Goal: Transaction & Acquisition: Book appointment/travel/reservation

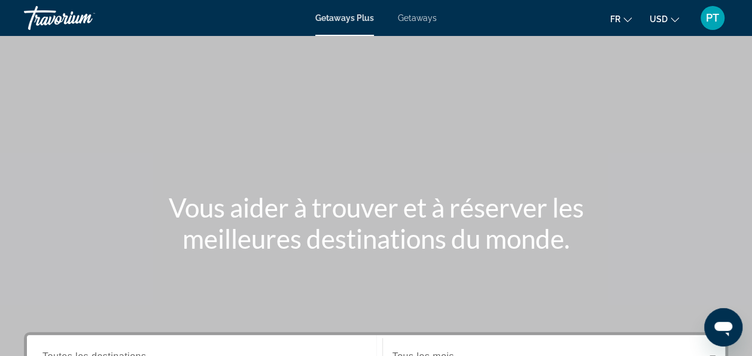
click at [670, 13] on button "USD USD ($) MXN (Mex$) CAD (Can$) GBP (£) EUR (€) AUD (A$) NZD (NZ$) CNY (CN¥)" at bounding box center [664, 18] width 29 height 17
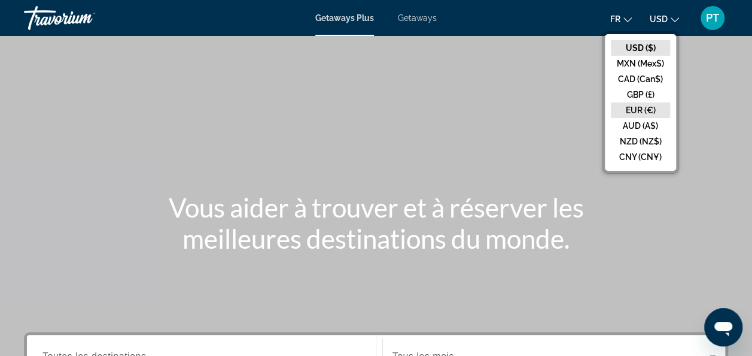
click at [640, 111] on button "EUR (€)" at bounding box center [640, 110] width 59 height 16
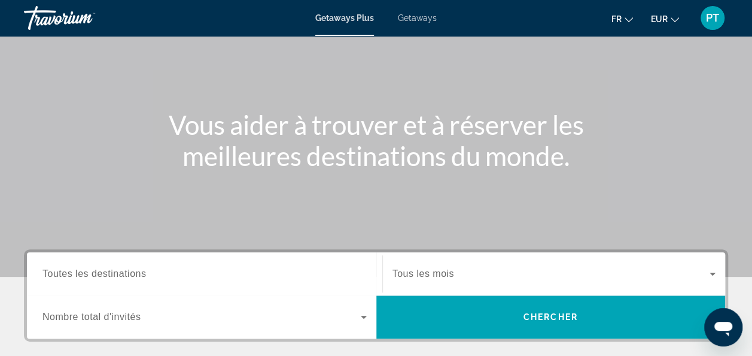
scroll to position [80, 0]
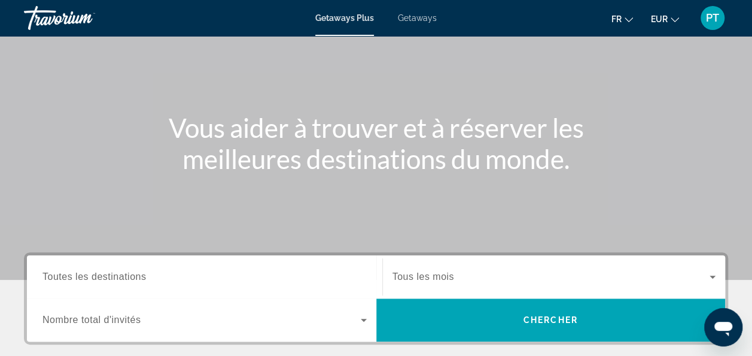
click at [364, 321] on icon "Search widget" at bounding box center [364, 319] width 14 height 14
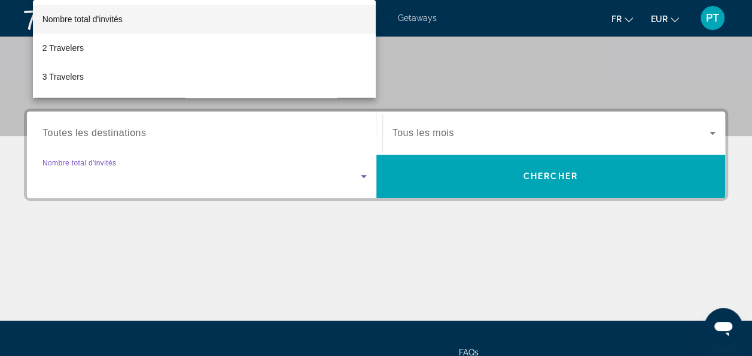
scroll to position [292, 0]
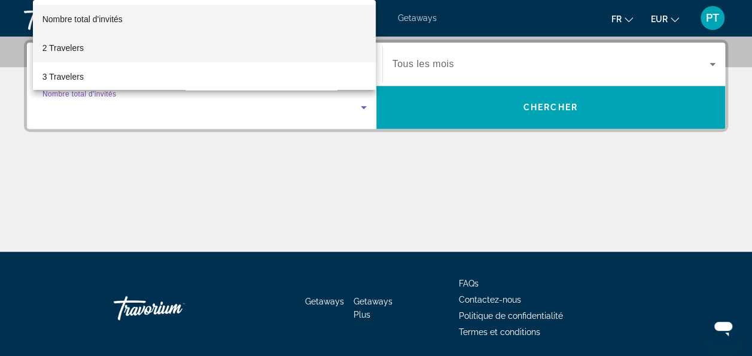
click at [97, 47] on mat-option "2 Travelers" at bounding box center [205, 48] width 344 height 29
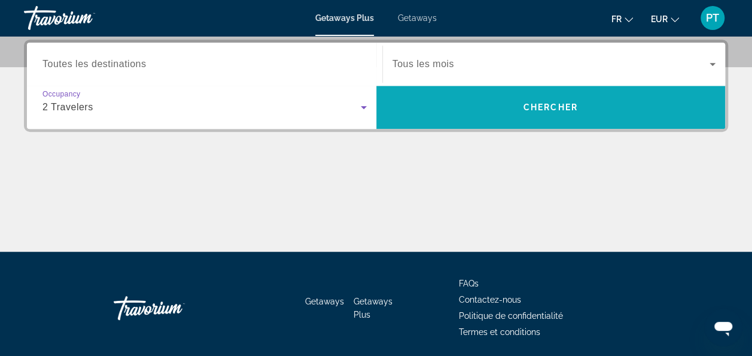
click at [558, 105] on span "Chercher" at bounding box center [551, 107] width 54 height 10
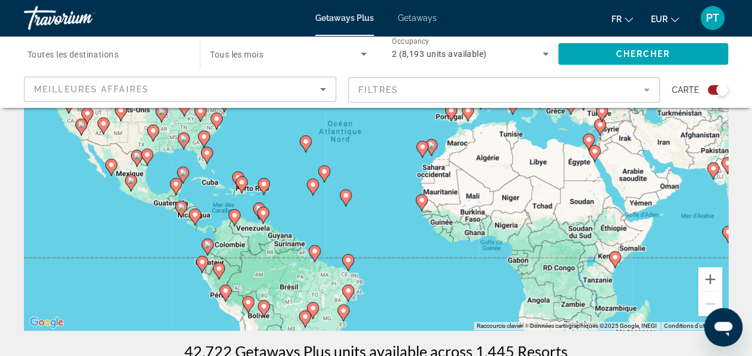
scroll to position [137, 0]
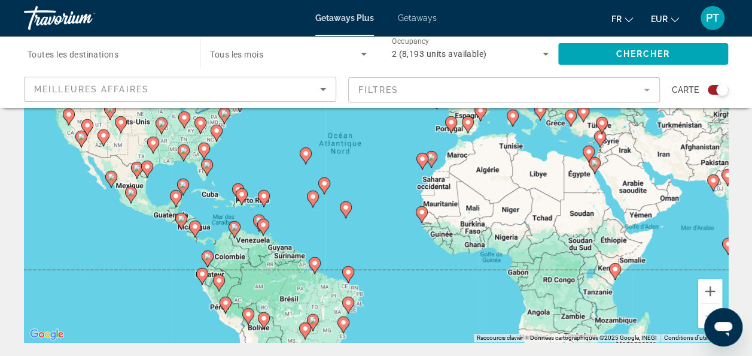
click at [648, 93] on mat-form-field "Filtres" at bounding box center [504, 89] width 312 height 25
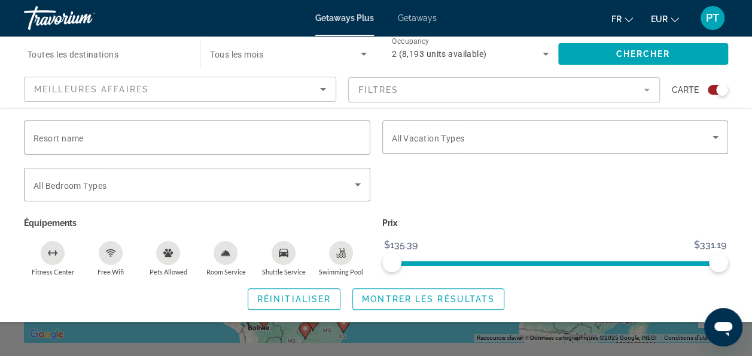
click at [343, 253] on icon "Swimming Pool" at bounding box center [341, 254] width 10 height 2
click at [666, 142] on span "Search widget" at bounding box center [552, 137] width 321 height 14
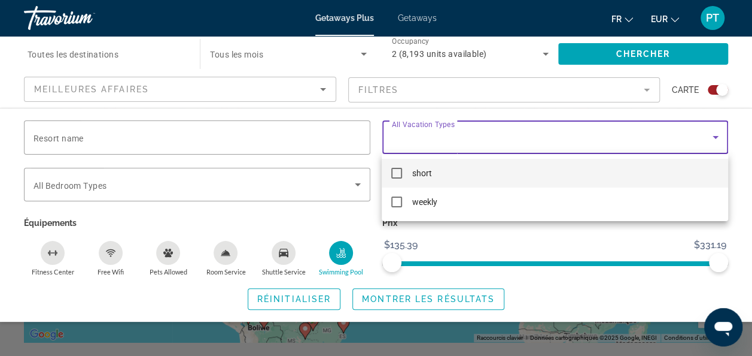
click at [236, 193] on div at bounding box center [376, 178] width 752 height 356
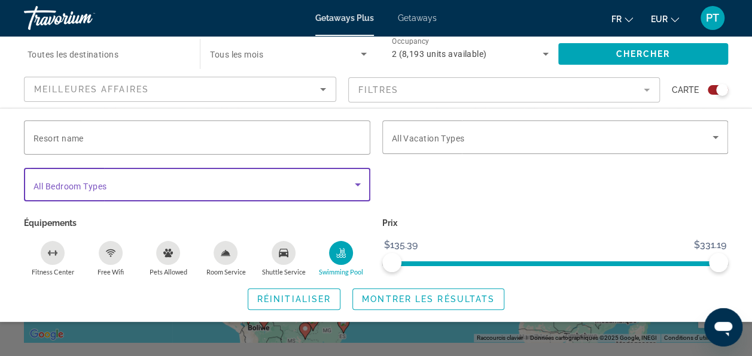
click at [239, 185] on span "Search widget" at bounding box center [194, 184] width 321 height 14
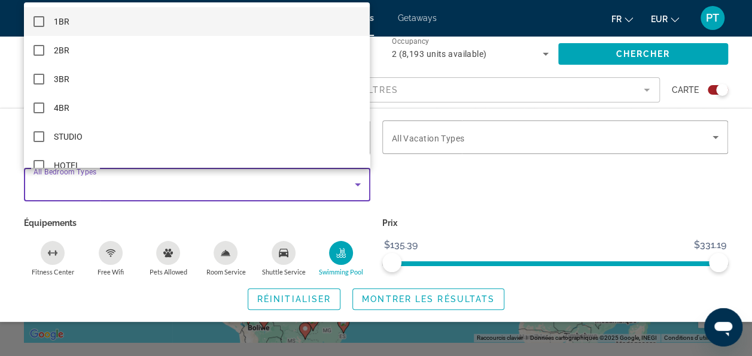
click at [478, 185] on div at bounding box center [376, 178] width 752 height 356
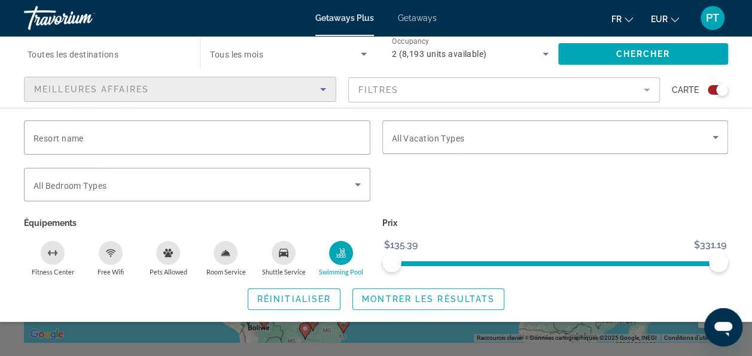
click at [323, 87] on icon "Sort by" at bounding box center [323, 89] width 14 height 14
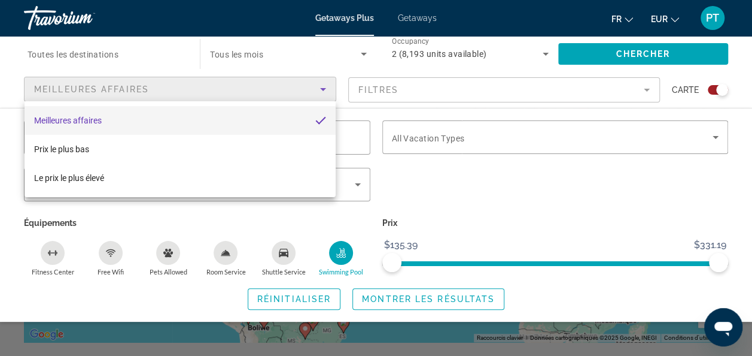
click at [323, 87] on div at bounding box center [376, 178] width 752 height 356
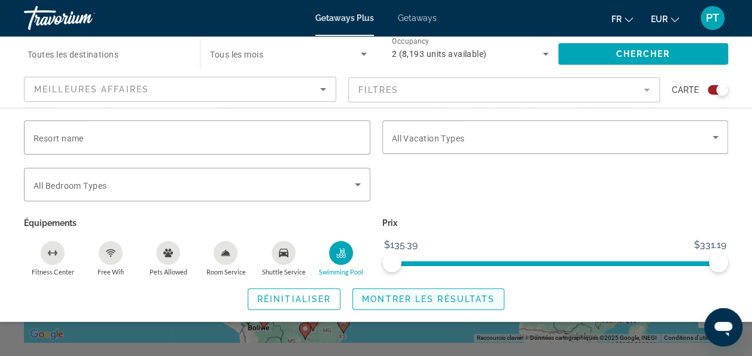
click at [427, 296] on span "Montrer les résultats" at bounding box center [428, 299] width 133 height 10
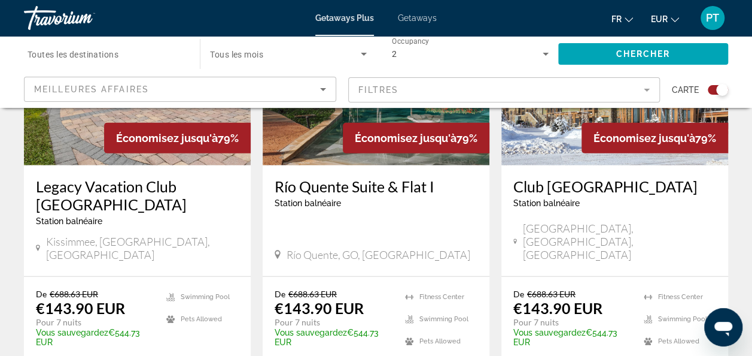
scroll to position [1592, 0]
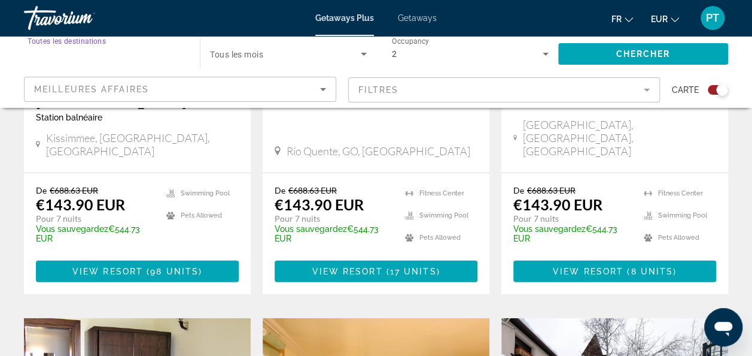
click at [126, 53] on input "Destination Toutes les destinations" at bounding box center [106, 54] width 157 height 14
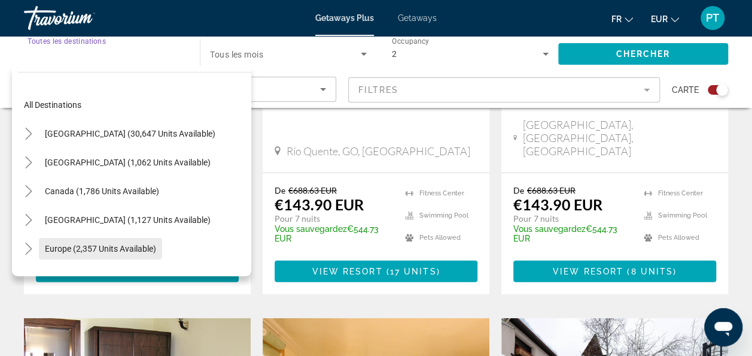
click at [141, 249] on span "Europe (2,357 units available)" at bounding box center [100, 249] width 111 height 10
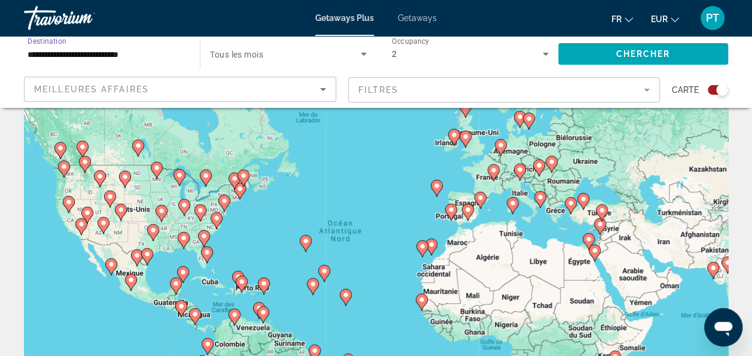
scroll to position [0, 0]
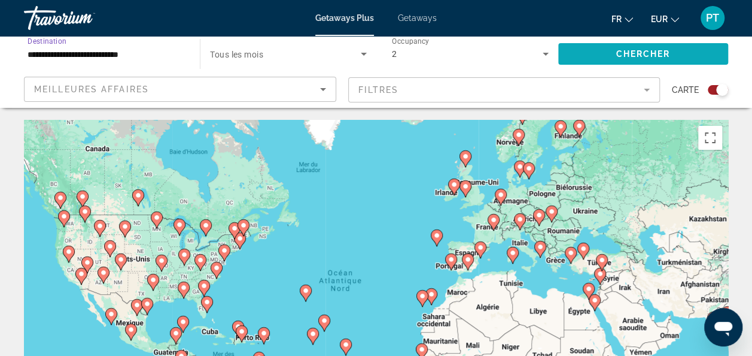
click at [652, 57] on span "Chercher" at bounding box center [643, 54] width 54 height 10
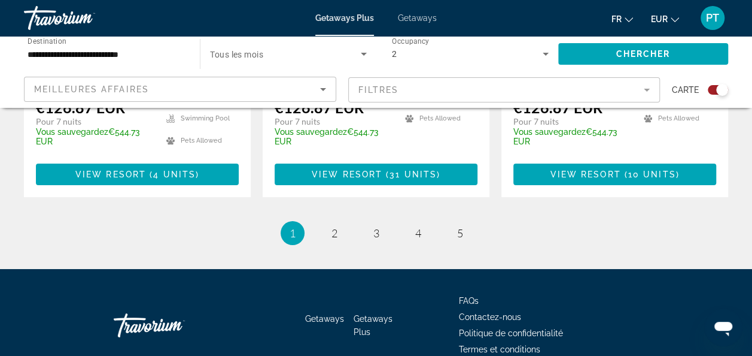
scroll to position [2043, 0]
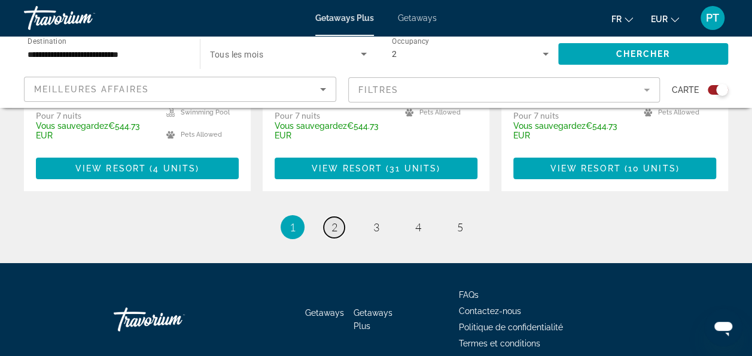
click at [333, 220] on span "2" at bounding box center [335, 226] width 6 height 13
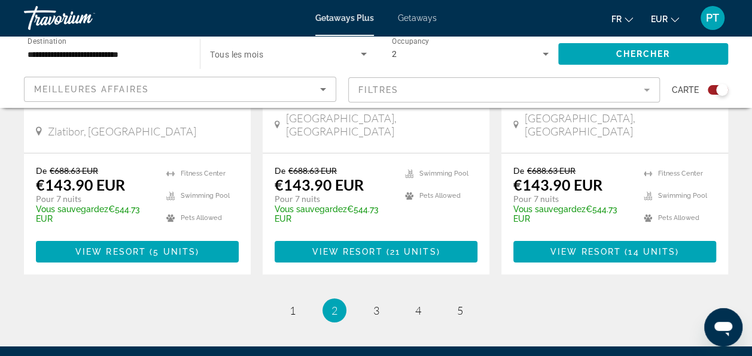
scroll to position [2025, 0]
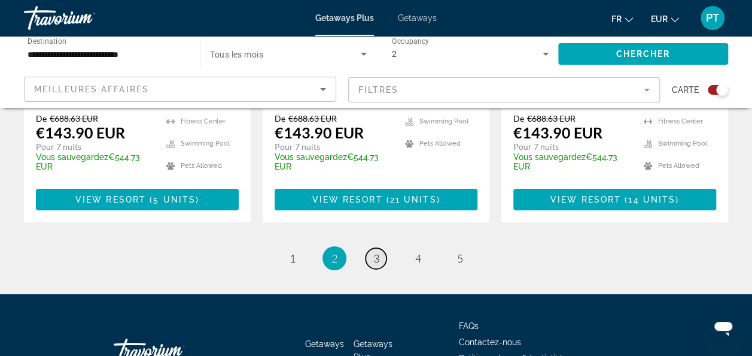
click at [371, 248] on link "page 3" at bounding box center [376, 258] width 21 height 21
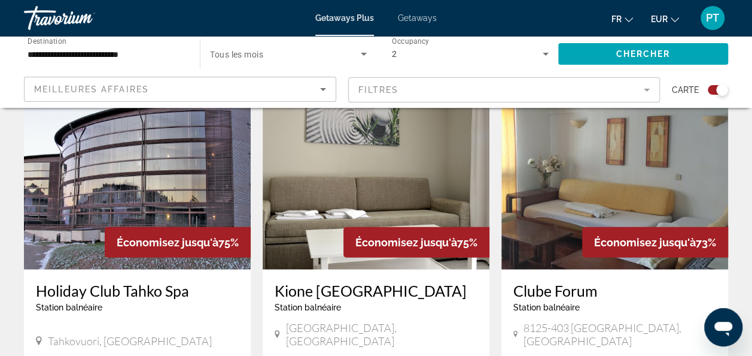
scroll to position [1337, 0]
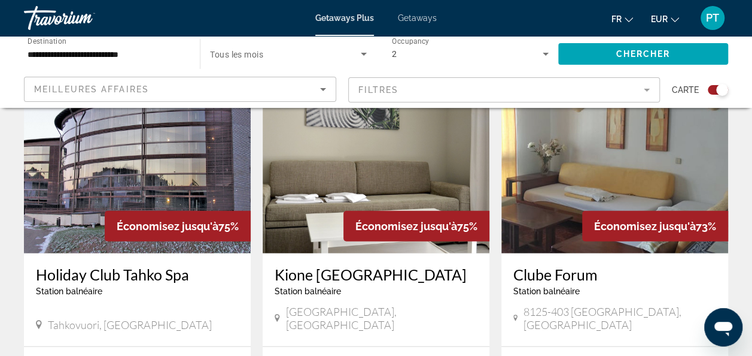
click at [472, 85] on mat-form-field "Filtres" at bounding box center [504, 89] width 312 height 25
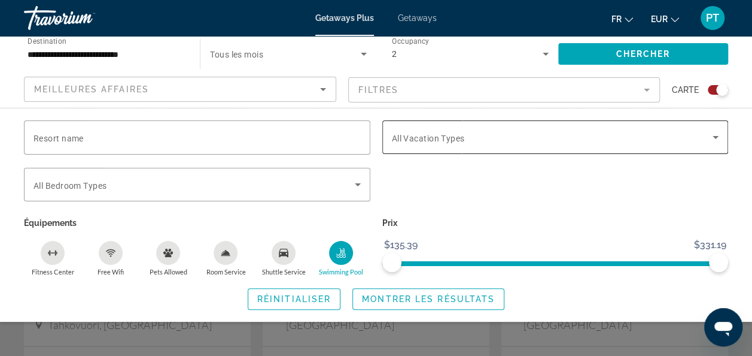
click at [550, 124] on div "Search widget" at bounding box center [555, 137] width 327 height 34
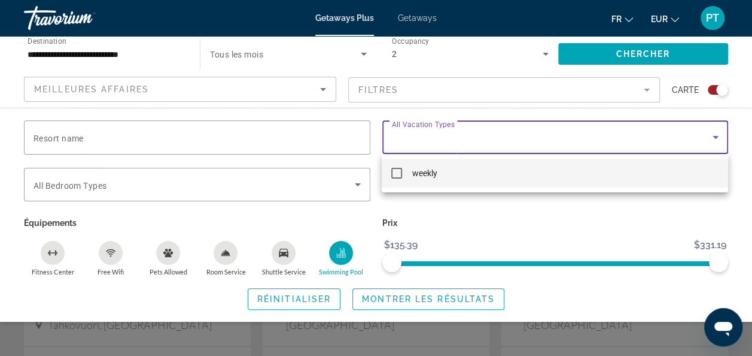
click at [391, 172] on mat-pseudo-checkbox at bounding box center [396, 173] width 11 height 11
click at [587, 279] on div at bounding box center [376, 178] width 752 height 356
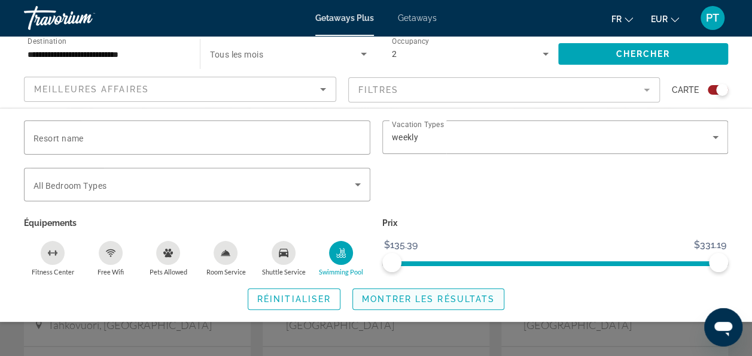
click at [442, 291] on span "Search widget" at bounding box center [428, 298] width 151 height 29
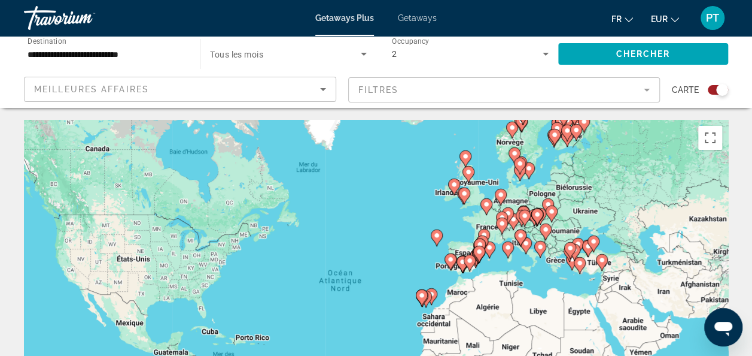
click at [332, 89] on div "Meilleures affaires" at bounding box center [180, 89] width 311 height 24
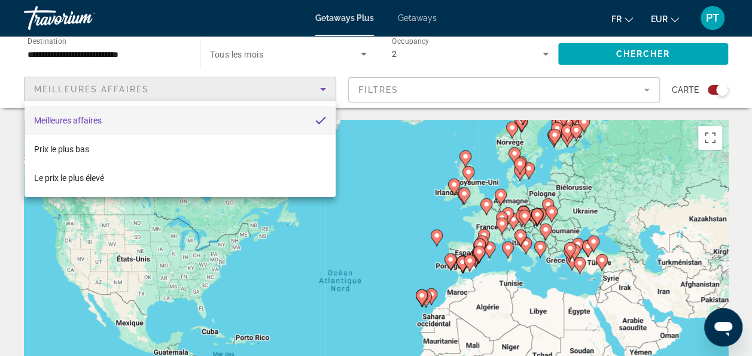
click at [648, 88] on div at bounding box center [376, 178] width 752 height 356
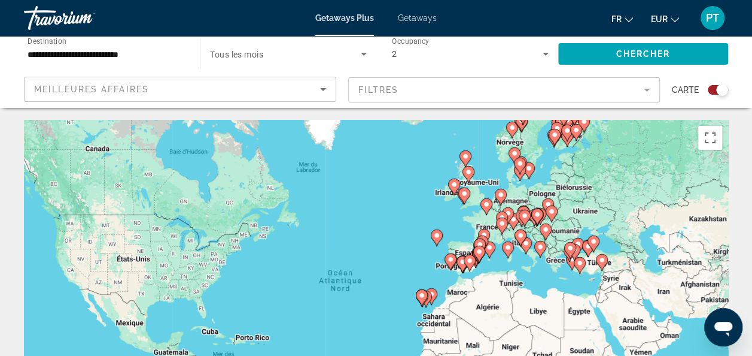
click at [645, 88] on mat-form-field "Filtres" at bounding box center [504, 89] width 312 height 25
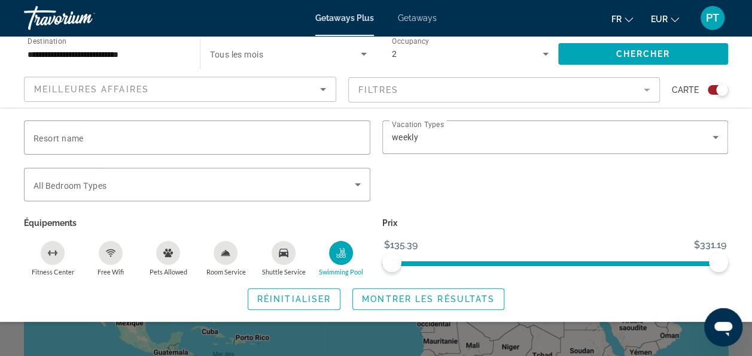
click at [280, 250] on icon "Shuttle Service" at bounding box center [284, 252] width 10 height 8
click at [217, 249] on div "Room Service" at bounding box center [226, 253] width 24 height 24
click at [401, 297] on span "Montrer les résultats" at bounding box center [428, 299] width 133 height 10
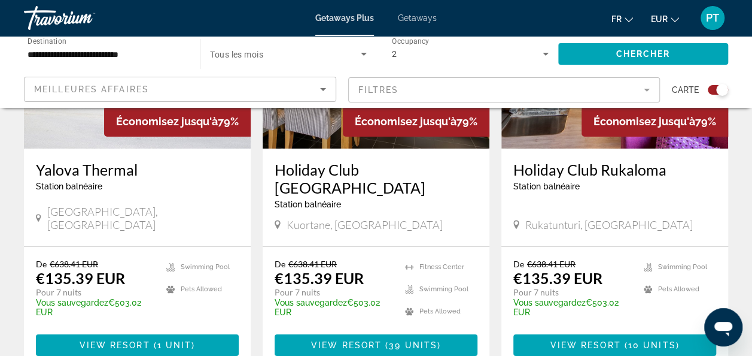
scroll to position [1930, 0]
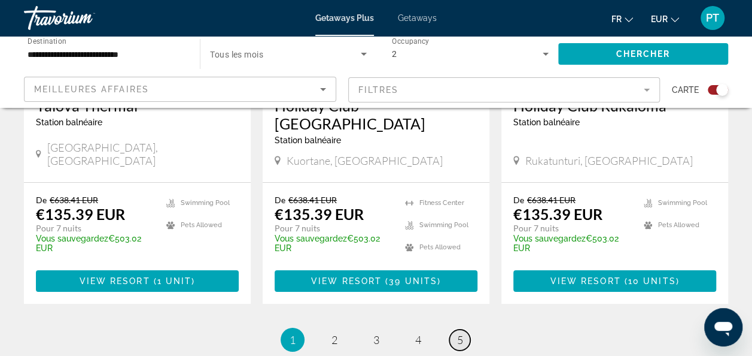
click at [467, 329] on link "page 5" at bounding box center [460, 339] width 21 height 21
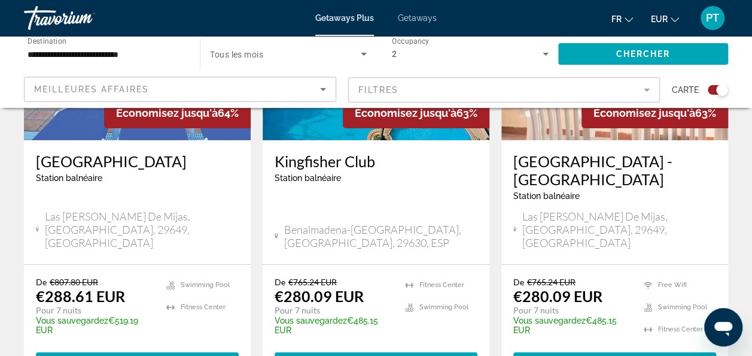
scroll to position [2162, 0]
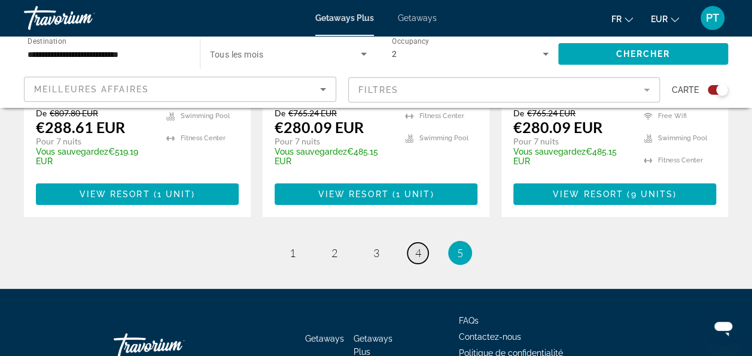
click at [417, 242] on link "page 4" at bounding box center [418, 252] width 21 height 21
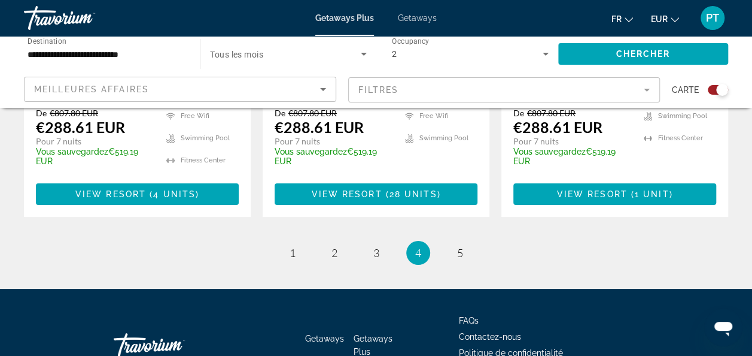
scroll to position [2079, 0]
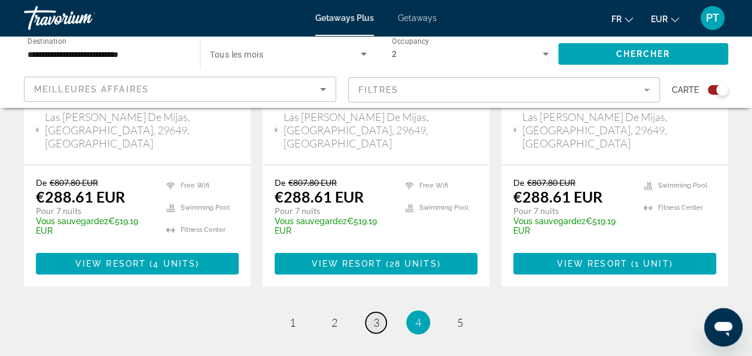
click at [376, 315] on span "3" at bounding box center [376, 321] width 6 height 13
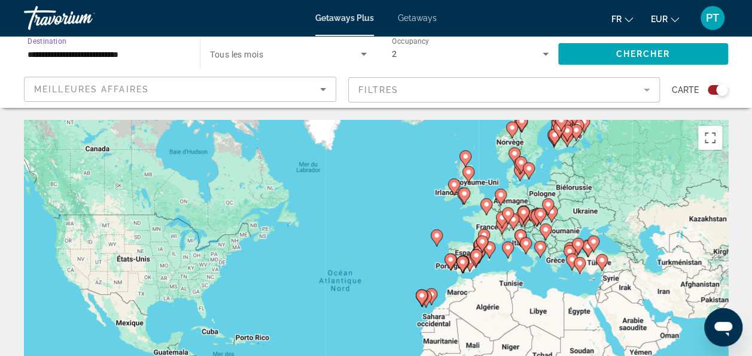
click at [160, 55] on input "**********" at bounding box center [106, 54] width 157 height 14
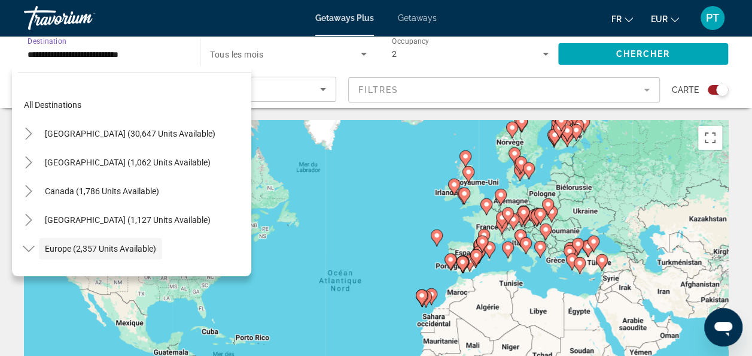
scroll to position [71, 0]
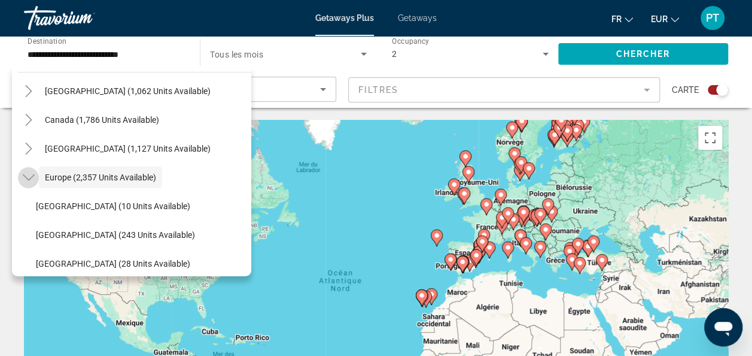
click at [31, 177] on icon "Toggle Europe (2,357 units available)" at bounding box center [29, 177] width 12 height 12
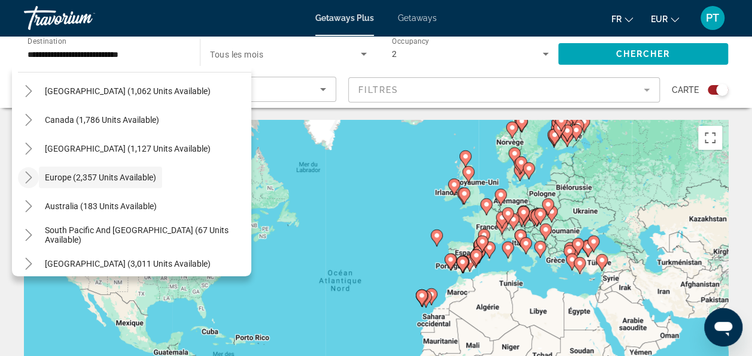
click at [27, 182] on icon "Toggle Europe (2,357 units available)" at bounding box center [29, 177] width 12 height 12
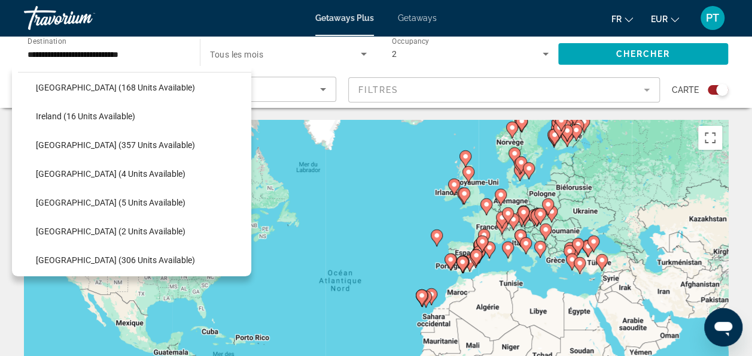
scroll to position [387, 0]
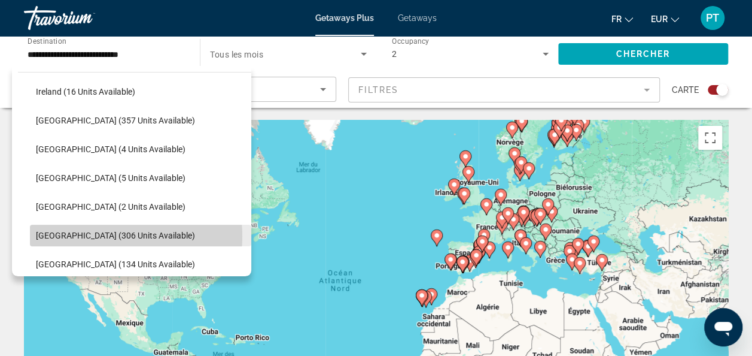
click at [102, 235] on span "Spain (306 units available)" at bounding box center [115, 235] width 159 height 10
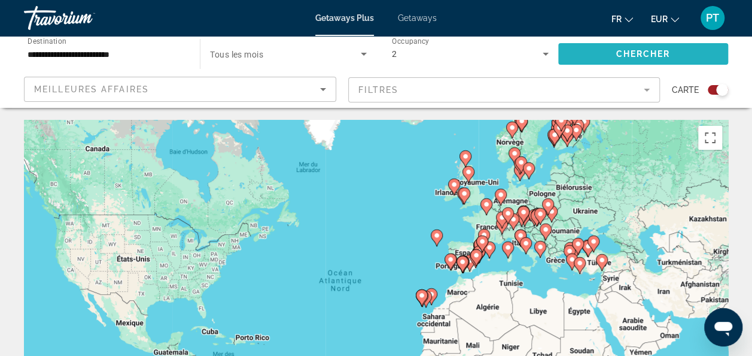
click at [636, 56] on span "Chercher" at bounding box center [643, 54] width 54 height 10
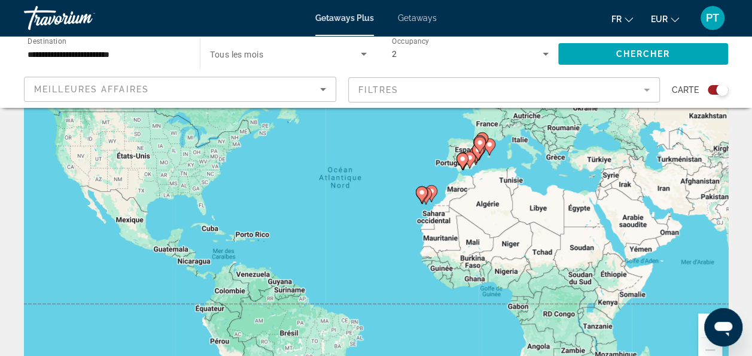
scroll to position [215, 0]
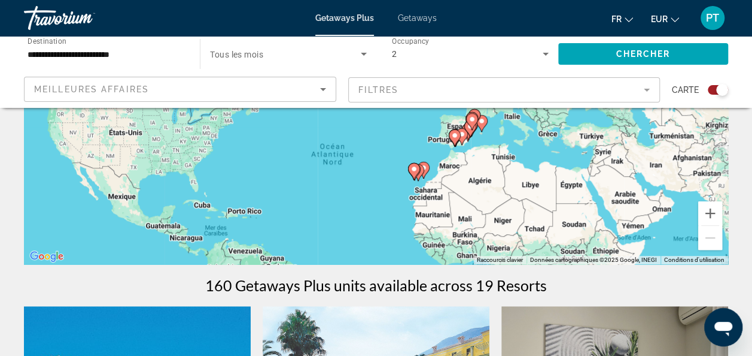
drag, startPoint x: 533, startPoint y: 156, endPoint x: 526, endPoint y: 245, distance: 90.1
click at [526, 245] on div "Pour activer le glissement avec le clavier, appuyez sur Alt+Entrée. Une fois ce…" at bounding box center [376, 84] width 704 height 359
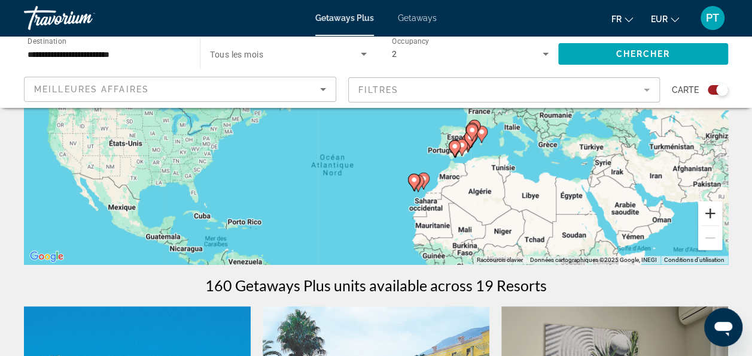
click at [707, 217] on button "Zoom avant" at bounding box center [711, 213] width 24 height 24
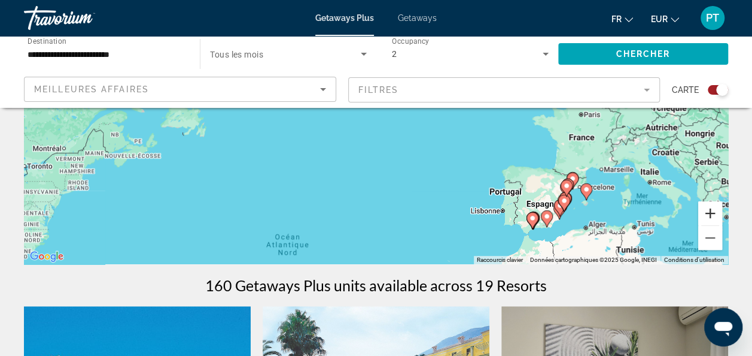
click at [707, 217] on button "Zoom avant" at bounding box center [711, 213] width 24 height 24
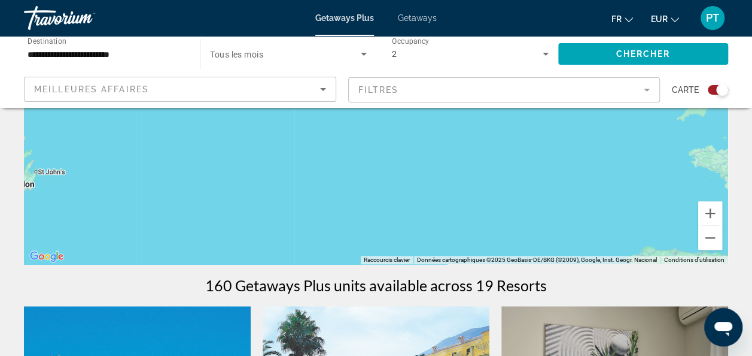
drag, startPoint x: 540, startPoint y: 211, endPoint x: 493, endPoint y: 72, distance: 147.1
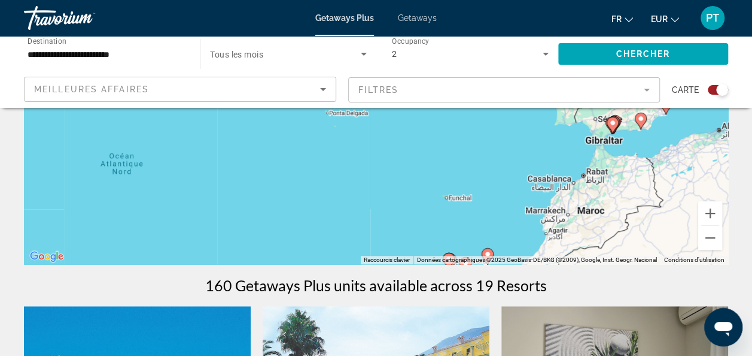
drag, startPoint x: 492, startPoint y: 196, endPoint x: 464, endPoint y: 136, distance: 65.6
click at [464, 138] on div "Pour activer le glissement avec le clavier, appuyez sur Alt+Entrée. Une fois ce…" at bounding box center [376, 84] width 704 height 359
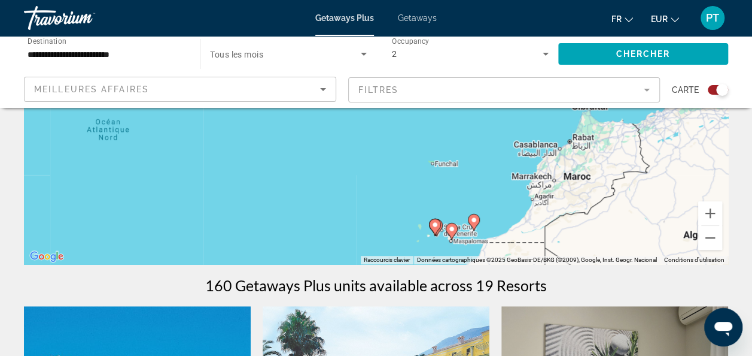
drag, startPoint x: 487, startPoint y: 193, endPoint x: 488, endPoint y: 150, distance: 43.1
click at [488, 150] on div "Pour activer le glissement avec le clavier, appuyez sur Alt+Entrée. Une fois ce…" at bounding box center [376, 84] width 704 height 359
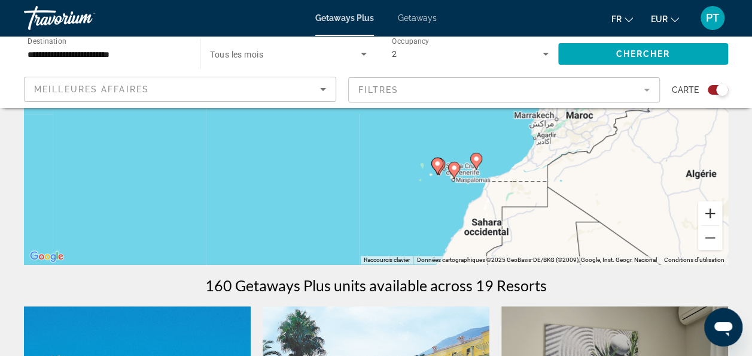
click at [701, 209] on button "Zoom avant" at bounding box center [711, 213] width 24 height 24
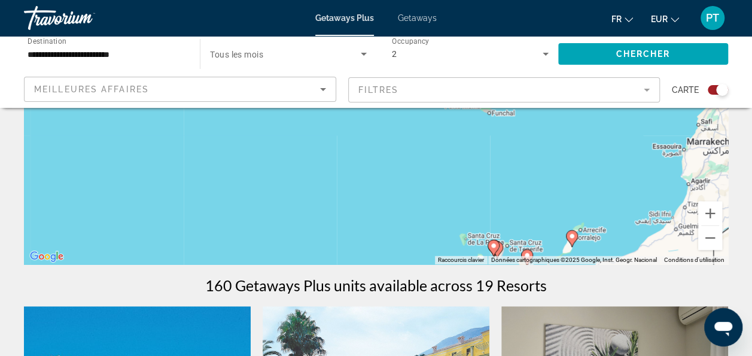
drag, startPoint x: 575, startPoint y: 194, endPoint x: 553, endPoint y: 136, distance: 61.4
click at [553, 136] on div "Pour activer le glissement avec le clavier, appuyez sur Alt+Entrée. Une fois ce…" at bounding box center [376, 84] width 704 height 359
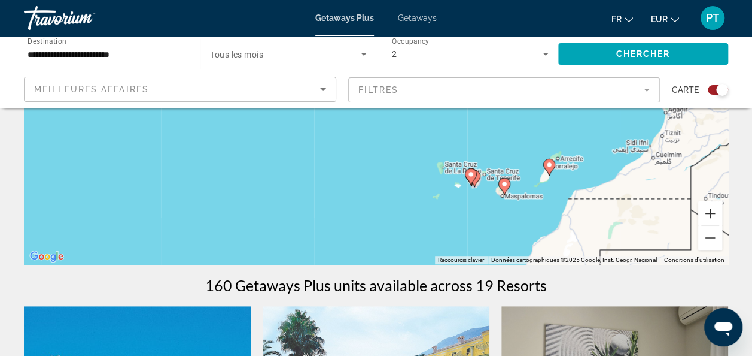
click at [710, 220] on button "Zoom avant" at bounding box center [711, 213] width 24 height 24
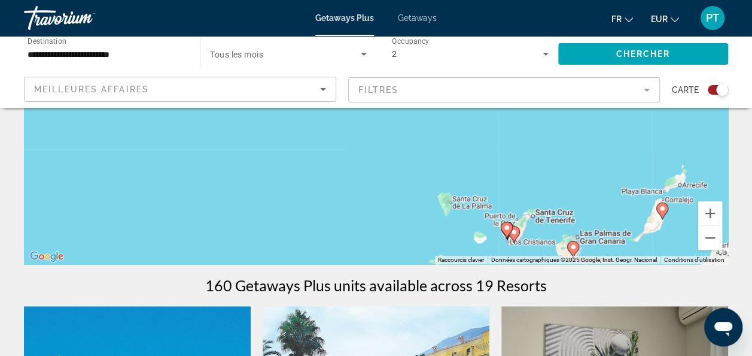
drag, startPoint x: 633, startPoint y: 180, endPoint x: 555, endPoint y: 119, distance: 99.4
click at [556, 119] on div "Pour activer le glissement avec le clavier, appuyez sur Alt+Entrée. Une fois ce…" at bounding box center [376, 84] width 704 height 359
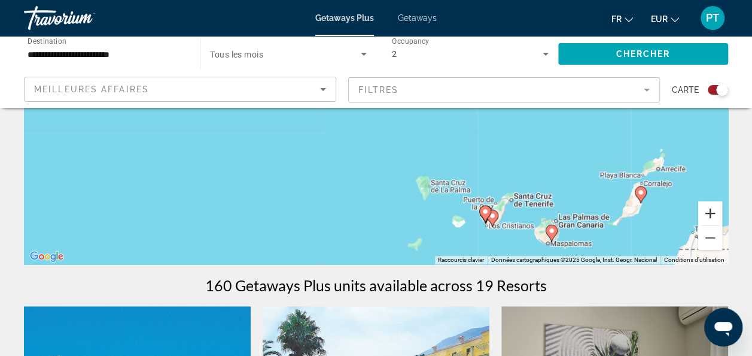
click at [715, 222] on button "Zoom avant" at bounding box center [711, 213] width 24 height 24
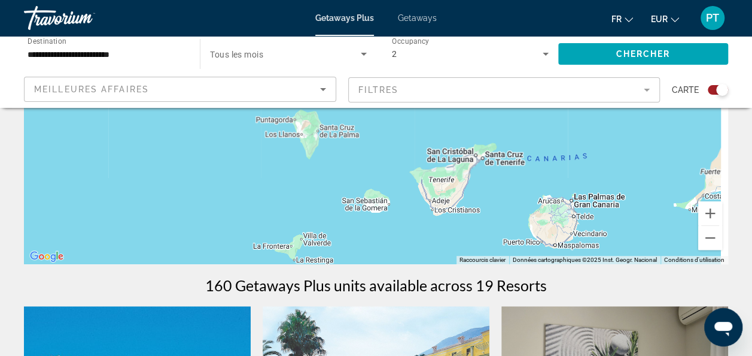
drag, startPoint x: 654, startPoint y: 218, endPoint x: 500, endPoint y: 77, distance: 208.8
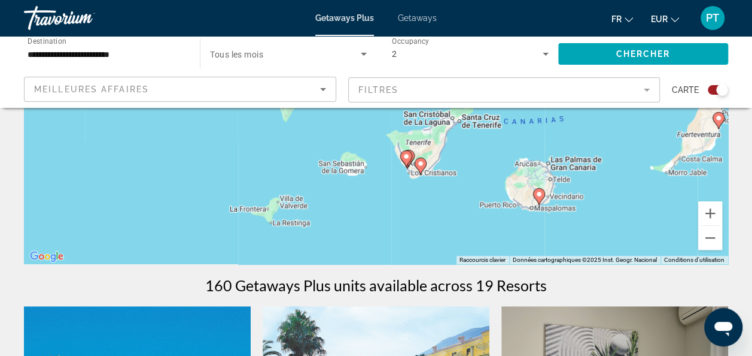
click at [569, 186] on div "Pour activer le glissement avec le clavier, appuyez sur Alt+Entrée. Une fois ce…" at bounding box center [376, 84] width 704 height 359
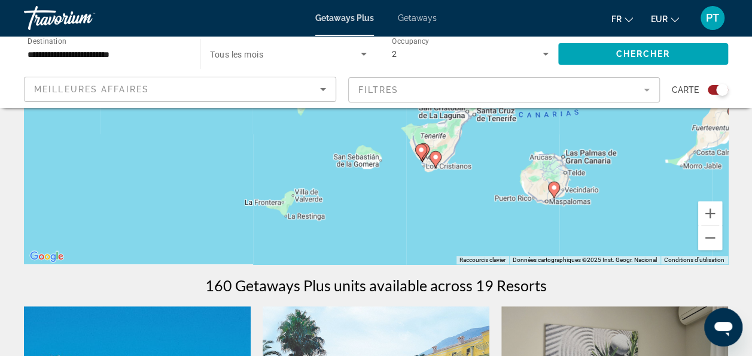
drag, startPoint x: 569, startPoint y: 186, endPoint x: 584, endPoint y: 181, distance: 15.5
click at [584, 181] on div "Pour activer le glissement avec le clavier, appuyez sur Alt+Entrée. Une fois ce…" at bounding box center [376, 84] width 704 height 359
click at [712, 215] on button "Zoom avant" at bounding box center [711, 213] width 24 height 24
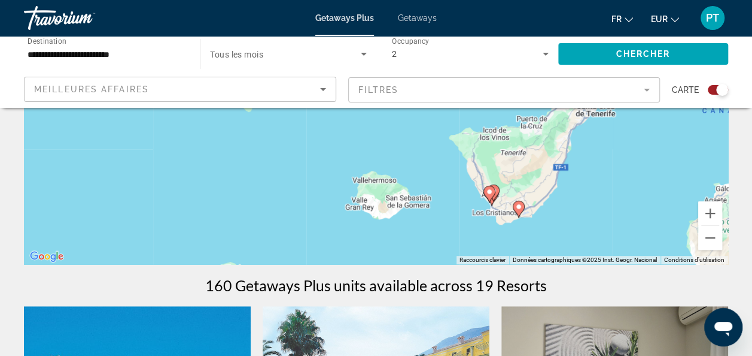
drag, startPoint x: 577, startPoint y: 189, endPoint x: 594, endPoint y: 166, distance: 28.7
click at [594, 166] on div "Pour activer le glissement avec le clavier, appuyez sur Alt+Entrée. Une fois ce…" at bounding box center [376, 84] width 704 height 359
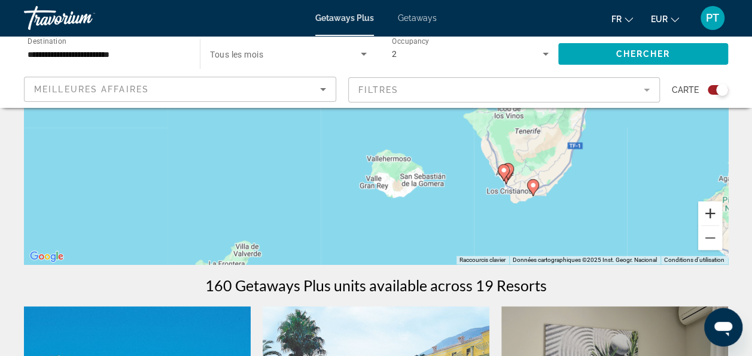
click at [703, 214] on button "Zoom avant" at bounding box center [711, 213] width 24 height 24
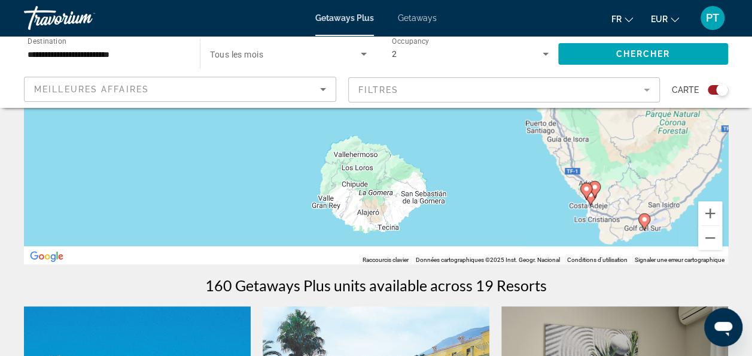
drag, startPoint x: 599, startPoint y: 186, endPoint x: 570, endPoint y: 130, distance: 62.6
click at [558, 117] on div "Pour activer le glissement avec le clavier, appuyez sur Alt+Entrée. Une fois ce…" at bounding box center [376, 84] width 704 height 359
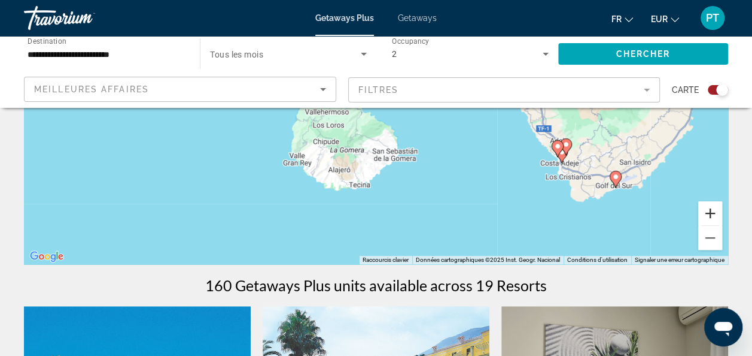
click at [716, 214] on button "Zoom avant" at bounding box center [711, 213] width 24 height 24
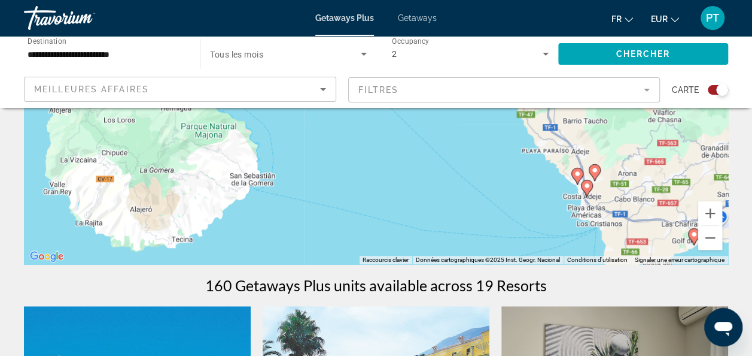
drag, startPoint x: 615, startPoint y: 203, endPoint x: 470, endPoint y: 162, distance: 150.6
click at [470, 162] on div "Pour activer le glissement avec le clavier, appuyez sur Alt+Entrée. Une fois ce…" at bounding box center [376, 84] width 704 height 359
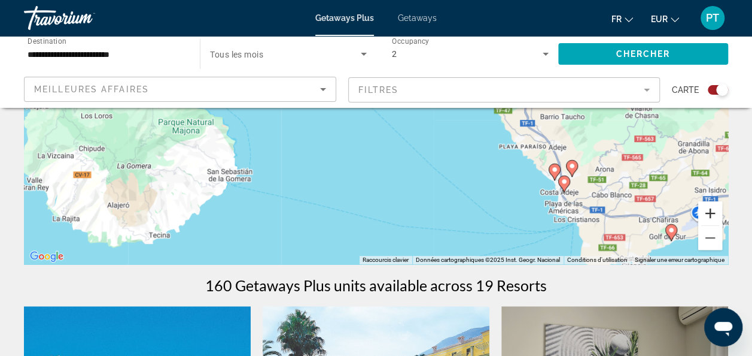
click at [707, 220] on button "Zoom avant" at bounding box center [711, 213] width 24 height 24
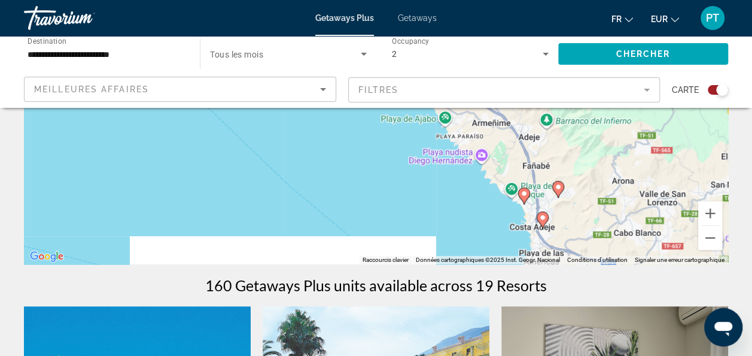
drag, startPoint x: 616, startPoint y: 205, endPoint x: 394, endPoint y: 129, distance: 234.1
click at [394, 129] on div "Pour activer le glissement avec le clavier, appuyez sur Alt+Entrée. Une fois ce…" at bounding box center [376, 84] width 704 height 359
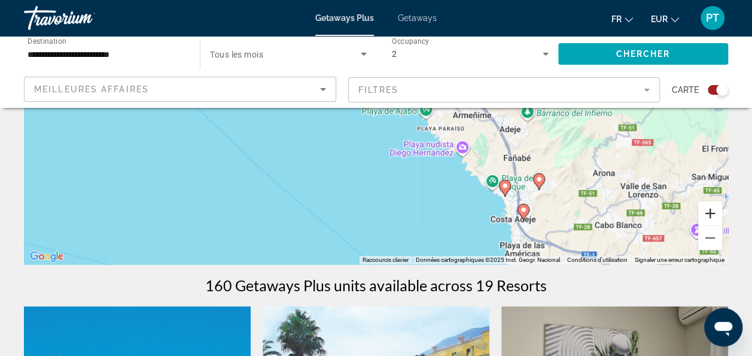
click at [711, 218] on button "Zoom avant" at bounding box center [711, 213] width 24 height 24
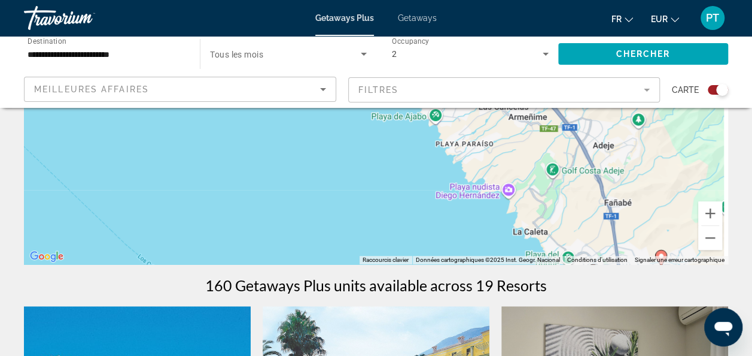
drag, startPoint x: 535, startPoint y: 183, endPoint x: 397, endPoint y: 75, distance: 175.2
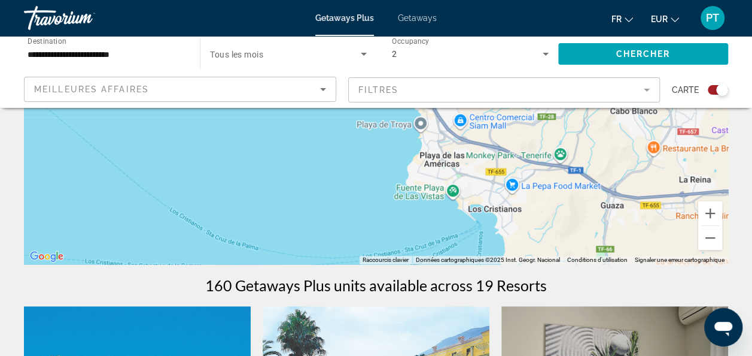
drag, startPoint x: 594, startPoint y: 229, endPoint x: 582, endPoint y: 139, distance: 90.6
click at [582, 139] on div "Pour activer le glissement avec le clavier, appuyez sur Alt+Entrée. Une fois ce…" at bounding box center [376, 84] width 704 height 359
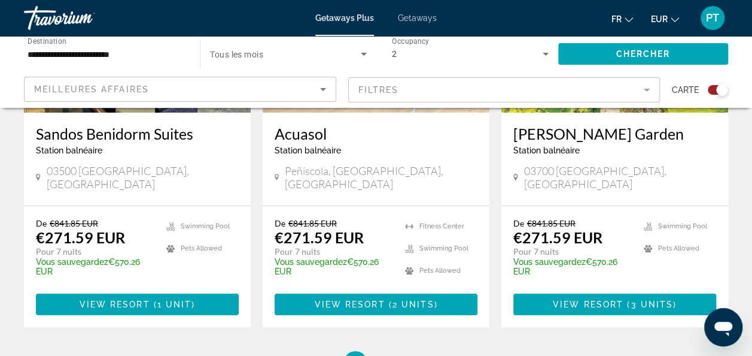
scroll to position [2061, 0]
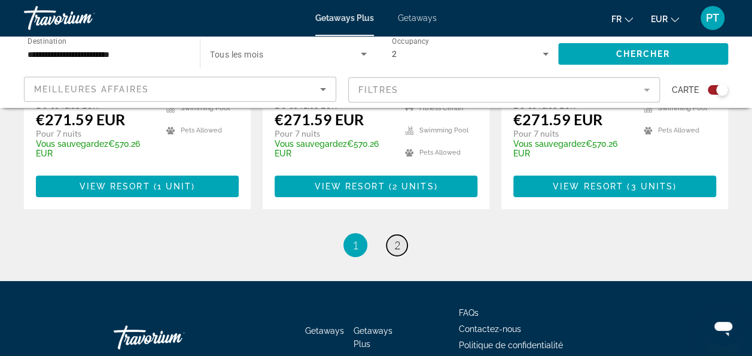
click at [401, 235] on link "page 2" at bounding box center [397, 245] width 21 height 21
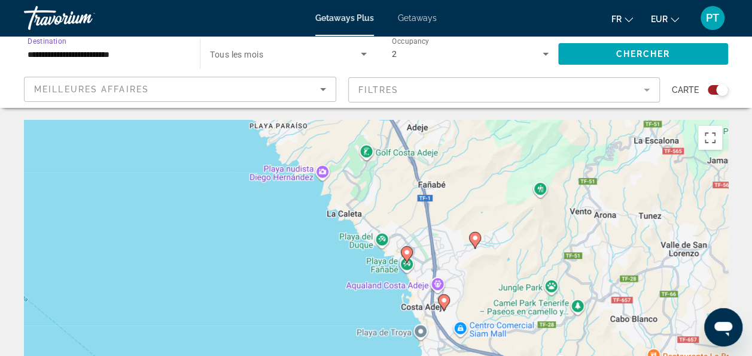
click at [93, 60] on input "**********" at bounding box center [106, 54] width 157 height 14
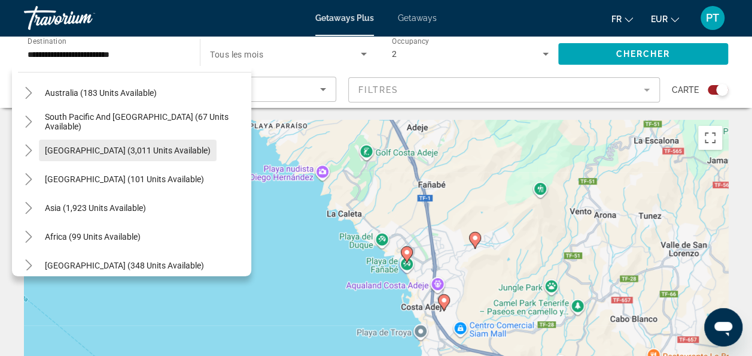
scroll to position [694, 0]
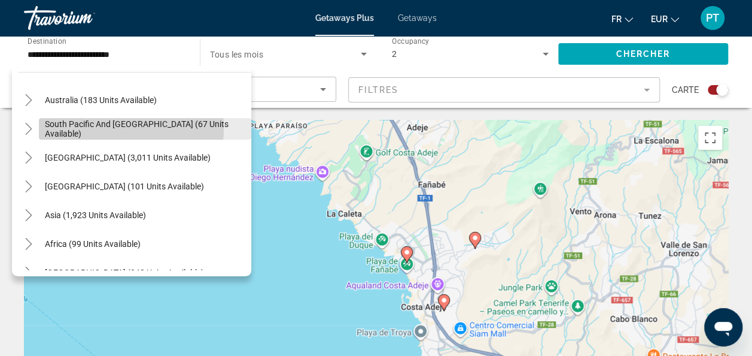
click at [96, 127] on span "South Pacific and [GEOGRAPHIC_DATA] (67 units available)" at bounding box center [145, 128] width 201 height 19
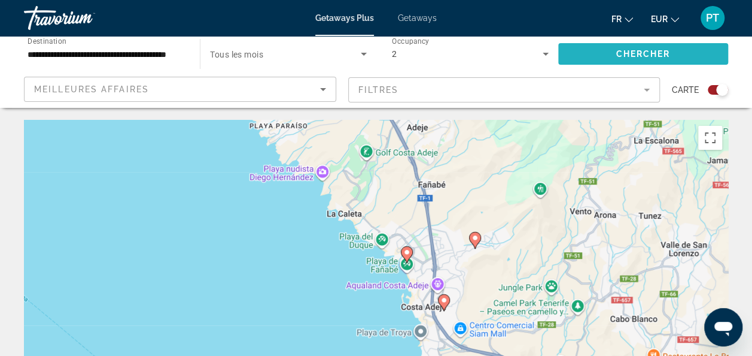
click at [579, 57] on span "Search widget" at bounding box center [643, 54] width 170 height 29
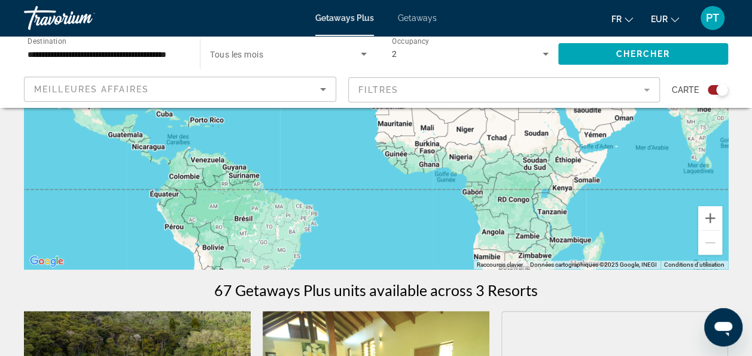
scroll to position [145, 0]
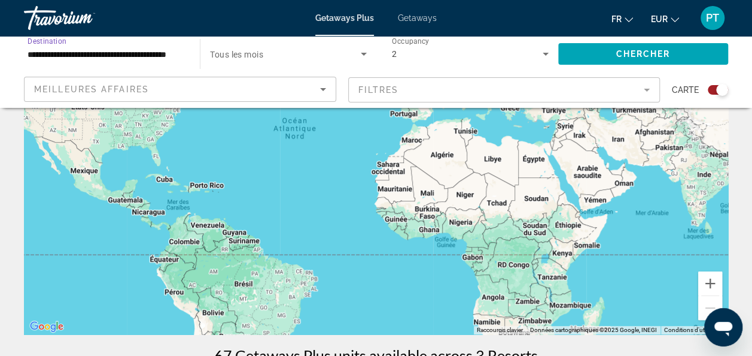
click at [133, 51] on input "**********" at bounding box center [106, 54] width 157 height 14
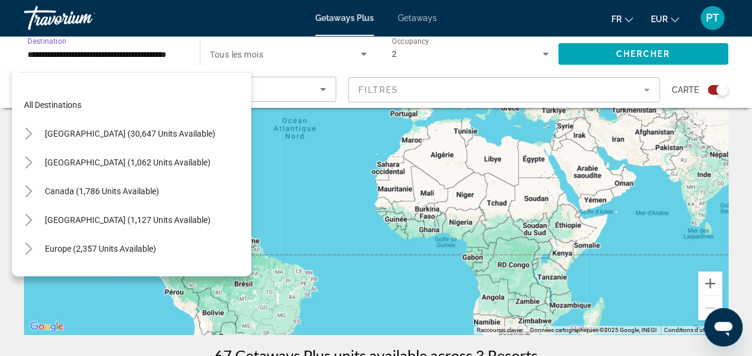
scroll to position [129, 0]
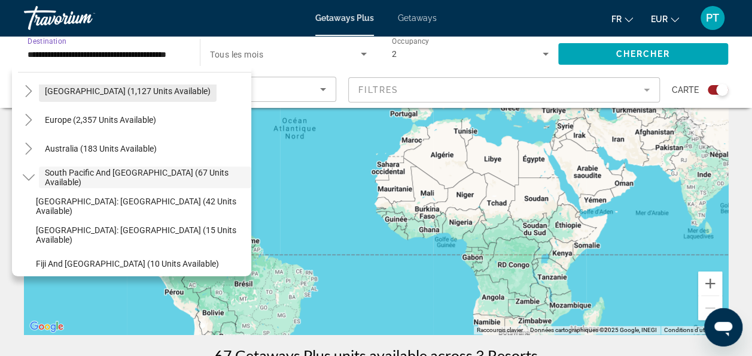
click at [147, 93] on span "Caribbean & Atlantic Islands (1,127 units available)" at bounding box center [128, 91] width 166 height 10
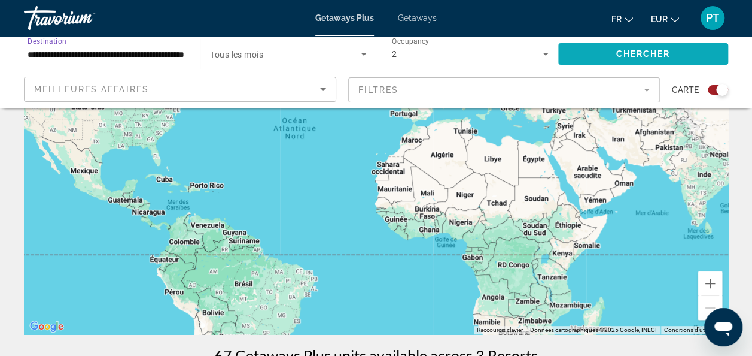
click at [643, 55] on span "Chercher" at bounding box center [643, 54] width 54 height 10
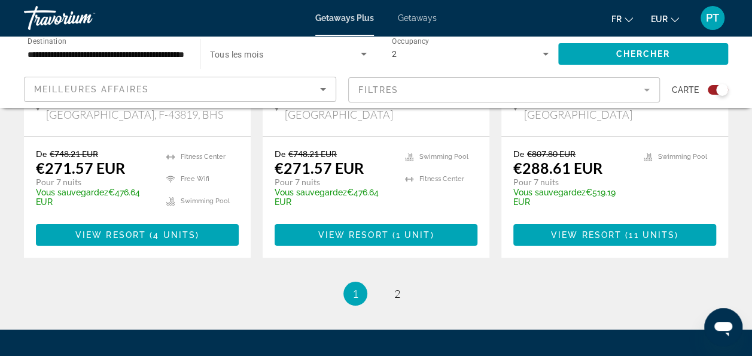
scroll to position [1969, 0]
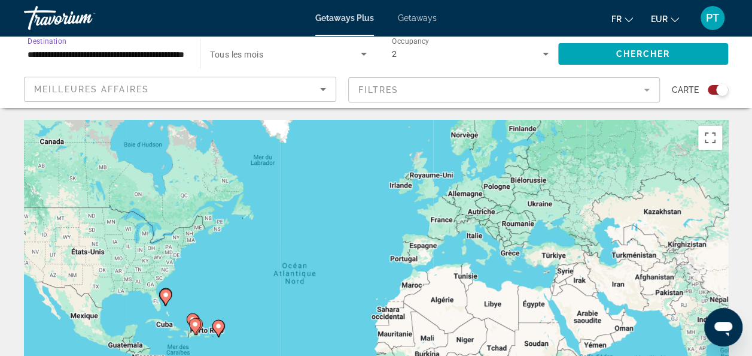
click at [129, 50] on input "**********" at bounding box center [106, 54] width 157 height 14
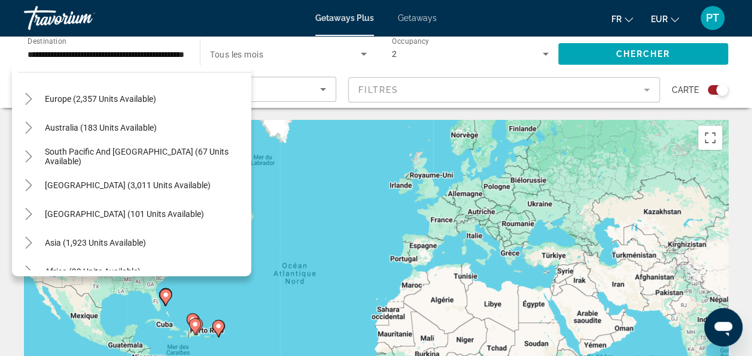
scroll to position [280, 0]
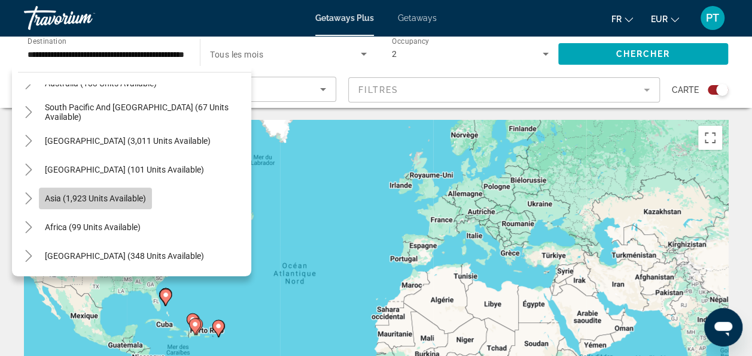
click at [48, 195] on span "Asia (1,923 units available)" at bounding box center [95, 198] width 101 height 10
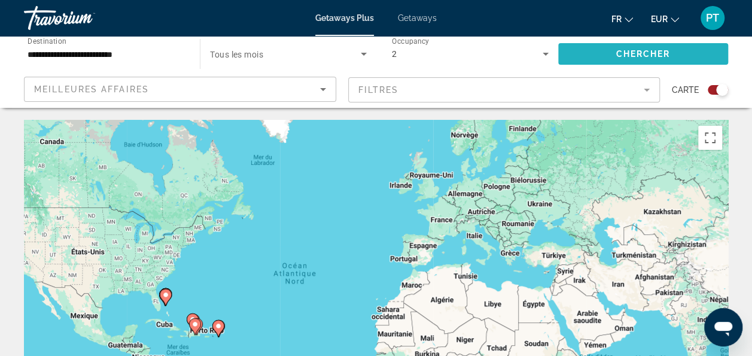
click at [640, 54] on span "Chercher" at bounding box center [643, 54] width 54 height 10
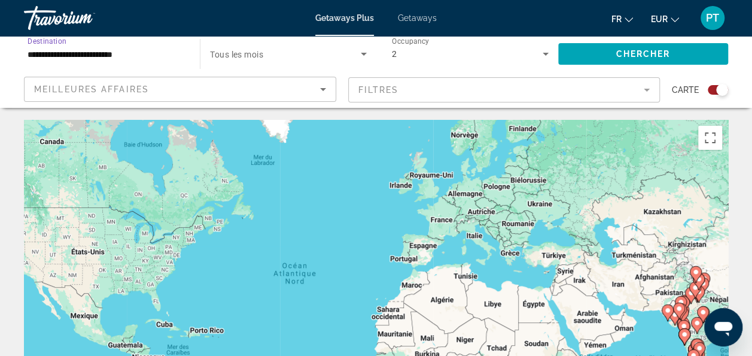
click at [153, 60] on input "**********" at bounding box center [106, 54] width 157 height 14
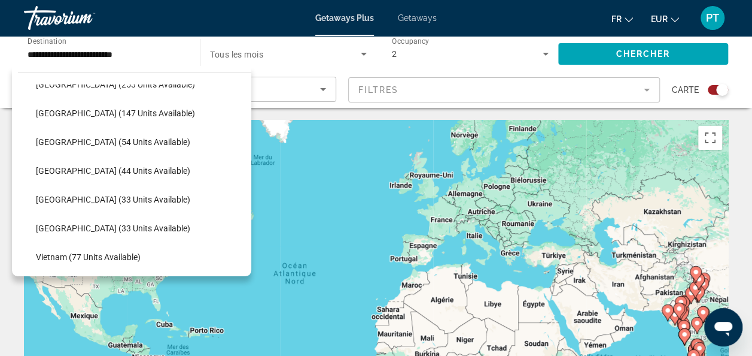
scroll to position [481, 0]
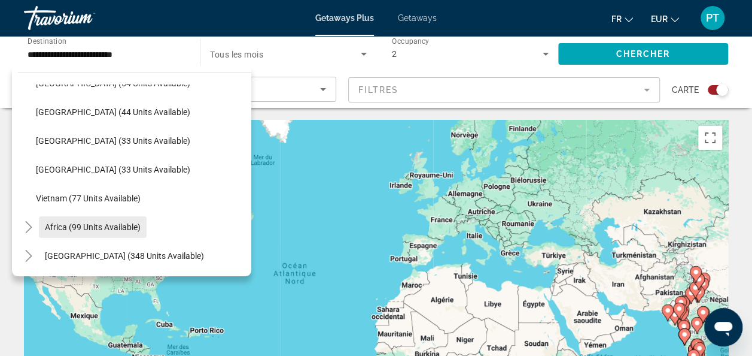
click at [75, 226] on span "Africa (99 units available)" at bounding box center [93, 227] width 96 height 10
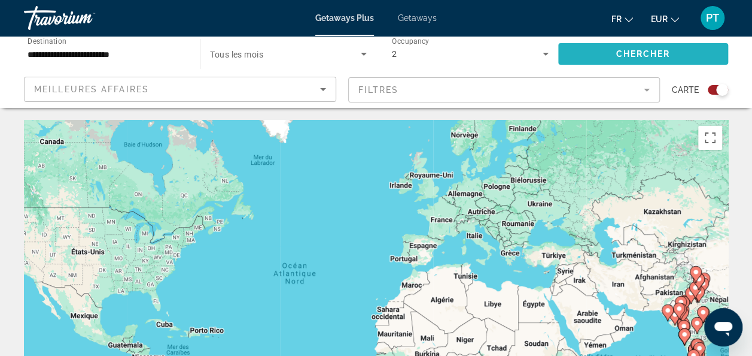
click at [631, 50] on span "Chercher" at bounding box center [643, 54] width 54 height 10
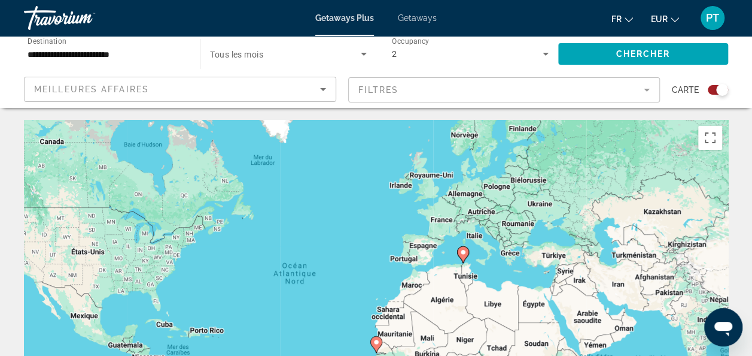
click at [143, 55] on input "**********" at bounding box center [106, 54] width 157 height 14
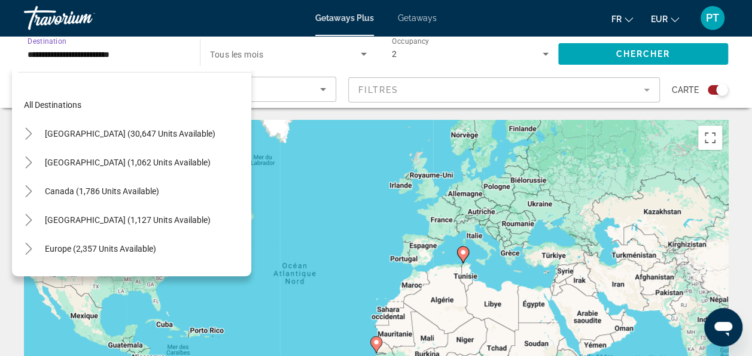
scroll to position [244, 0]
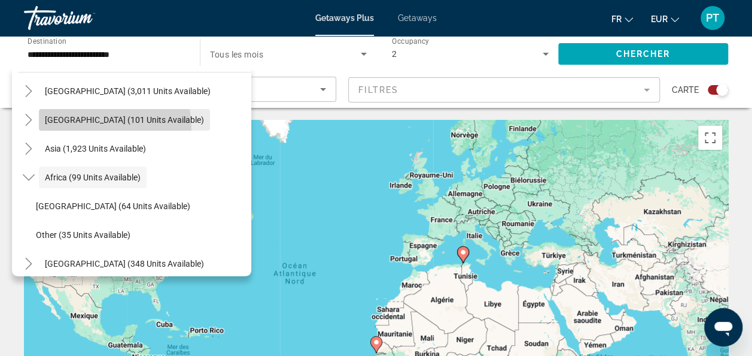
click at [86, 127] on span "Search widget" at bounding box center [124, 119] width 171 height 29
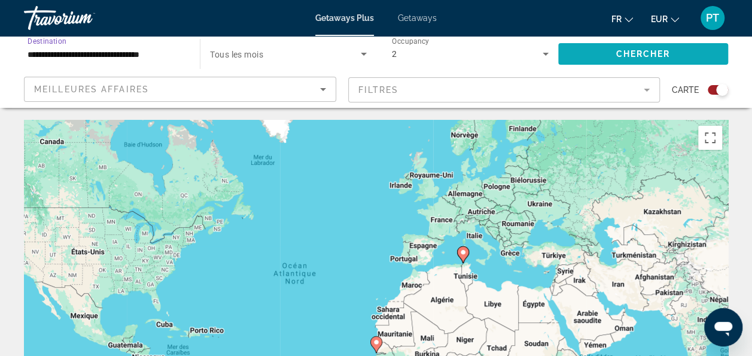
click at [643, 41] on span "Search widget" at bounding box center [643, 54] width 170 height 29
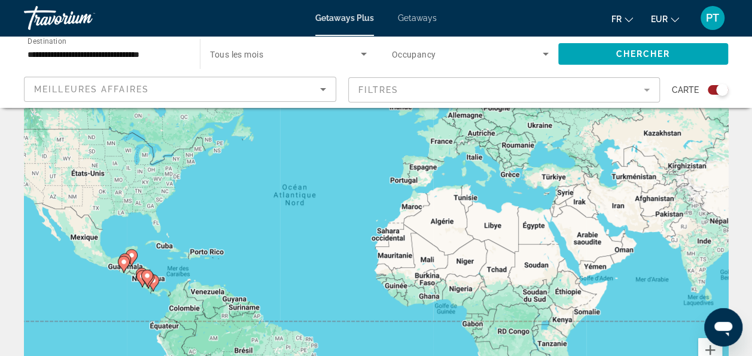
scroll to position [60, 0]
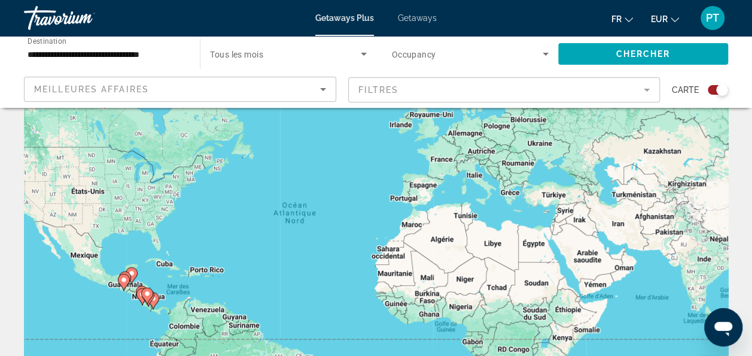
click at [87, 47] on input "**********" at bounding box center [106, 54] width 157 height 14
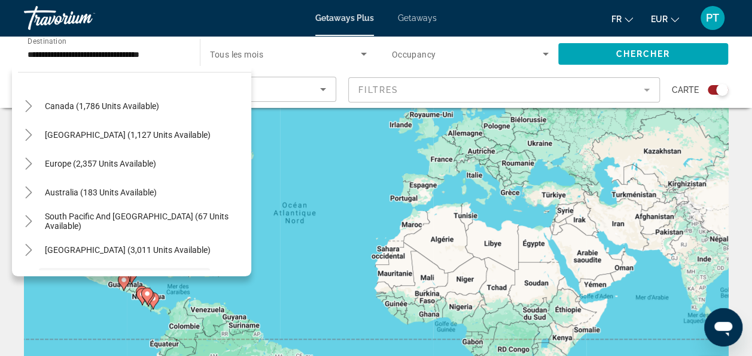
scroll to position [0, 0]
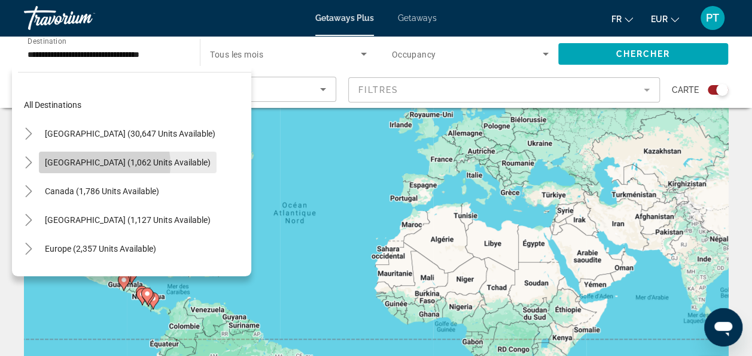
click at [104, 164] on span "Mexico (1,062 units available)" at bounding box center [128, 162] width 166 height 10
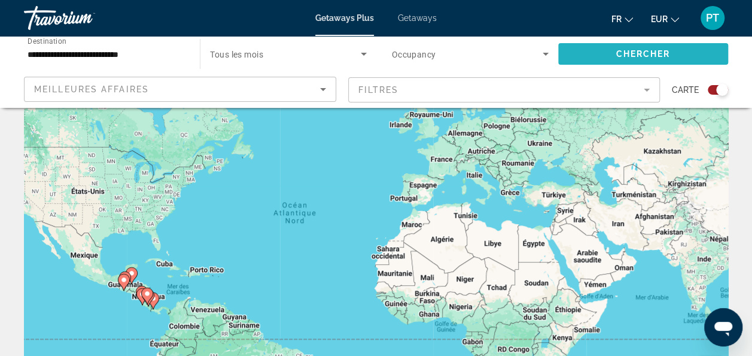
click at [597, 56] on span "Search widget" at bounding box center [643, 54] width 170 height 29
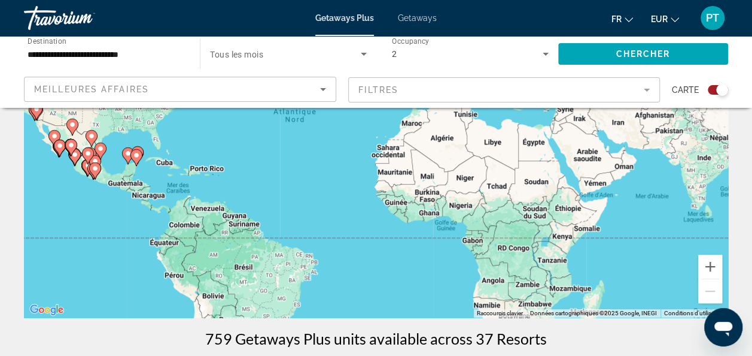
scroll to position [114, 0]
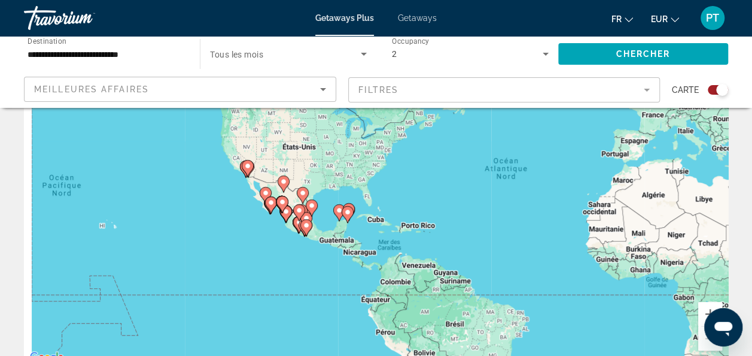
drag, startPoint x: 204, startPoint y: 166, endPoint x: 416, endPoint y: 176, distance: 212.7
click at [416, 176] on div "Pour activer le glissement avec le clavier, appuyez sur Alt+Entrée. Une fois ce…" at bounding box center [376, 184] width 704 height 359
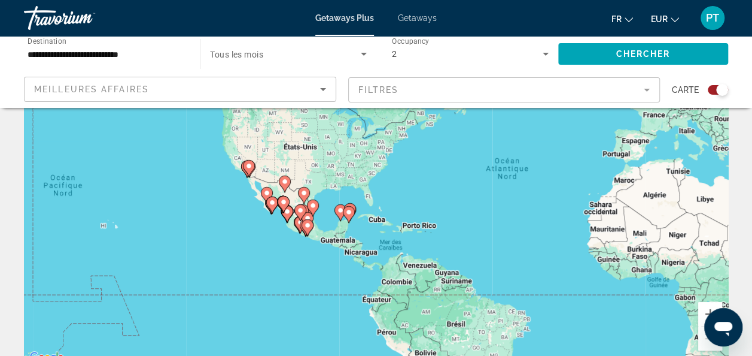
drag, startPoint x: 752, startPoint y: 47, endPoint x: 751, endPoint y: 59, distance: 12.0
click at [751, 59] on div "**********" at bounding box center [376, 72] width 752 height 72
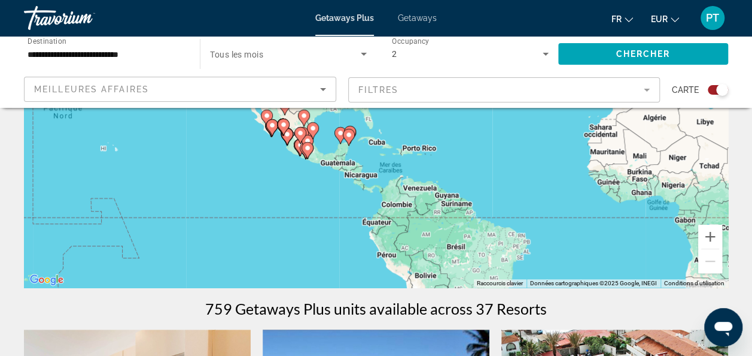
scroll to position [221, 0]
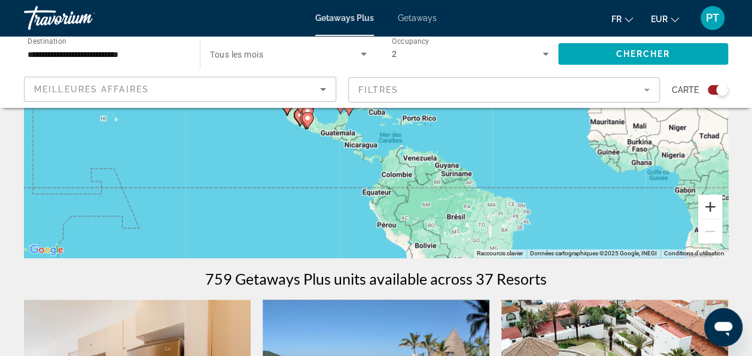
click at [704, 207] on button "Zoom avant" at bounding box center [711, 207] width 24 height 24
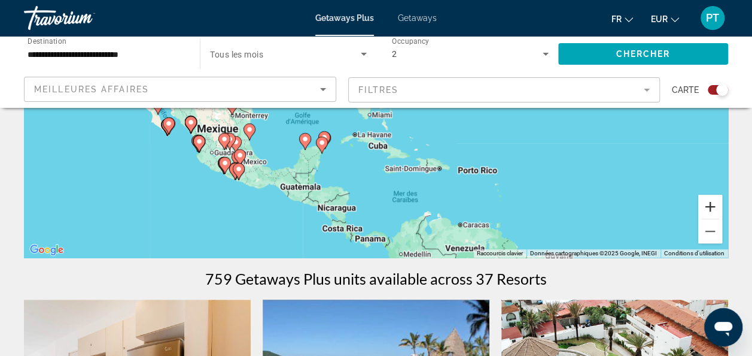
click at [712, 205] on button "Zoom avant" at bounding box center [711, 207] width 24 height 24
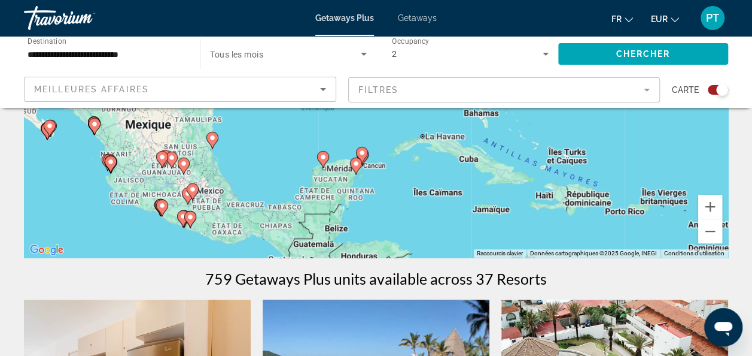
drag, startPoint x: 341, startPoint y: 194, endPoint x: 432, endPoint y: 138, distance: 106.7
click at [432, 138] on div "Pour activer le glissement avec le clavier, appuyez sur Alt+Entrée. Une fois ce…" at bounding box center [376, 77] width 704 height 359
click at [707, 206] on button "Zoom avant" at bounding box center [711, 207] width 24 height 24
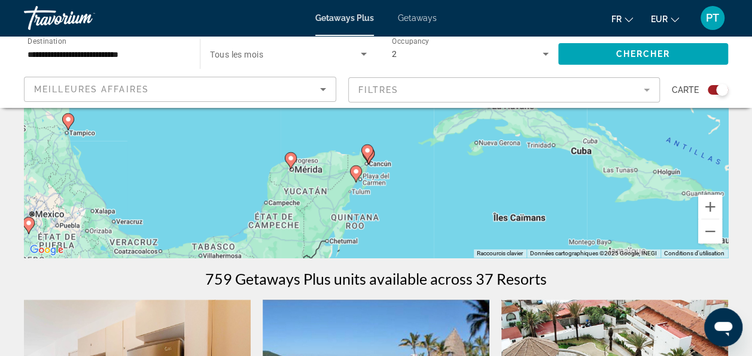
drag, startPoint x: 382, startPoint y: 207, endPoint x: 402, endPoint y: 116, distance: 93.2
click at [402, 116] on div "Pour activer le glissement avec le clavier, appuyez sur Alt+Entrée. Une fois ce…" at bounding box center [376, 77] width 704 height 359
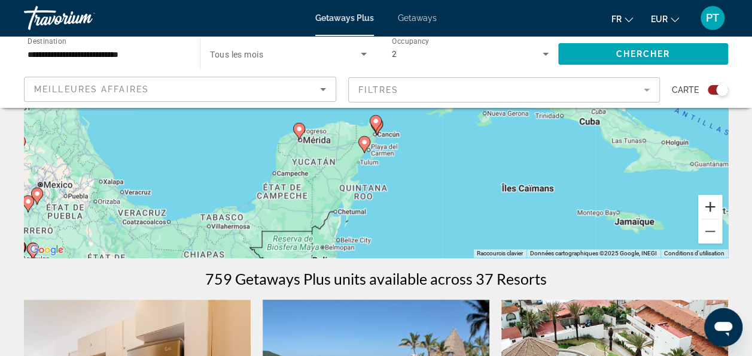
click at [712, 210] on button "Zoom avant" at bounding box center [711, 207] width 24 height 24
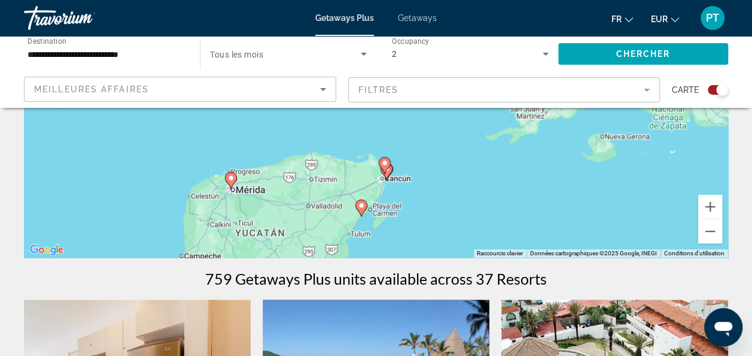
drag, startPoint x: 387, startPoint y: 208, endPoint x: 399, endPoint y: 139, distance: 70.0
click at [399, 139] on div "Pour activer le glissement avec le clavier, appuyez sur Alt+Entrée. Une fois ce…" at bounding box center [376, 77] width 704 height 359
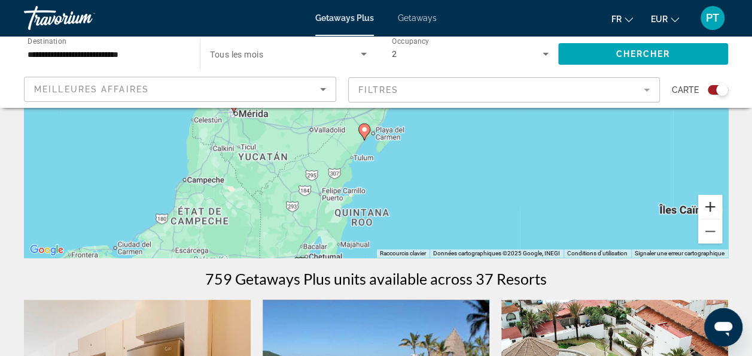
click at [707, 204] on button "Zoom avant" at bounding box center [711, 207] width 24 height 24
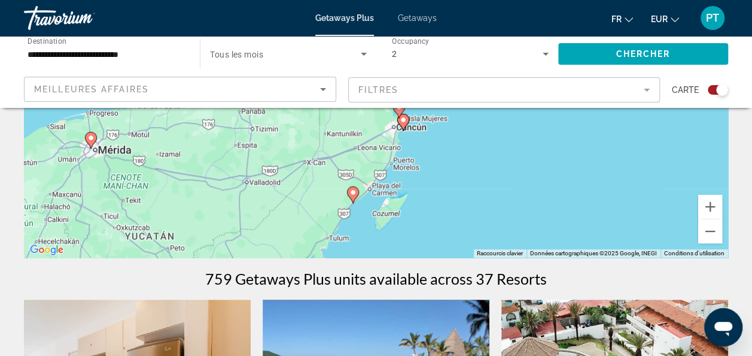
click at [354, 192] on image "Main content" at bounding box center [353, 192] width 7 height 7
type input "**********"
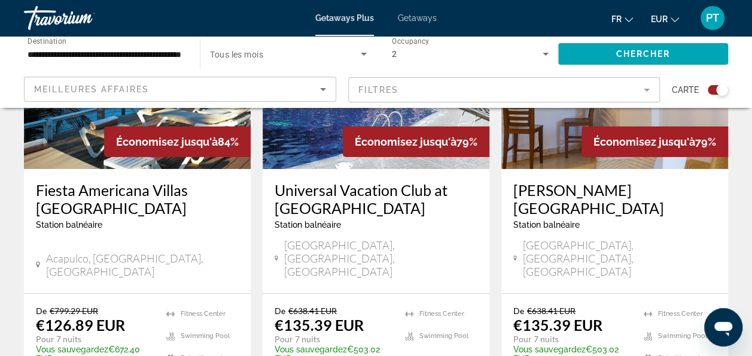
scroll to position [2092, 0]
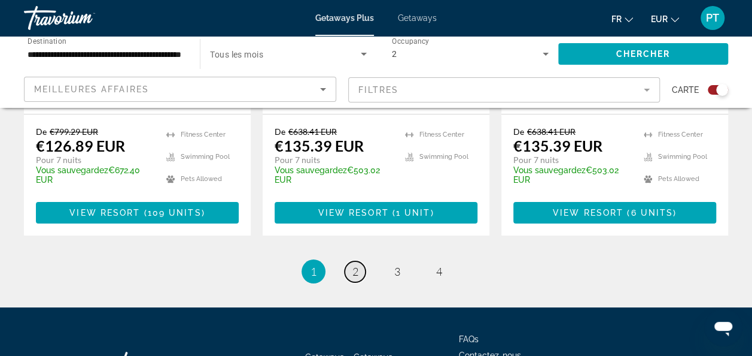
click at [362, 261] on link "page 2" at bounding box center [355, 271] width 21 height 21
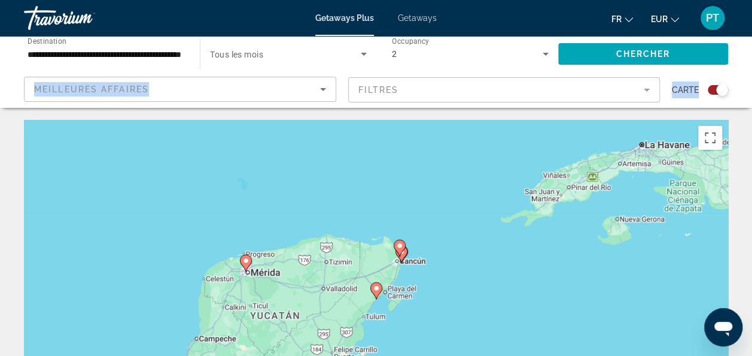
drag, startPoint x: 751, startPoint y: 67, endPoint x: 752, endPoint y: 104, distance: 36.5
click at [752, 104] on html "**********" at bounding box center [376, 178] width 752 height 356
drag, startPoint x: 752, startPoint y: 104, endPoint x: 752, endPoint y: 133, distance: 29.3
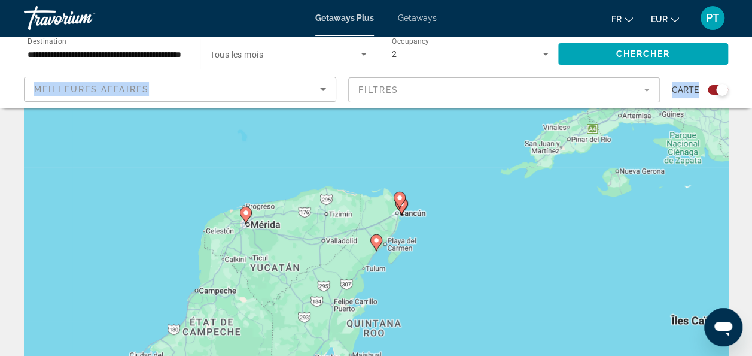
scroll to position [19, 0]
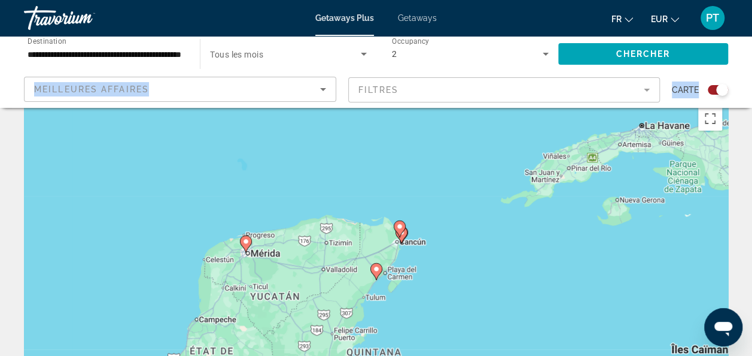
click at [378, 270] on image "Main content" at bounding box center [376, 268] width 7 height 7
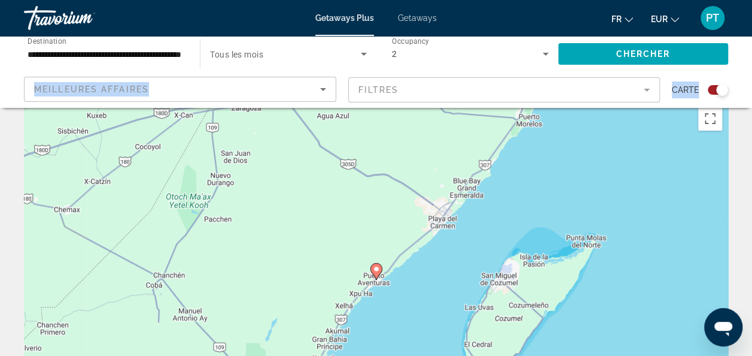
click at [378, 270] on image "Main content" at bounding box center [376, 268] width 7 height 7
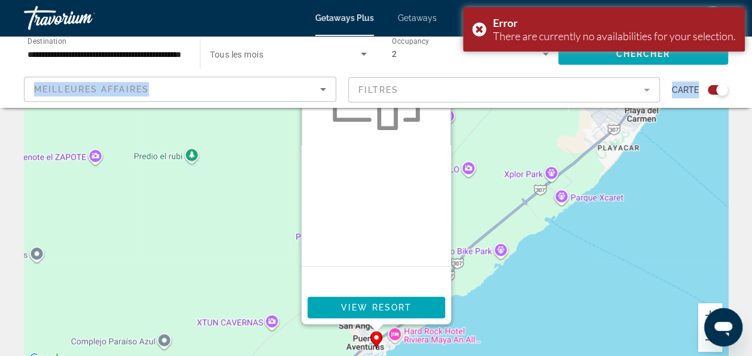
scroll to position [127, 0]
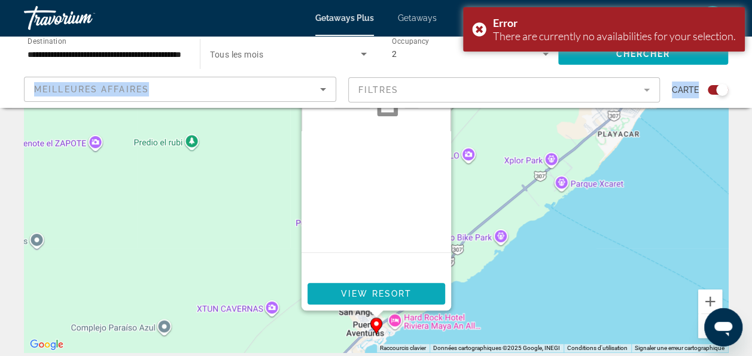
click at [372, 296] on span "View Resort" at bounding box center [376, 293] width 71 height 10
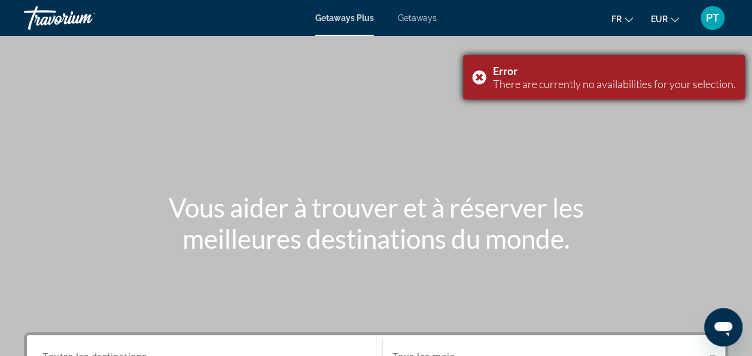
click at [484, 80] on div "Error There are currently no availabilities for your selection." at bounding box center [604, 77] width 282 height 44
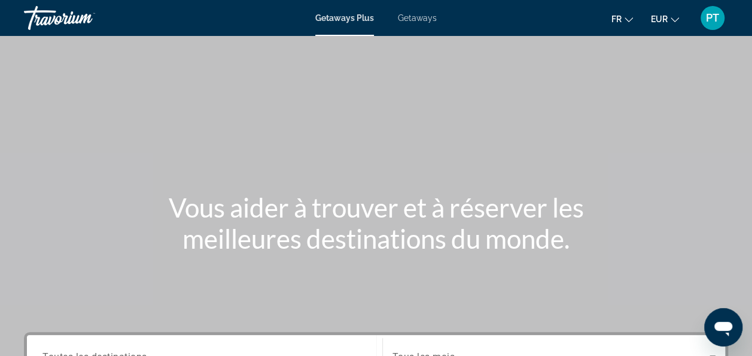
click at [365, 17] on span "Getaways Plus" at bounding box center [344, 18] width 59 height 10
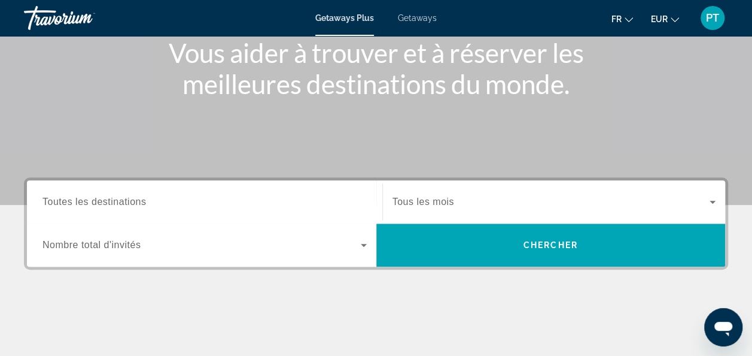
scroll to position [158, 0]
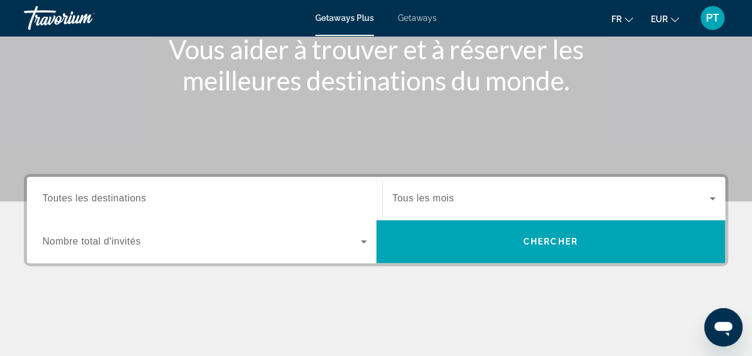
click at [175, 236] on span "Search widget" at bounding box center [201, 241] width 318 height 14
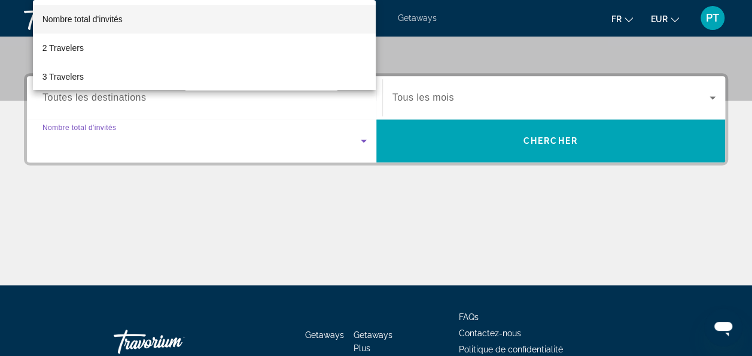
scroll to position [292, 0]
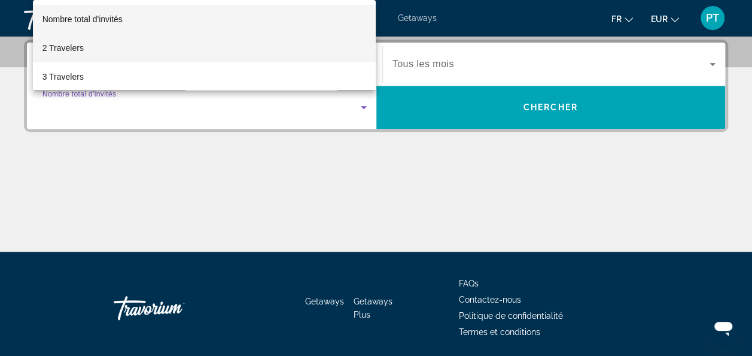
click at [99, 40] on mat-option "2 Travelers" at bounding box center [205, 48] width 344 height 29
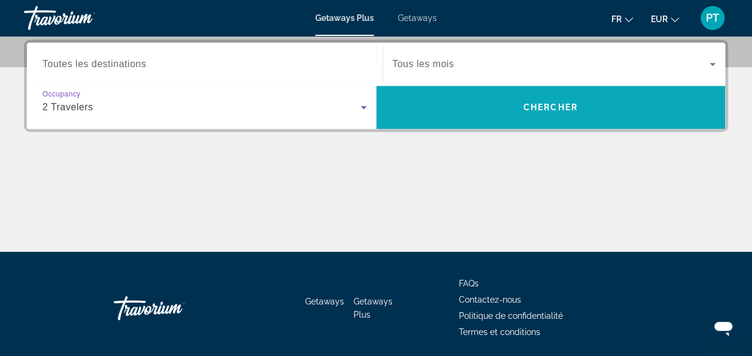
click at [535, 117] on span "Search widget" at bounding box center [551, 107] width 350 height 29
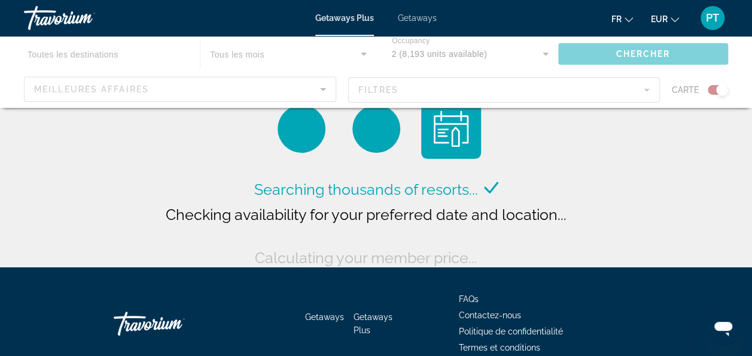
click at [268, 51] on div "Main content" at bounding box center [376, 72] width 752 height 72
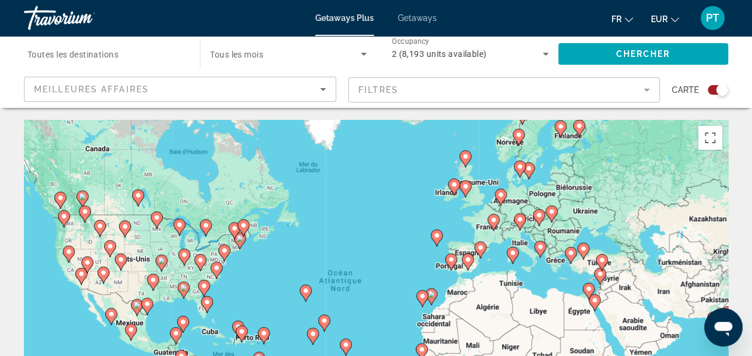
click at [339, 54] on span "Search widget" at bounding box center [285, 54] width 150 height 14
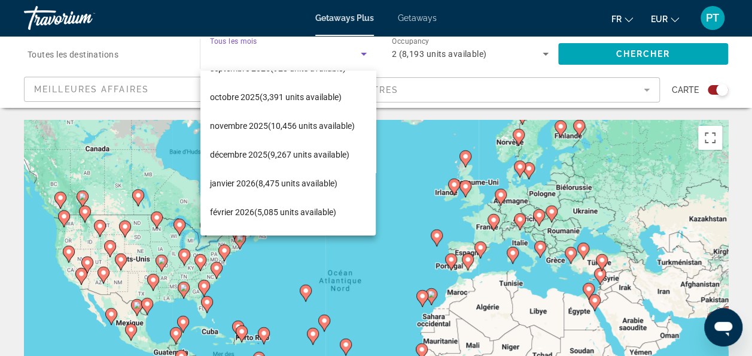
scroll to position [85, 0]
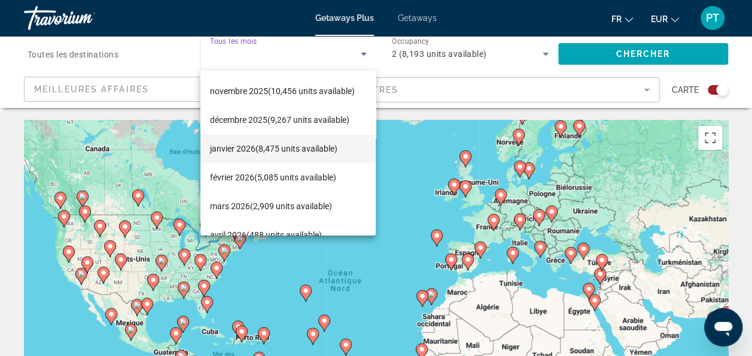
click at [273, 151] on span "janvier 2026 (8,475 units available)" at bounding box center [273, 148] width 127 height 14
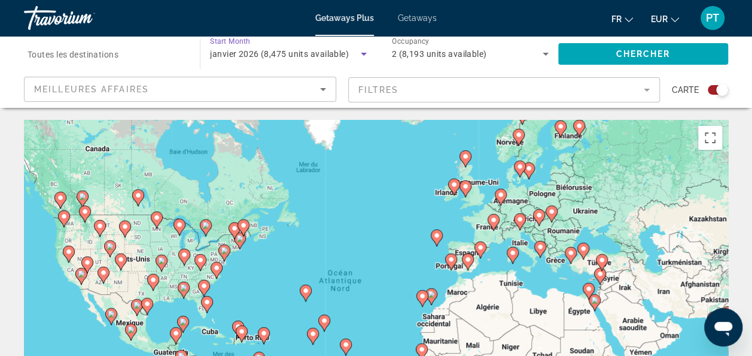
click at [357, 54] on icon "Search widget" at bounding box center [364, 54] width 14 height 14
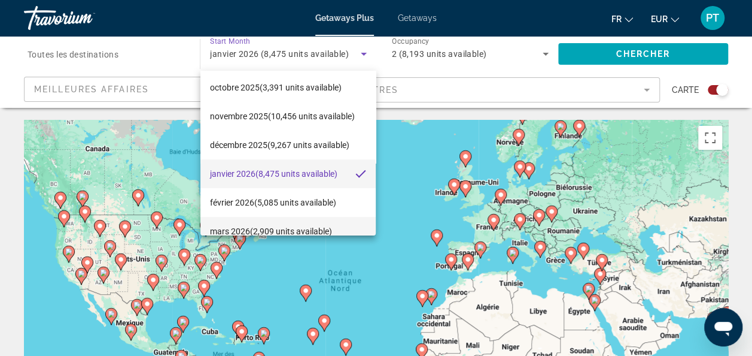
scroll to position [60, 0]
click at [317, 212] on mat-option "février 2026 (5,085 units available)" at bounding box center [289, 201] width 176 height 29
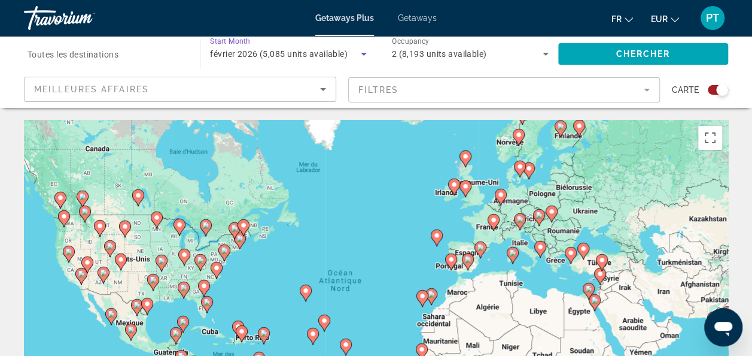
click at [368, 52] on icon "Search widget" at bounding box center [364, 54] width 14 height 14
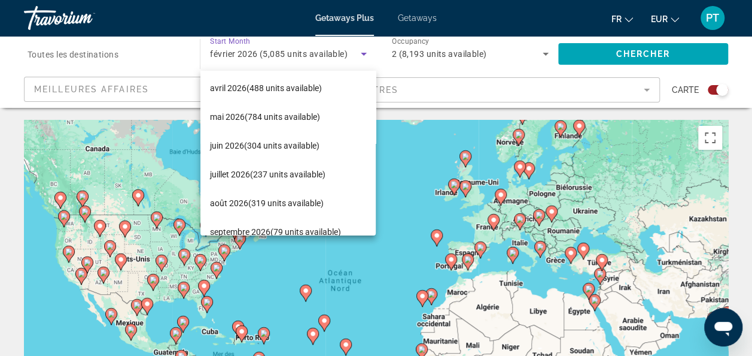
scroll to position [245, 0]
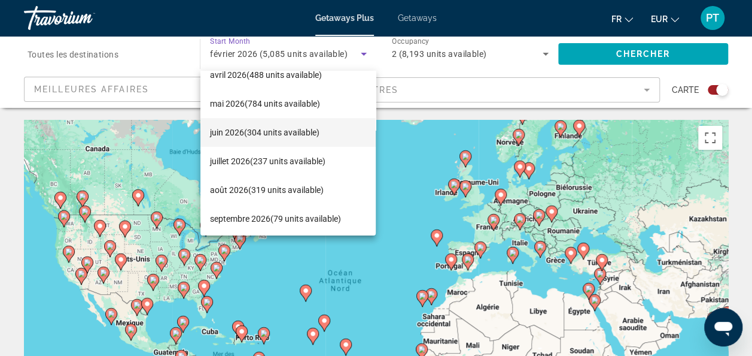
click at [270, 125] on span "juin 2026 (304 units available)" at bounding box center [265, 132] width 110 height 14
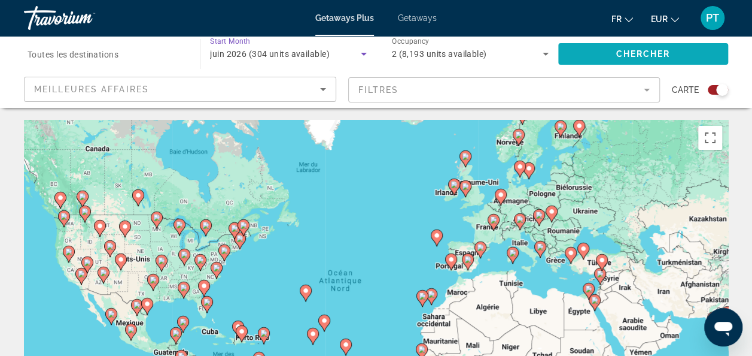
click at [640, 55] on span "Chercher" at bounding box center [643, 54] width 54 height 10
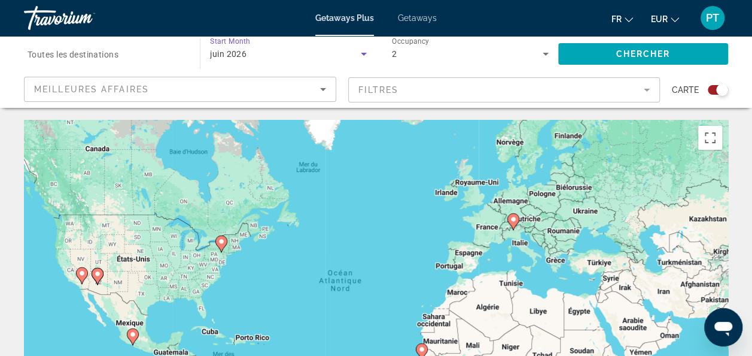
click at [286, 48] on div "juin 2026" at bounding box center [285, 54] width 150 height 14
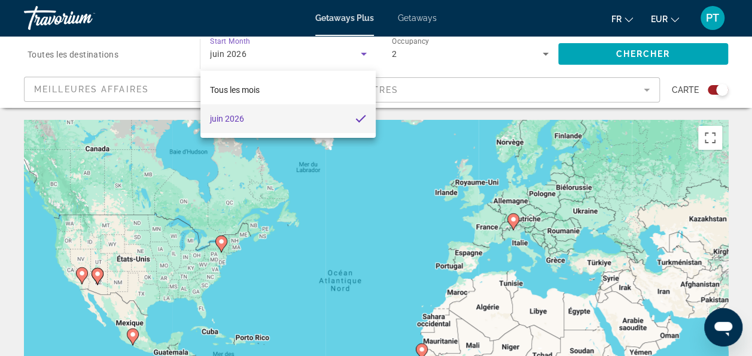
click at [337, 106] on mat-option "juin 2026" at bounding box center [289, 118] width 176 height 29
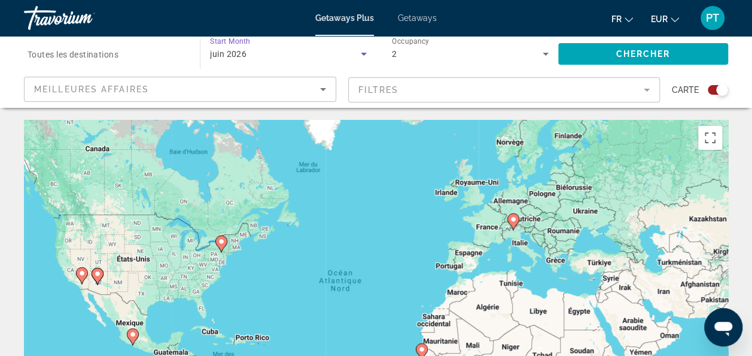
click at [331, 57] on div "juin 2026" at bounding box center [285, 54] width 150 height 14
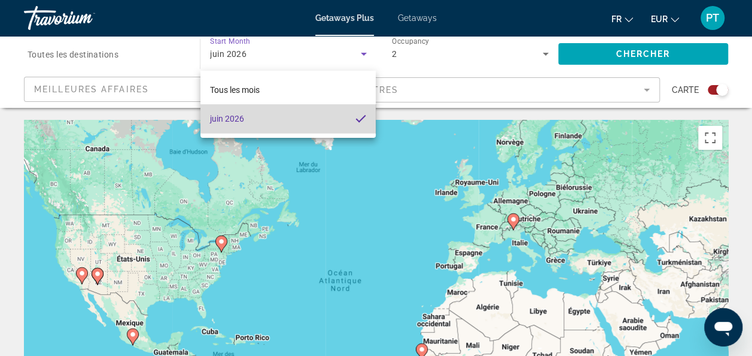
click at [360, 117] on mat-pseudo-checkbox at bounding box center [361, 118] width 11 height 11
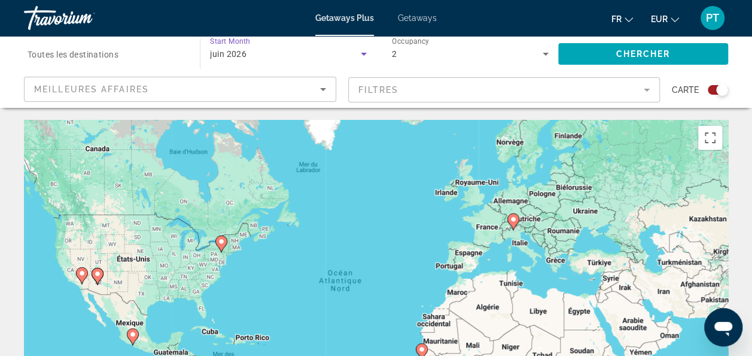
click at [366, 59] on icon "Search widget" at bounding box center [364, 54] width 14 height 14
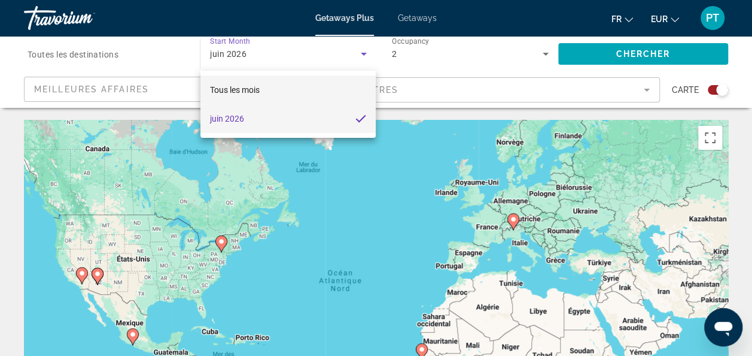
click at [320, 90] on mat-option "Tous les mois" at bounding box center [289, 89] width 176 height 29
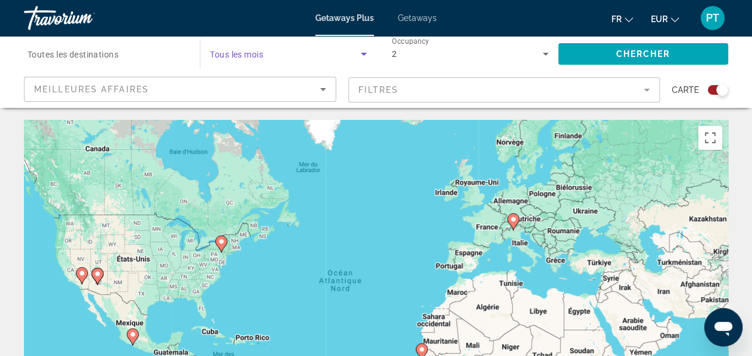
click at [365, 50] on icon "Search widget" at bounding box center [364, 54] width 14 height 14
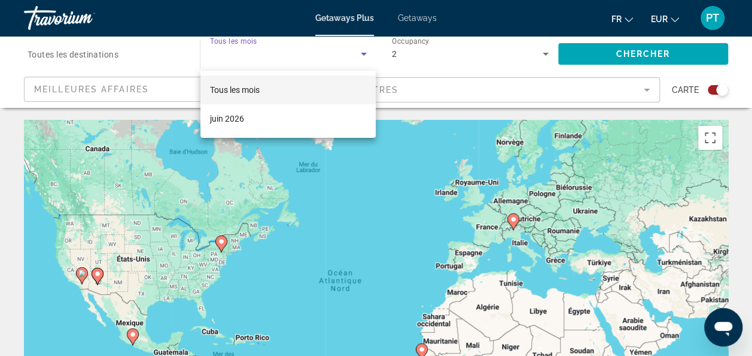
click at [320, 48] on div at bounding box center [376, 178] width 752 height 356
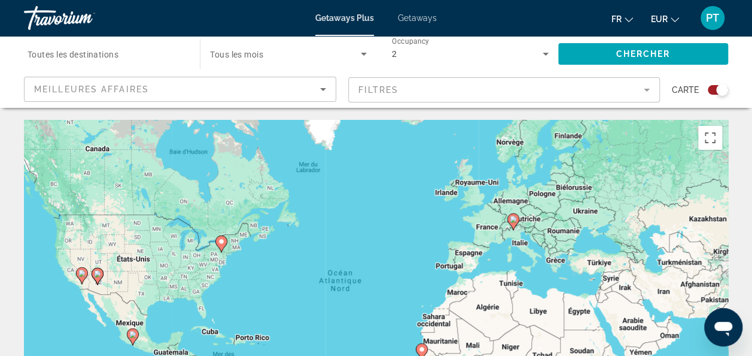
click at [274, 54] on span "Search widget" at bounding box center [285, 54] width 150 height 14
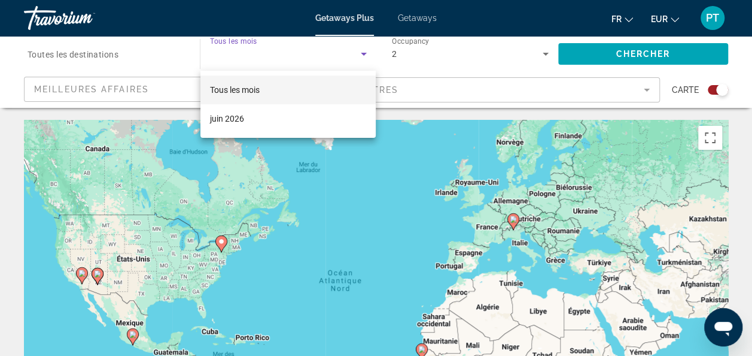
click at [239, 85] on span "Tous les mois" at bounding box center [235, 90] width 50 height 10
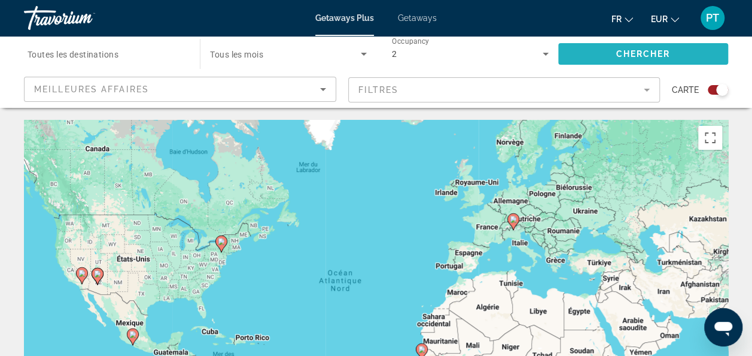
click at [644, 59] on span "Search widget" at bounding box center [643, 54] width 170 height 29
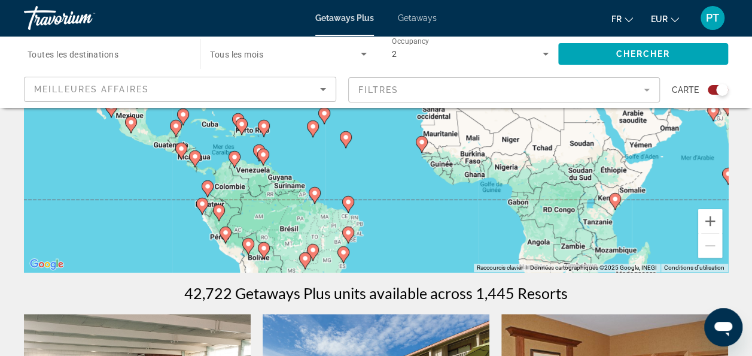
scroll to position [56, 0]
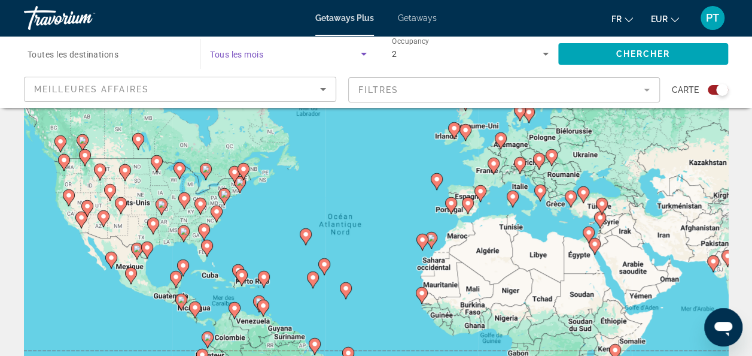
click at [235, 59] on span "Search widget" at bounding box center [285, 54] width 150 height 14
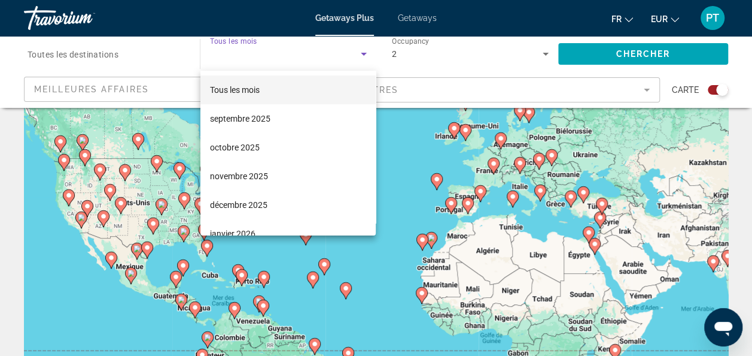
scroll to position [77, 0]
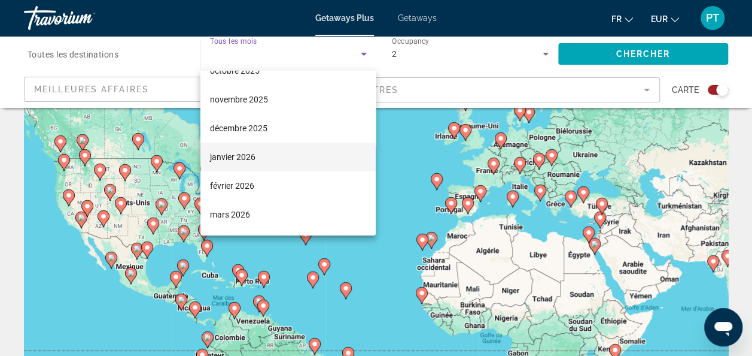
click at [274, 156] on mat-option "janvier 2026" at bounding box center [289, 156] width 176 height 29
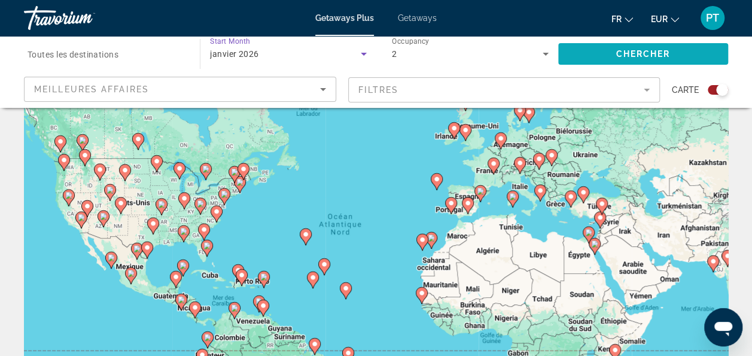
click at [613, 51] on span "Search widget" at bounding box center [643, 54] width 170 height 29
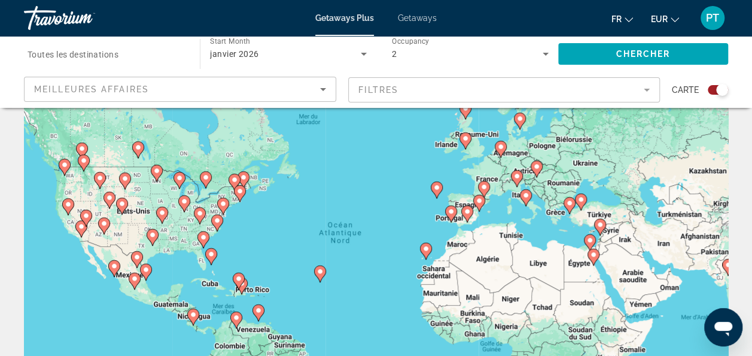
scroll to position [106, 0]
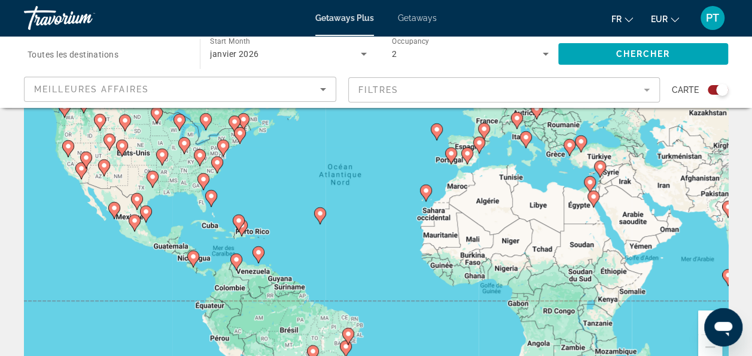
click at [320, 214] on image "Main content" at bounding box center [320, 212] width 7 height 7
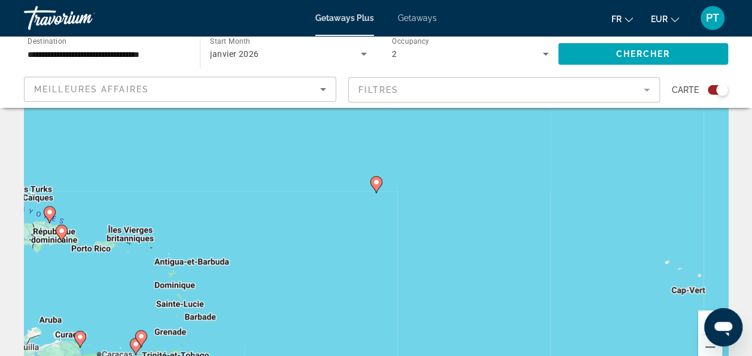
click at [382, 184] on div "Pour activer le glissement avec le clavier, appuyez sur Alt+Entrée. Une fois ce…" at bounding box center [376, 193] width 704 height 359
click at [379, 184] on image "Main content" at bounding box center [376, 181] width 7 height 7
type input "**********"
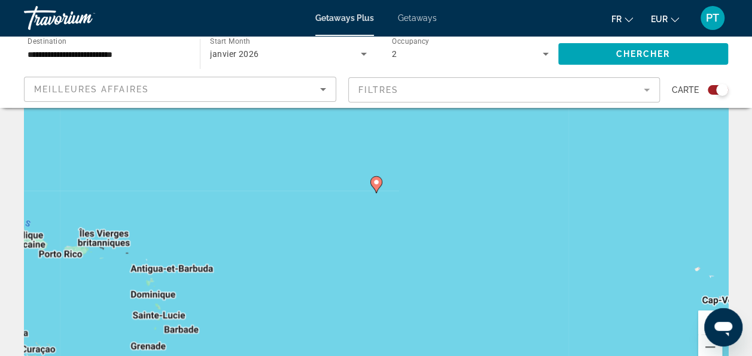
click at [379, 184] on image "Main content" at bounding box center [376, 181] width 7 height 7
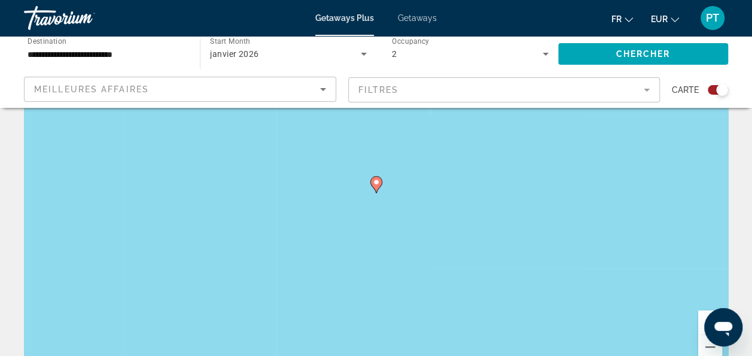
click at [379, 184] on image "Main content" at bounding box center [376, 181] width 7 height 7
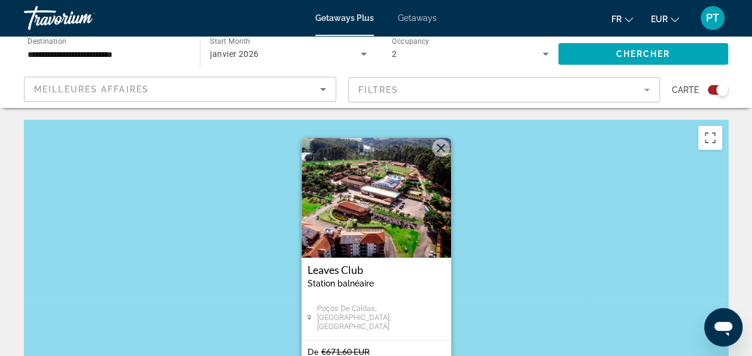
scroll to position [311, 0]
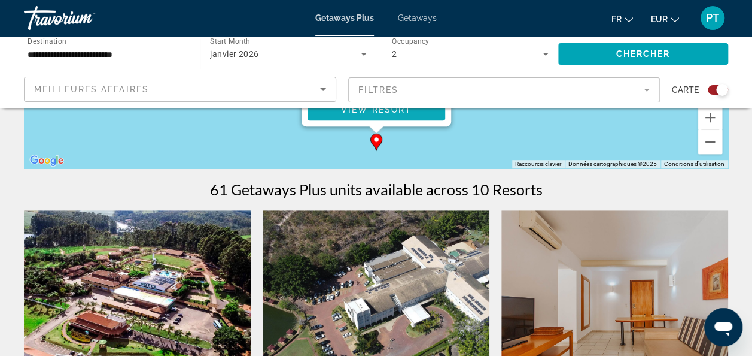
click at [396, 110] on span "View Resort" at bounding box center [376, 110] width 71 height 10
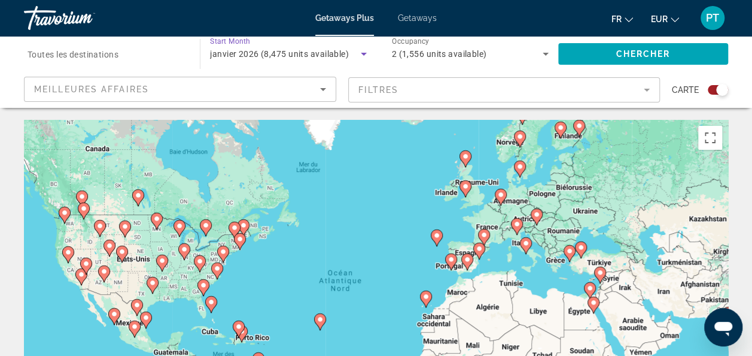
click at [362, 57] on icon "Search widget" at bounding box center [364, 54] width 14 height 14
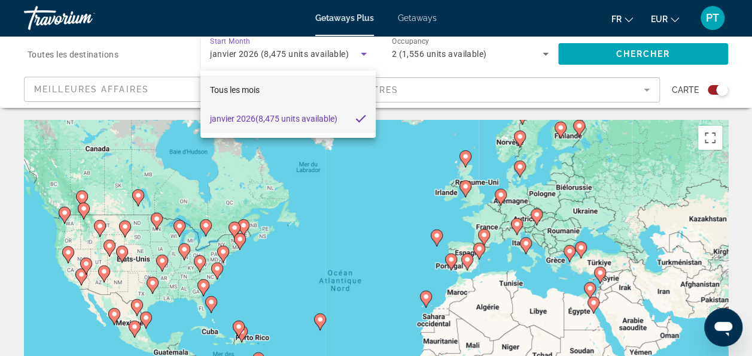
click at [322, 89] on mat-option "Tous les mois" at bounding box center [289, 89] width 176 height 29
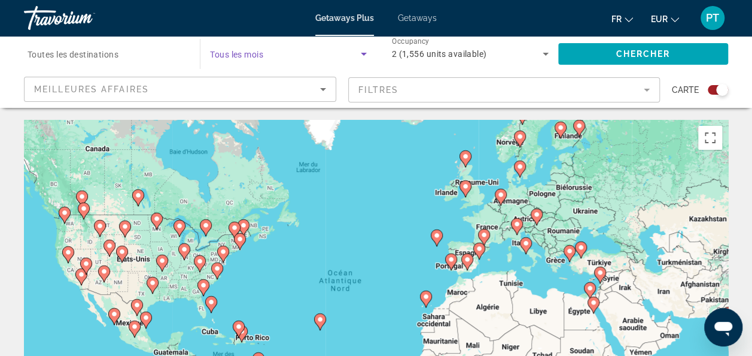
click at [358, 50] on icon "Search widget" at bounding box center [364, 54] width 14 height 14
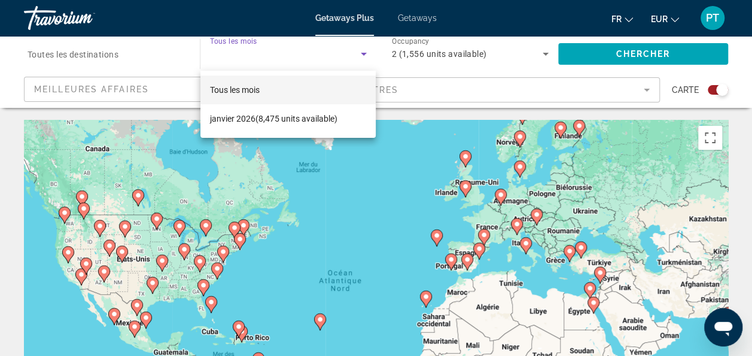
click at [320, 79] on mat-option "Tous les mois" at bounding box center [289, 89] width 176 height 29
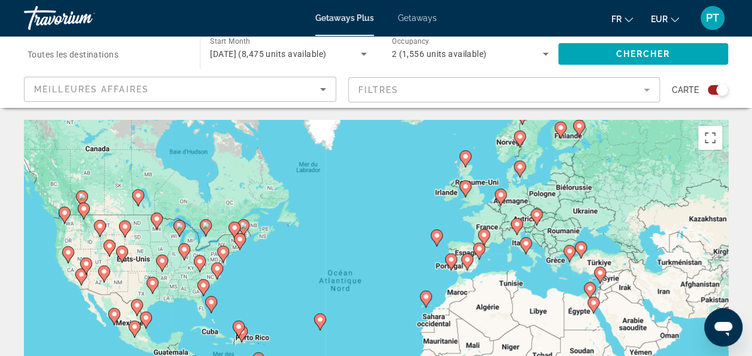
click at [413, 22] on span "Getaways" at bounding box center [417, 18] width 39 height 10
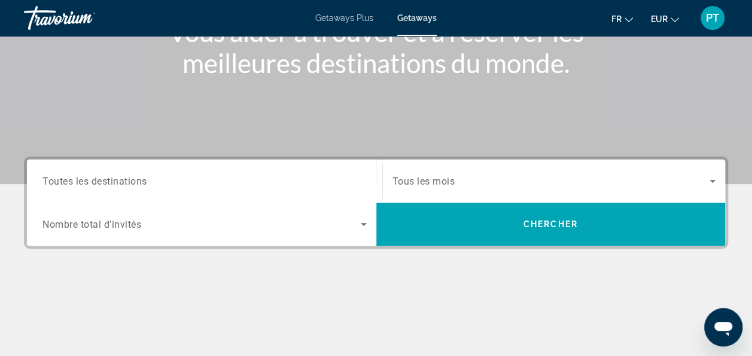
scroll to position [203, 0]
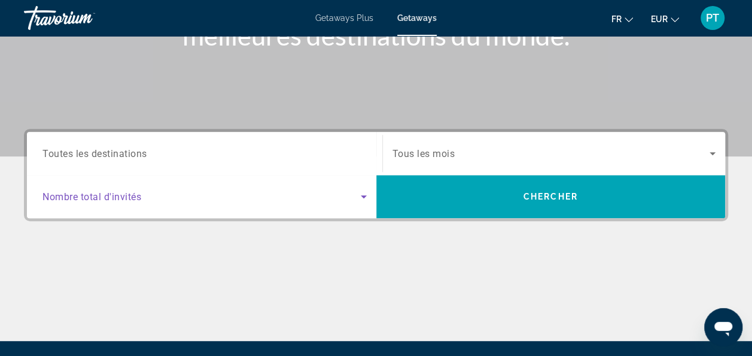
click at [254, 192] on span "Search widget" at bounding box center [201, 196] width 318 height 14
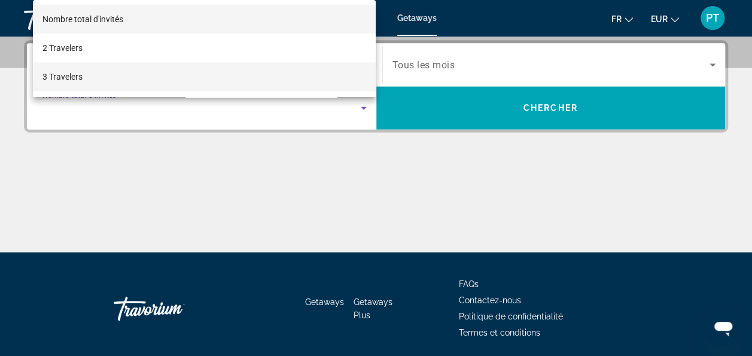
scroll to position [292, 0]
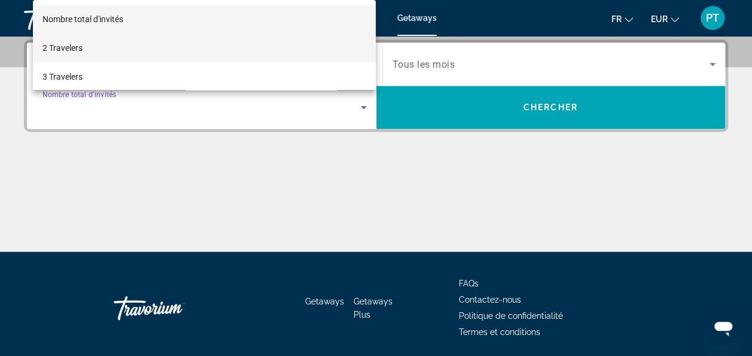
click at [99, 37] on mat-option "2 Travelers" at bounding box center [205, 48] width 344 height 29
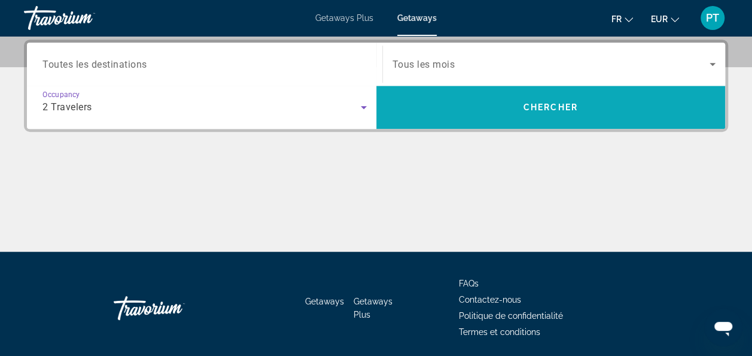
click at [527, 110] on span "Chercher" at bounding box center [551, 107] width 54 height 10
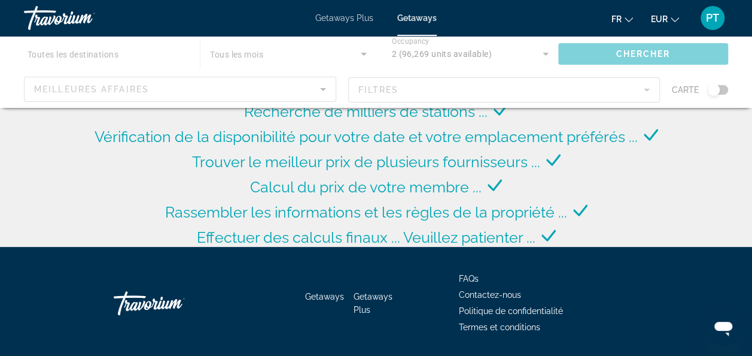
scroll to position [198, 0]
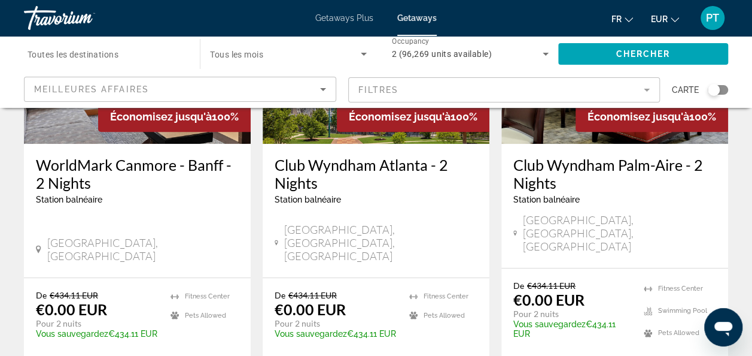
click at [448, 89] on mat-form-field "Filtres" at bounding box center [504, 89] width 312 height 25
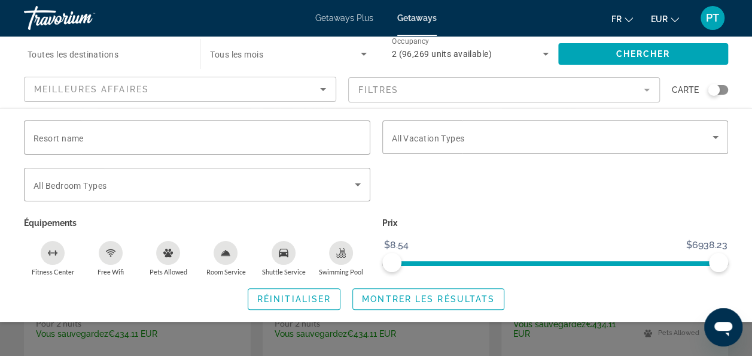
click at [345, 257] on div "Swimming Pool" at bounding box center [341, 253] width 24 height 24
click at [277, 256] on div "Shuttle Service" at bounding box center [284, 253] width 24 height 24
click at [219, 256] on div "Room Service" at bounding box center [226, 253] width 24 height 24
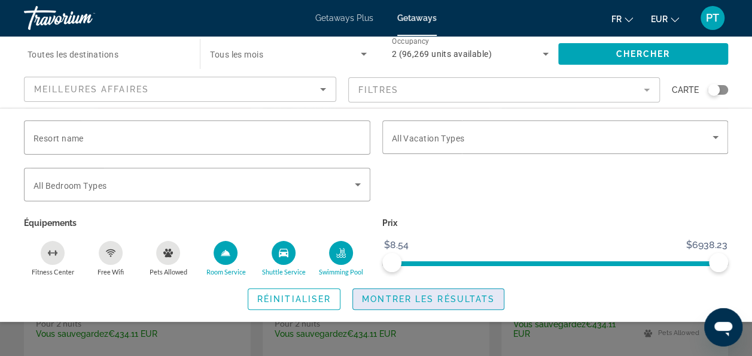
click at [437, 302] on span "Montrer les résultats" at bounding box center [428, 299] width 133 height 10
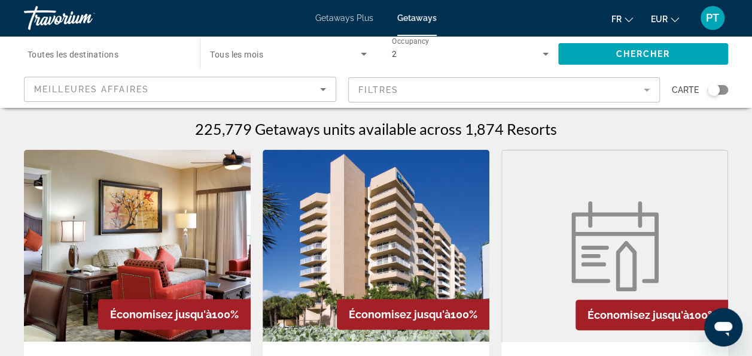
click at [127, 50] on input "Destination Toutes les destinations" at bounding box center [106, 54] width 157 height 14
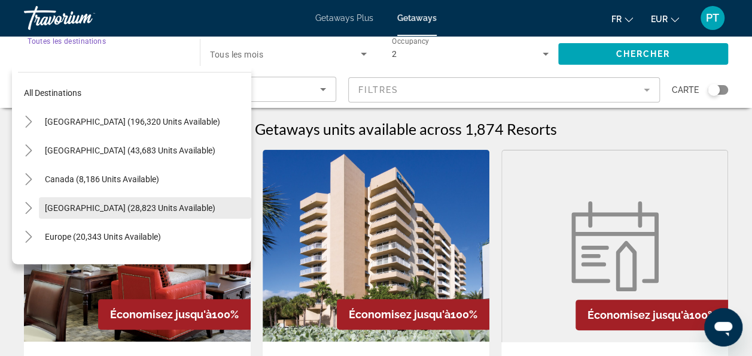
click at [141, 203] on span "Caribbean & Atlantic Islands (28,823 units available)" at bounding box center [130, 208] width 171 height 10
type input "**********"
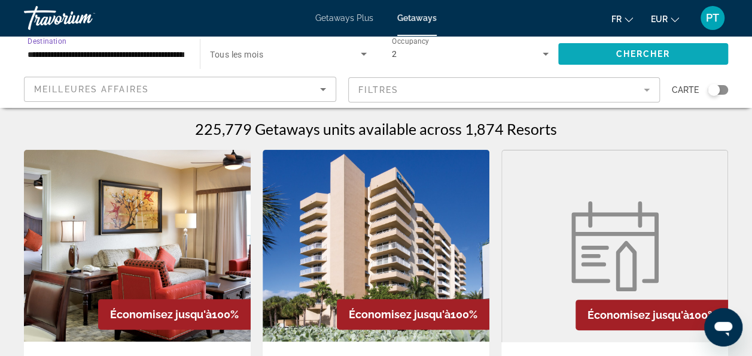
click at [603, 56] on span "Search widget" at bounding box center [643, 54] width 170 height 29
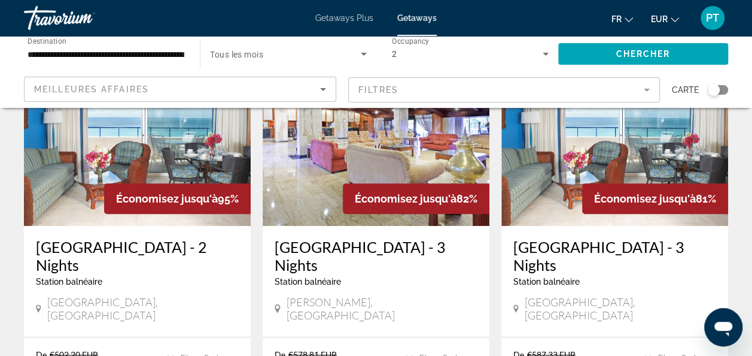
scroll to position [148, 0]
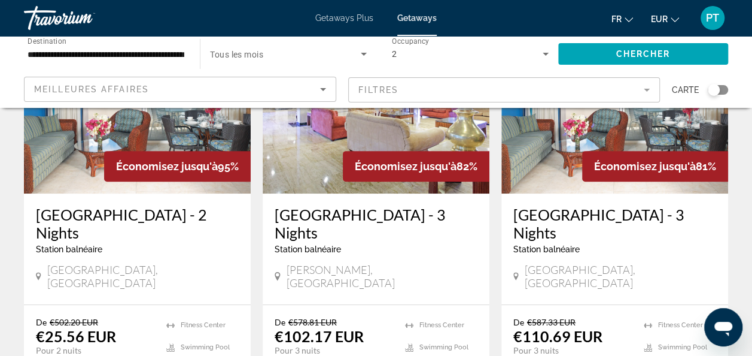
click at [561, 86] on mat-form-field "Filtres" at bounding box center [504, 89] width 312 height 25
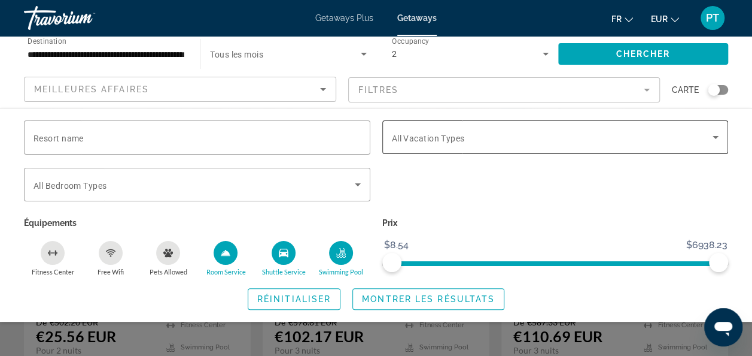
click at [557, 133] on span "Search widget" at bounding box center [552, 137] width 321 height 14
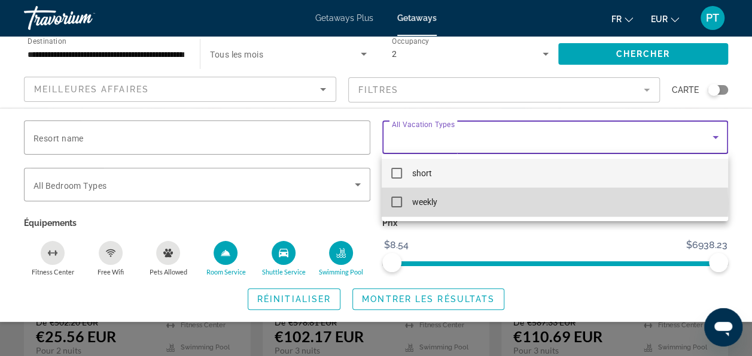
click at [436, 202] on span "weekly" at bounding box center [424, 202] width 25 height 14
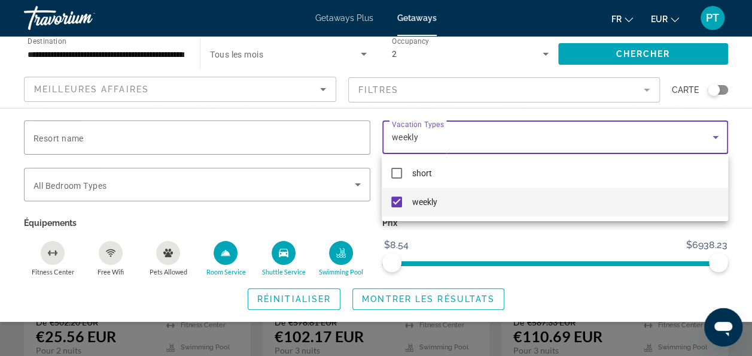
click at [427, 300] on div at bounding box center [376, 178] width 752 height 356
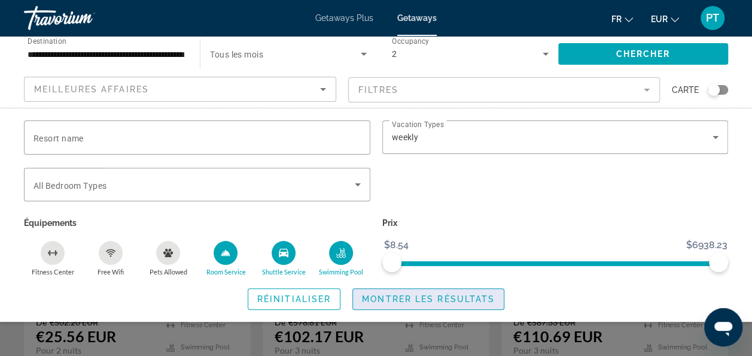
click at [435, 291] on span "Search widget" at bounding box center [428, 298] width 151 height 29
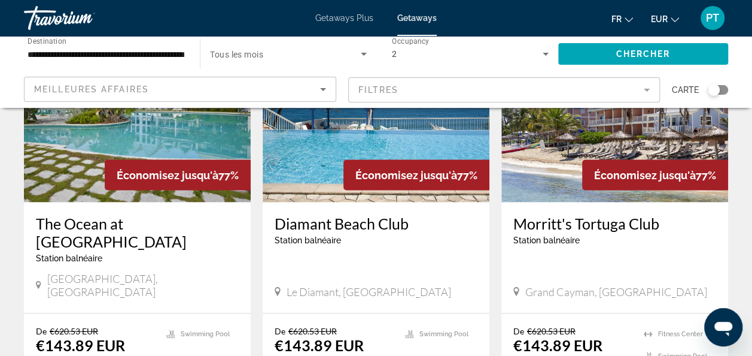
scroll to position [1047, 0]
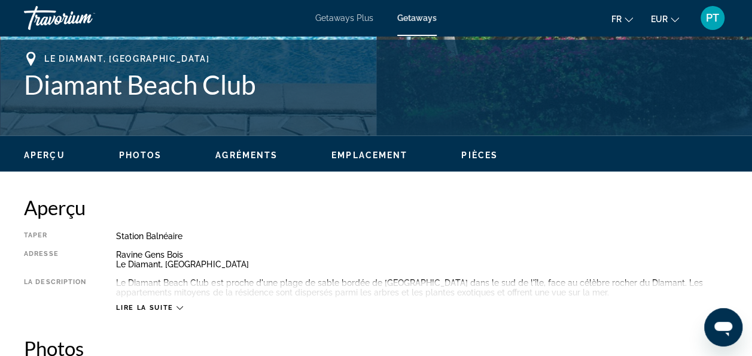
scroll to position [560, 0]
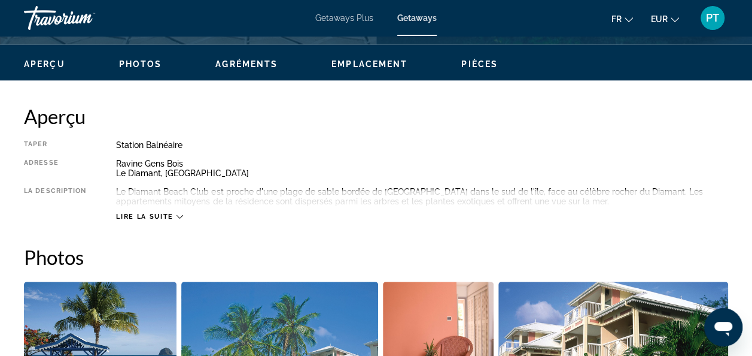
click at [163, 213] on span "Lire la suite" at bounding box center [144, 216] width 57 height 8
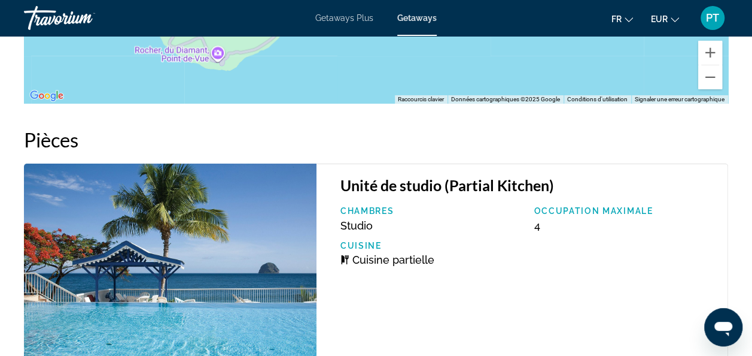
scroll to position [1484, 0]
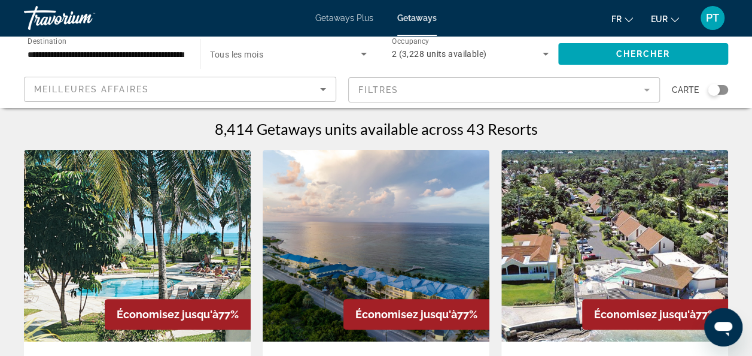
click at [390, 92] on mat-form-field "Filtres" at bounding box center [504, 89] width 312 height 25
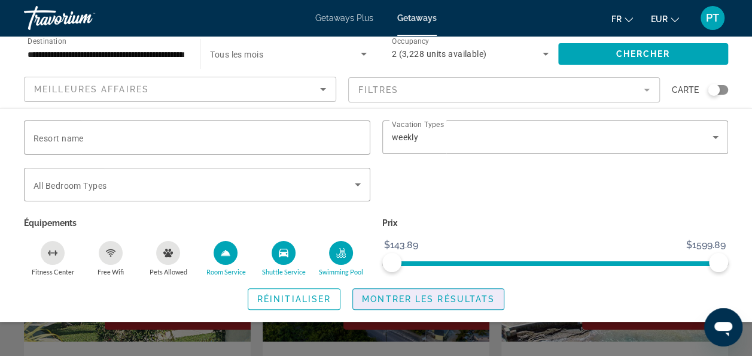
drag, startPoint x: 438, startPoint y: 303, endPoint x: 457, endPoint y: 294, distance: 20.9
click at [438, 302] on button "Montrer les résultats" at bounding box center [429, 299] width 152 height 22
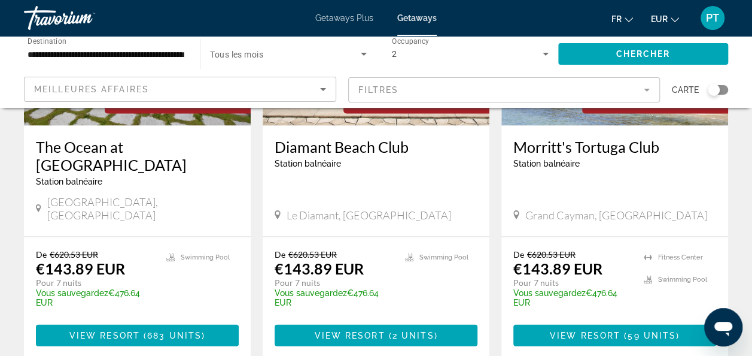
scroll to position [963, 0]
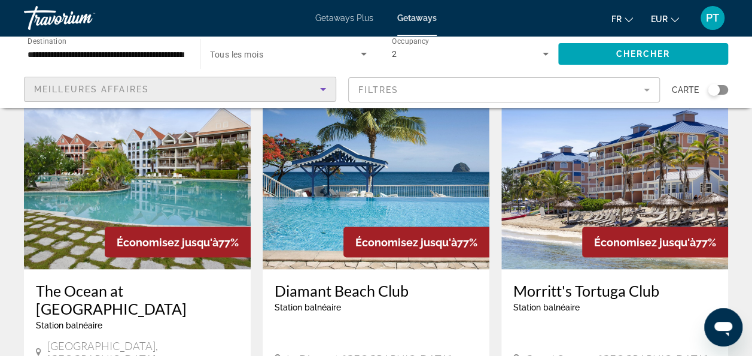
click at [322, 83] on icon "Sort by" at bounding box center [323, 89] width 14 height 14
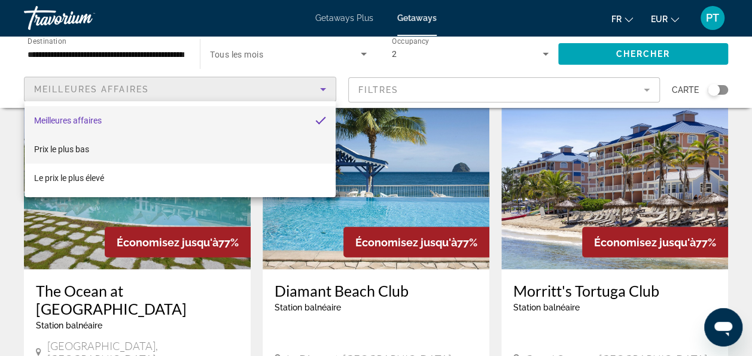
click at [130, 151] on mat-option "Prix ​​le plus bas" at bounding box center [180, 149] width 311 height 29
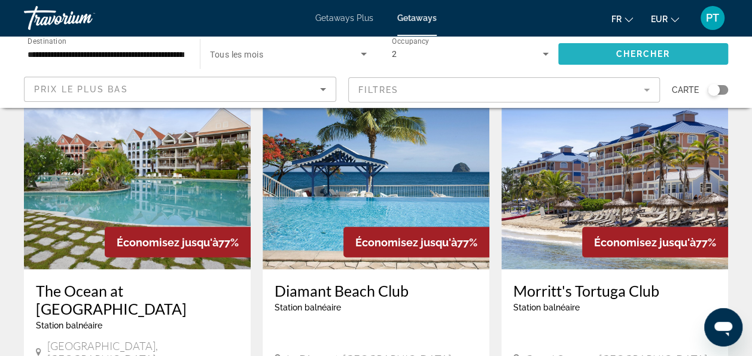
click at [613, 56] on span "Search widget" at bounding box center [643, 54] width 170 height 29
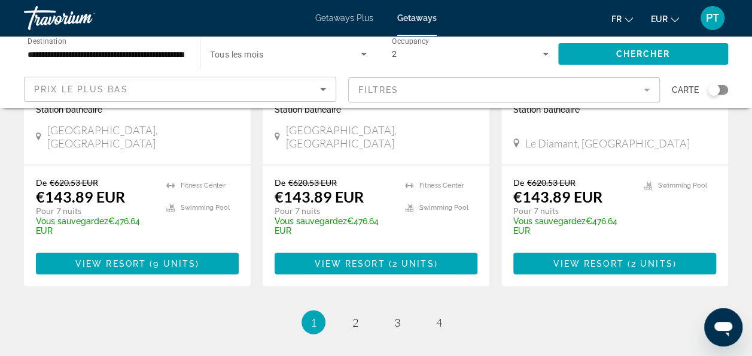
scroll to position [1672, 0]
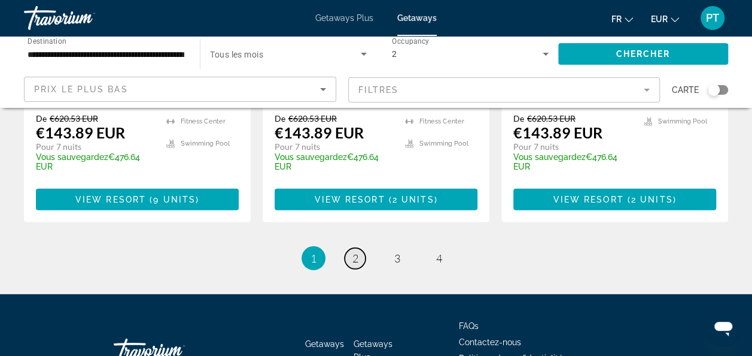
click at [356, 251] on span "2" at bounding box center [356, 257] width 6 height 13
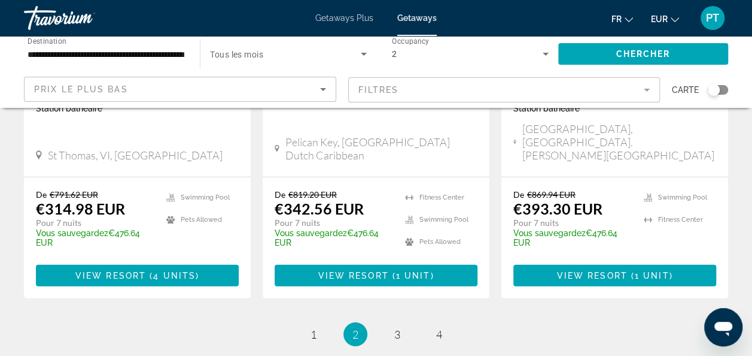
scroll to position [1678, 0]
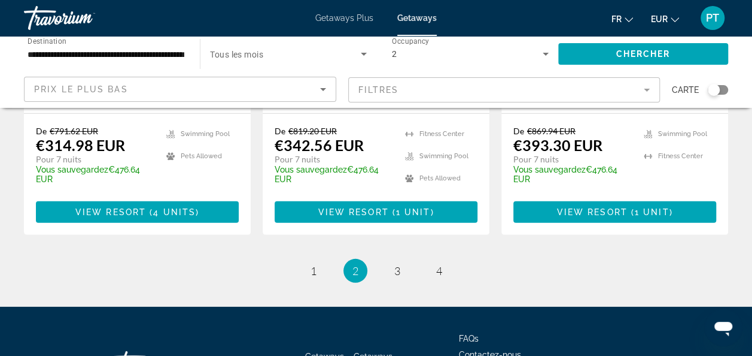
click at [408, 259] on li "page 3" at bounding box center [397, 271] width 24 height 24
click at [402, 260] on link "page 3" at bounding box center [397, 270] width 21 height 21
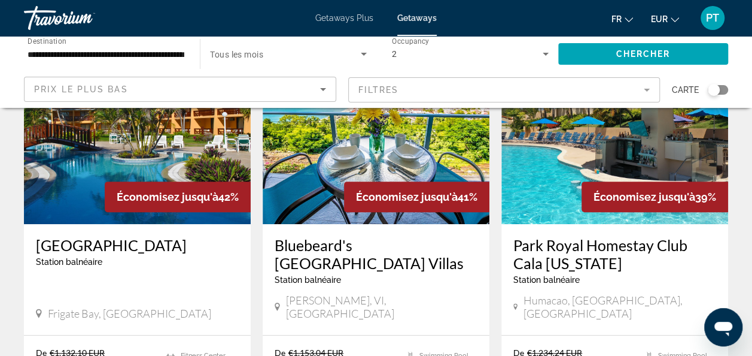
scroll to position [55, 0]
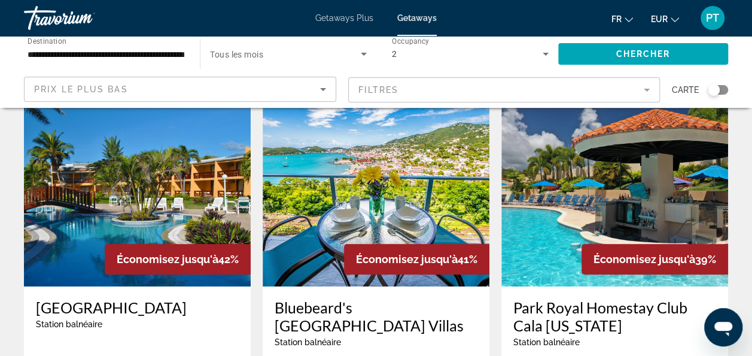
click at [213, 89] on div "Prix ​​le plus bas" at bounding box center [177, 89] width 286 height 14
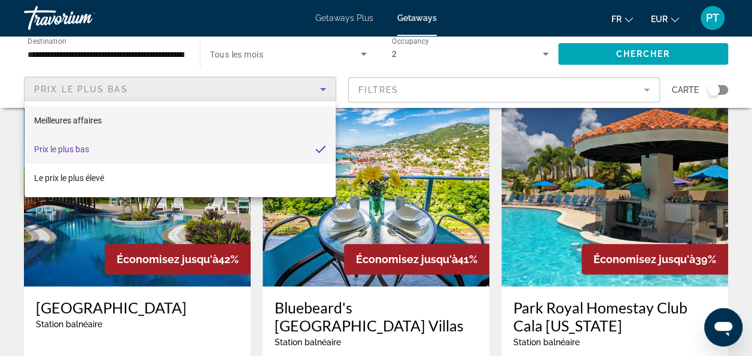
click at [105, 108] on mat-option "Meilleures affaires" at bounding box center [180, 120] width 311 height 29
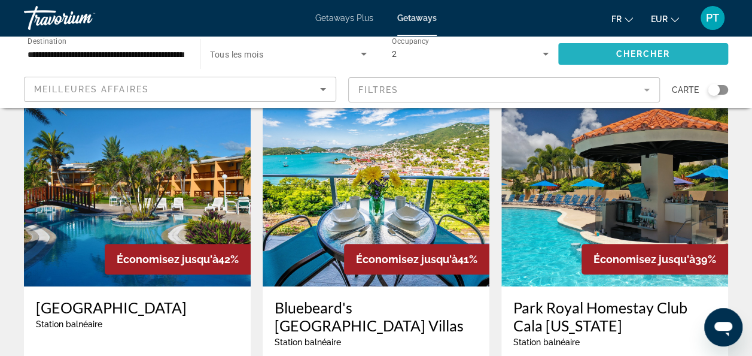
click at [605, 42] on span "Search widget" at bounding box center [643, 54] width 170 height 29
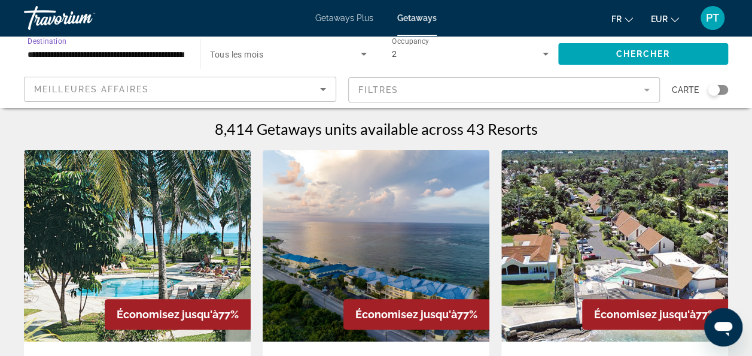
click at [160, 56] on input "**********" at bounding box center [106, 54] width 157 height 14
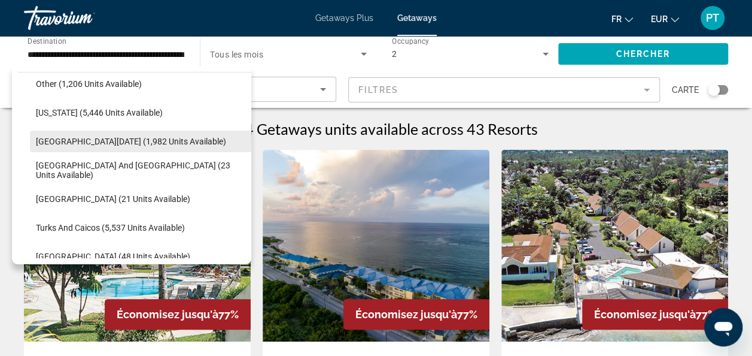
scroll to position [368, 0]
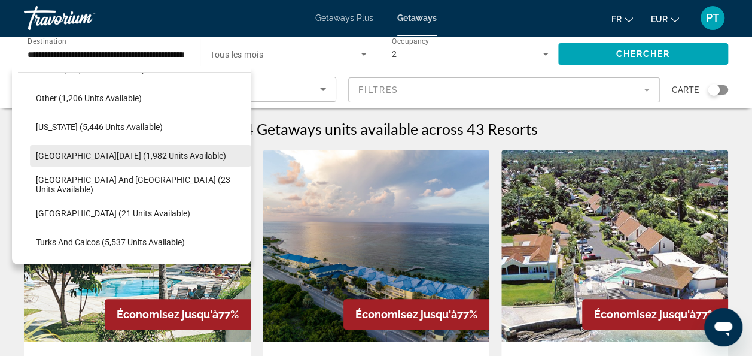
click at [59, 151] on span "Saint Lucia (1,982 units available)" at bounding box center [131, 156] width 190 height 10
type input "**********"
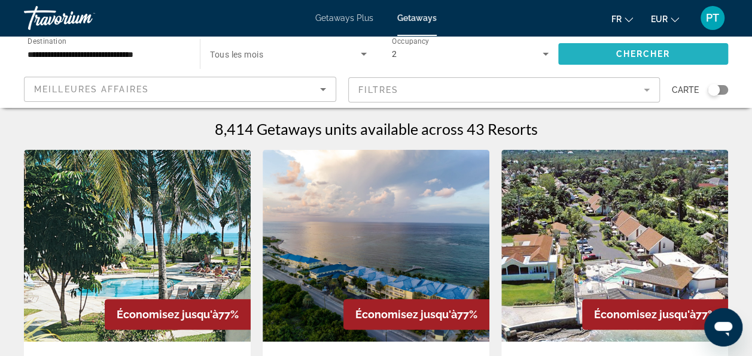
click at [625, 52] on span "Chercher" at bounding box center [643, 54] width 54 height 10
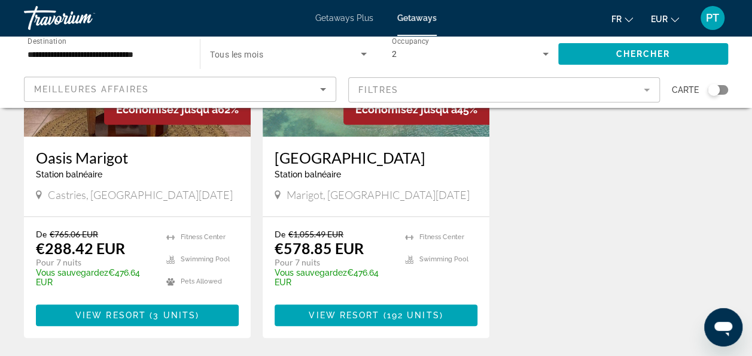
scroll to position [208, 0]
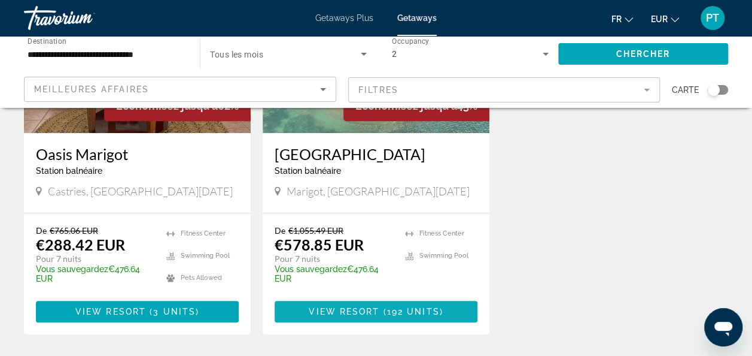
click at [347, 323] on span "Main content" at bounding box center [376, 311] width 203 height 29
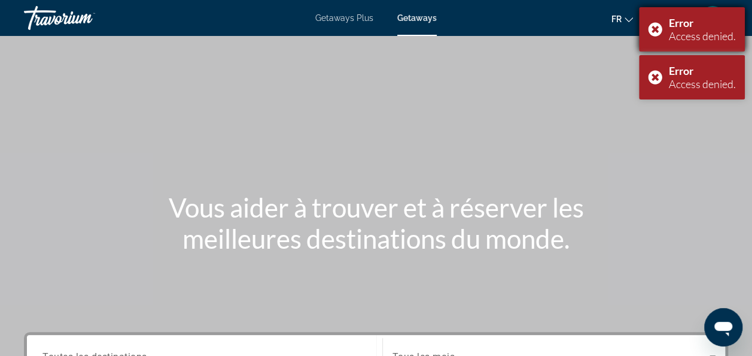
click at [654, 32] on div "Error Access denied." at bounding box center [692, 29] width 106 height 44
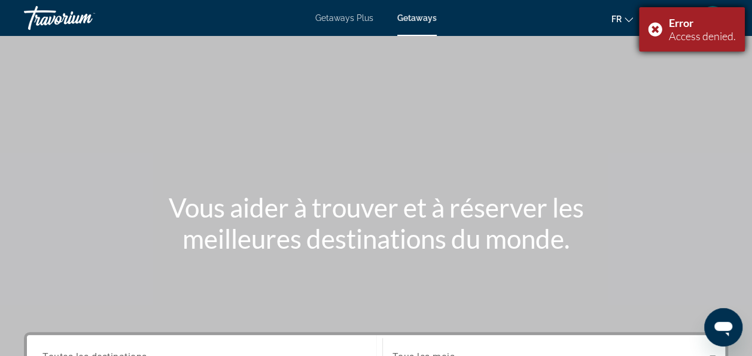
click at [656, 34] on div "Error Access denied." at bounding box center [692, 29] width 106 height 44
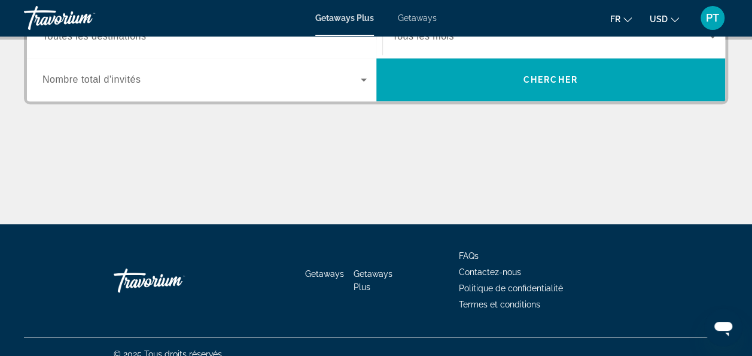
scroll to position [245, 0]
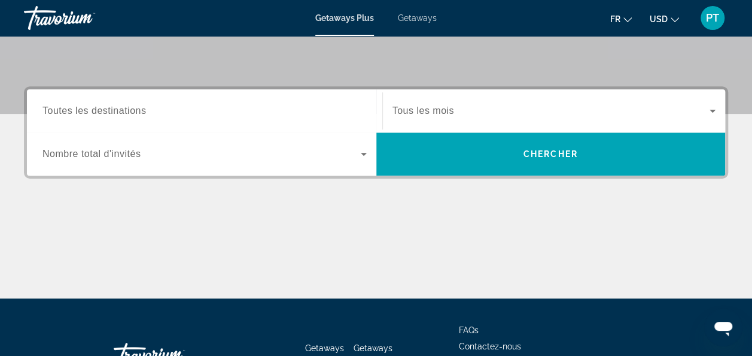
click at [359, 153] on icon "Search widget" at bounding box center [364, 154] width 14 height 14
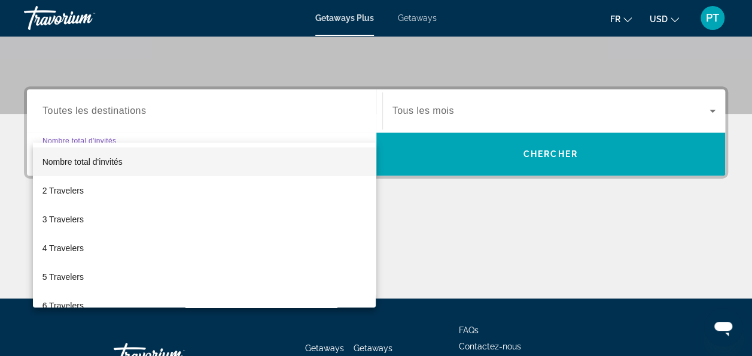
scroll to position [292, 0]
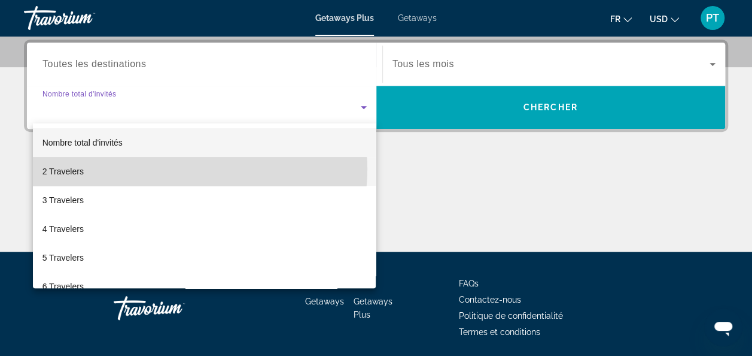
click at [196, 169] on mat-option "2 Travelers" at bounding box center [205, 171] width 344 height 29
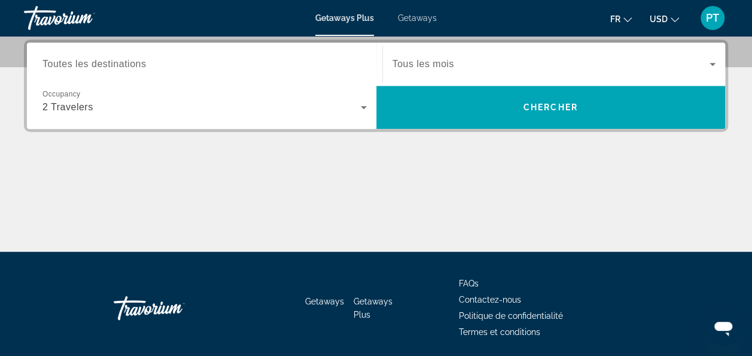
click at [324, 49] on div "Search widget" at bounding box center [204, 64] width 324 height 34
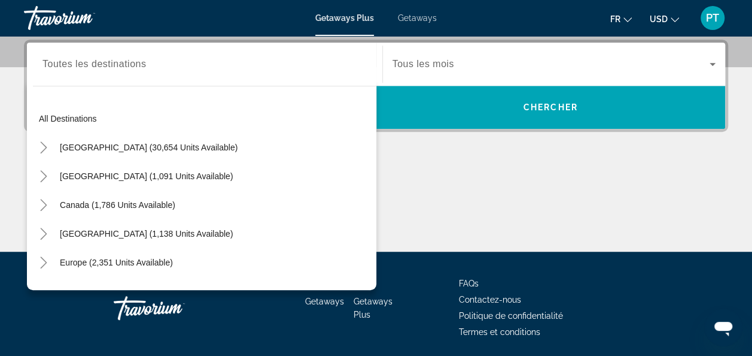
drag, startPoint x: 378, startPoint y: 122, endPoint x: 378, endPoint y: 130, distance: 9.0
click at [378, 130] on div "Destination Toutes les destinations All destinations [GEOGRAPHIC_DATA] (30,654 …" at bounding box center [376, 86] width 704 height 92
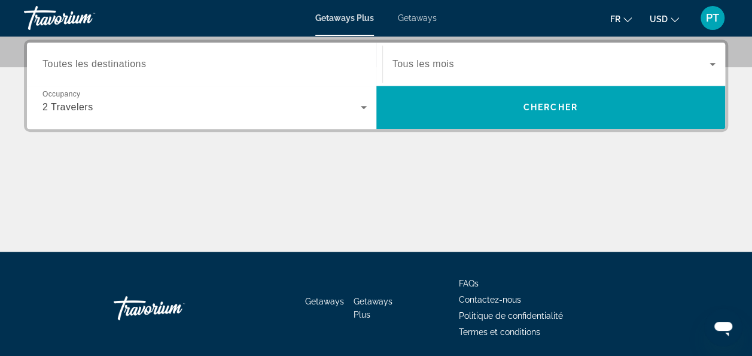
click at [298, 62] on input "Destination Toutes les destinations" at bounding box center [204, 64] width 324 height 14
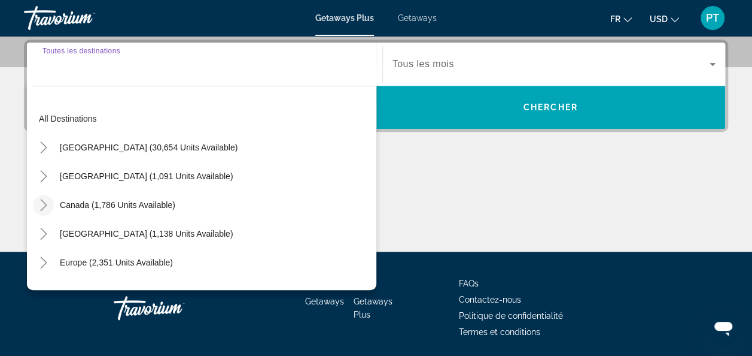
click at [47, 206] on icon "Toggle Canada (1,786 units available)" at bounding box center [44, 205] width 12 height 12
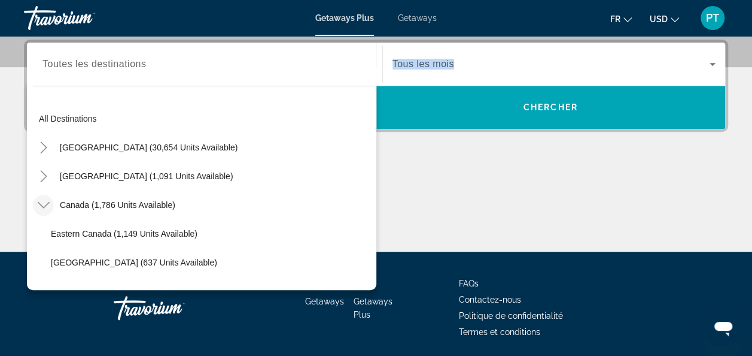
drag, startPoint x: 376, startPoint y: 142, endPoint x: 371, endPoint y: 151, distance: 10.0
click at [371, 151] on div "Destination Toutes les destinations All destinations [GEOGRAPHIC_DATA] (30,654 …" at bounding box center [376, 146] width 752 height 212
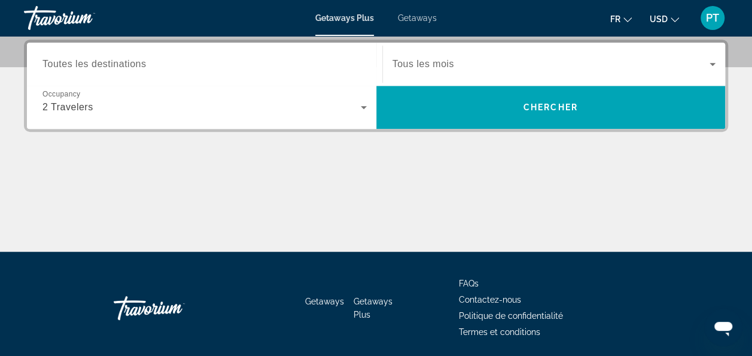
click at [237, 60] on input "Destination Toutes les destinations" at bounding box center [204, 64] width 324 height 14
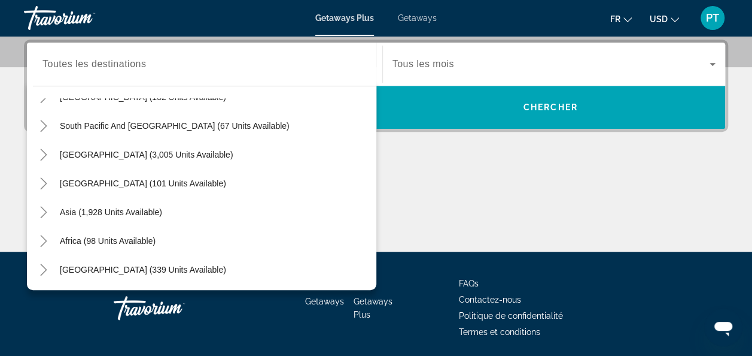
scroll to position [202, 0]
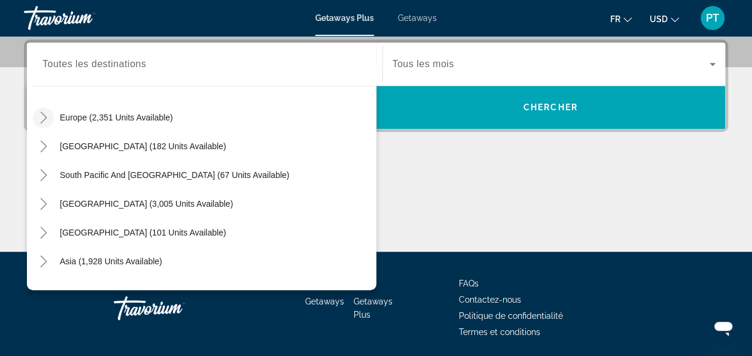
click at [41, 115] on icon "Toggle Europe (2,351 units available)" at bounding box center [44, 117] width 12 height 12
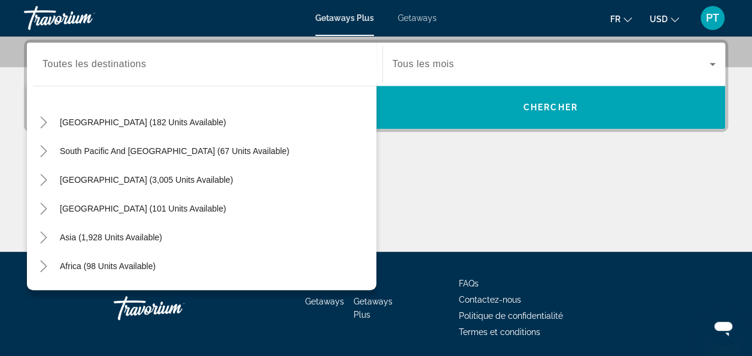
scroll to position [719, 0]
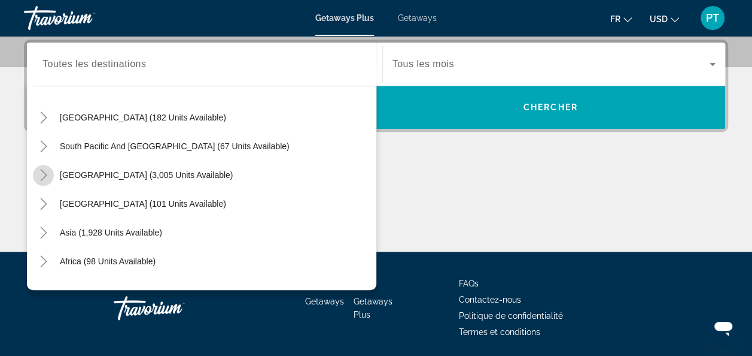
click at [42, 175] on icon "Toggle South America (3,005 units available)" at bounding box center [44, 175] width 12 height 12
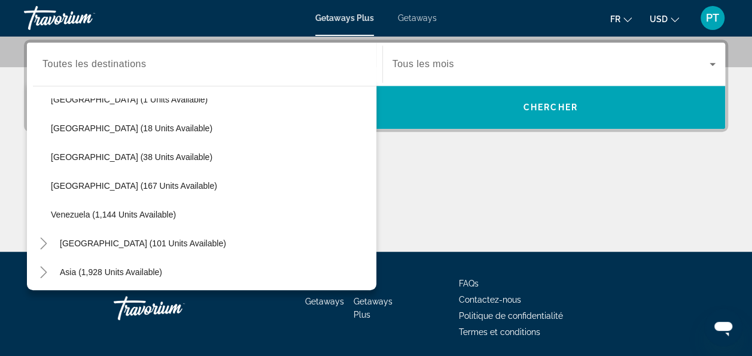
scroll to position [942, 0]
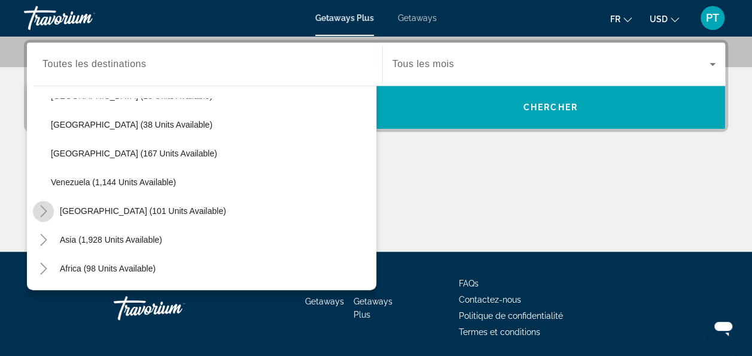
click at [36, 206] on mat-icon "Toggle Central America (101 units available)" at bounding box center [43, 211] width 21 height 21
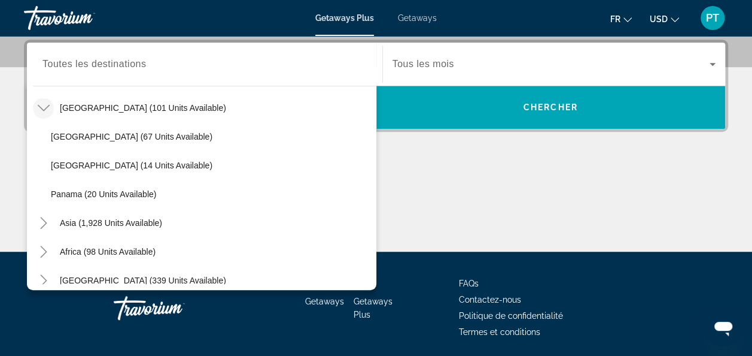
scroll to position [1056, 0]
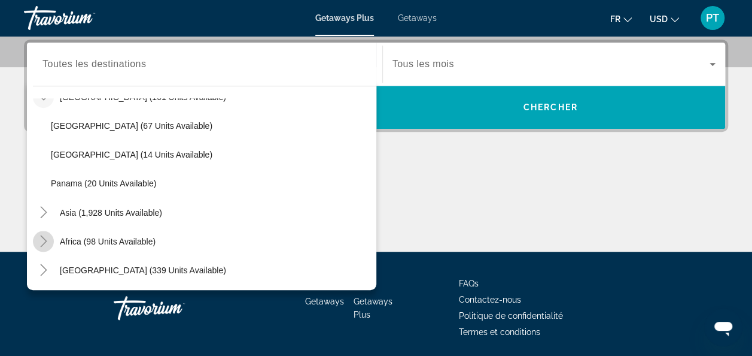
click at [38, 238] on icon "Toggle Africa (98 units available)" at bounding box center [44, 241] width 12 height 12
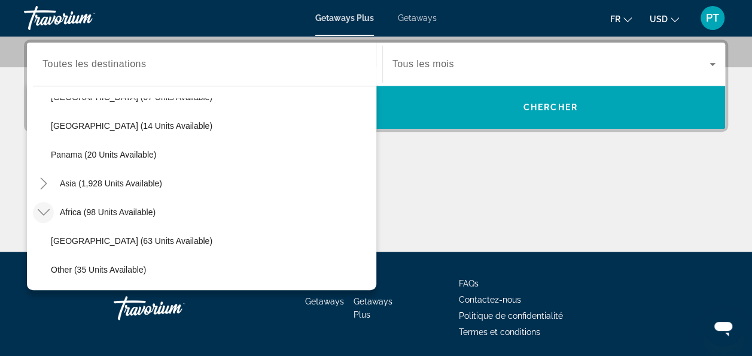
scroll to position [1113, 0]
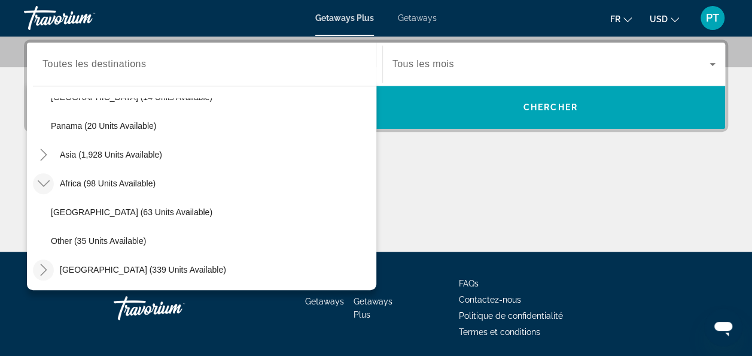
click at [40, 265] on icon "Toggle Middle East (339 units available)" at bounding box center [44, 269] width 12 height 12
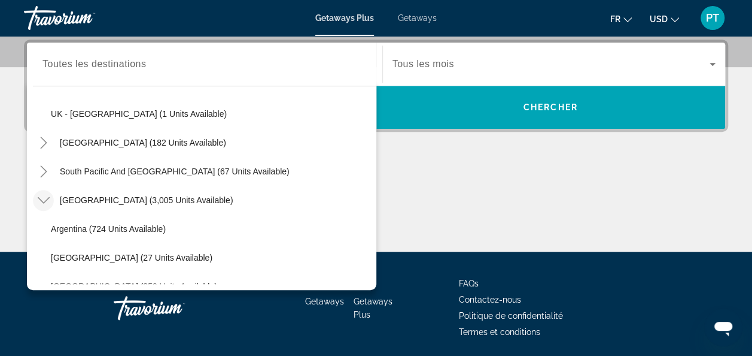
scroll to position [673, 0]
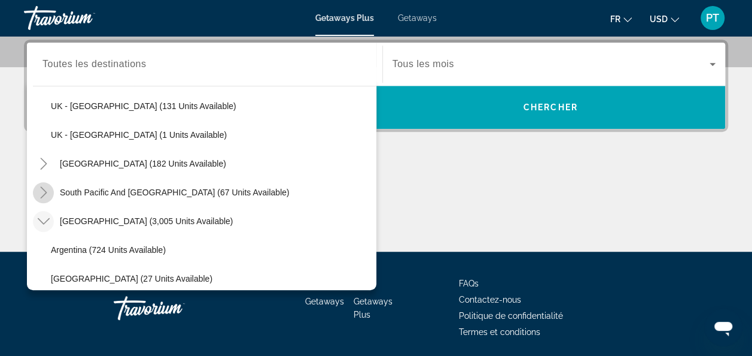
click at [47, 189] on icon "Toggle South Pacific and Oceania (67 units available)" at bounding box center [44, 192] width 12 height 12
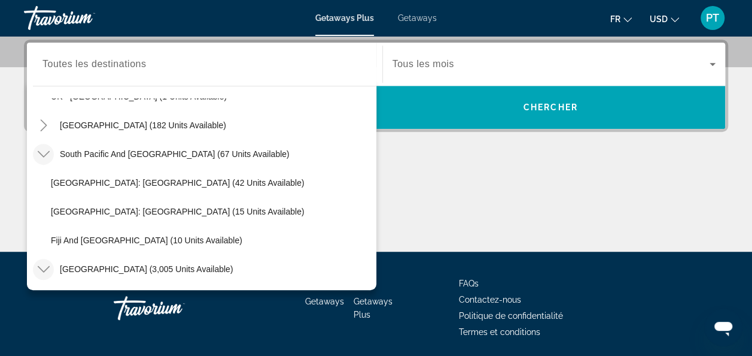
scroll to position [734, 0]
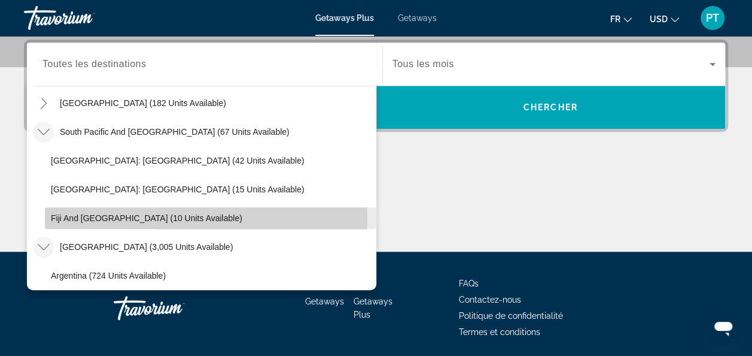
click at [110, 220] on span "Fiji and [GEOGRAPHIC_DATA] (10 units available)" at bounding box center [147, 218] width 192 height 10
type input "**********"
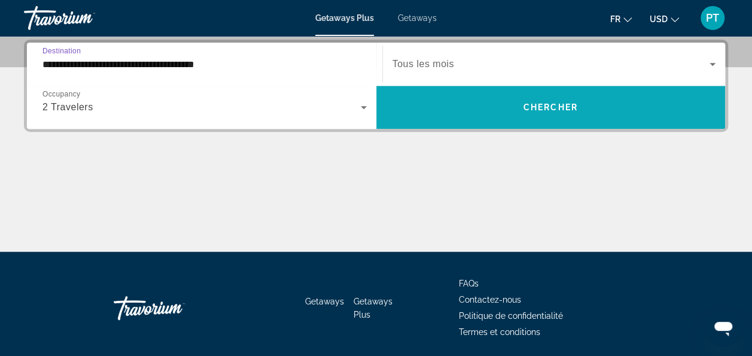
click at [569, 105] on span "Chercher" at bounding box center [551, 107] width 54 height 10
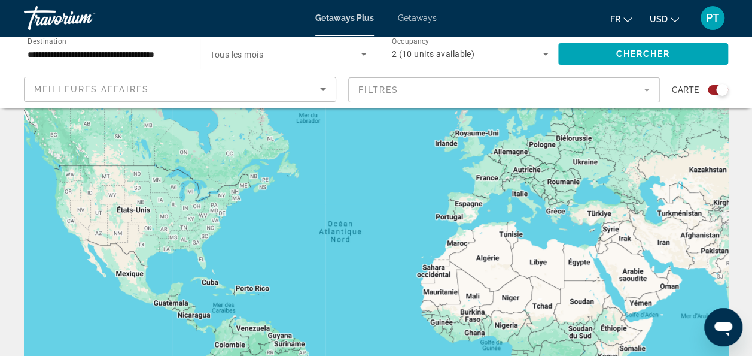
scroll to position [47, 0]
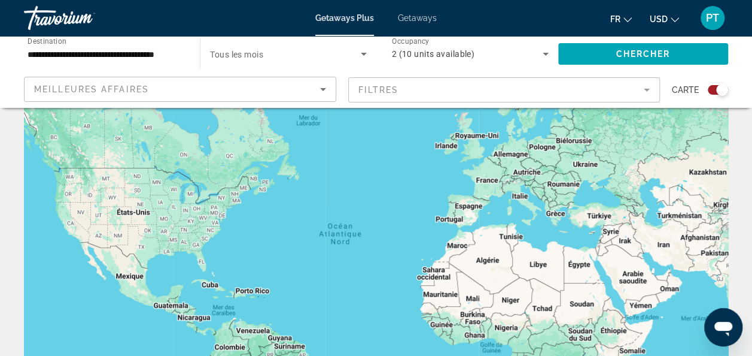
click at [135, 59] on input "**********" at bounding box center [106, 54] width 157 height 14
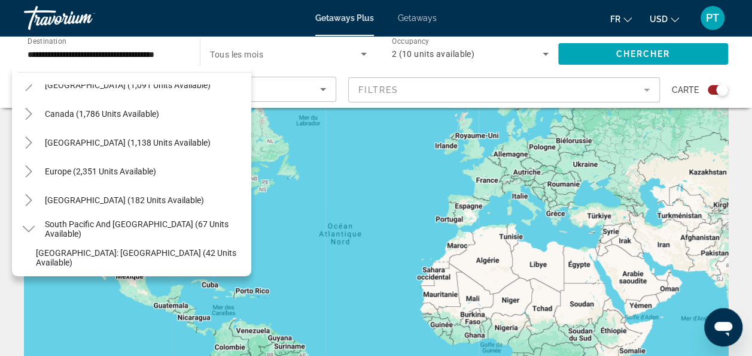
scroll to position [66, 0]
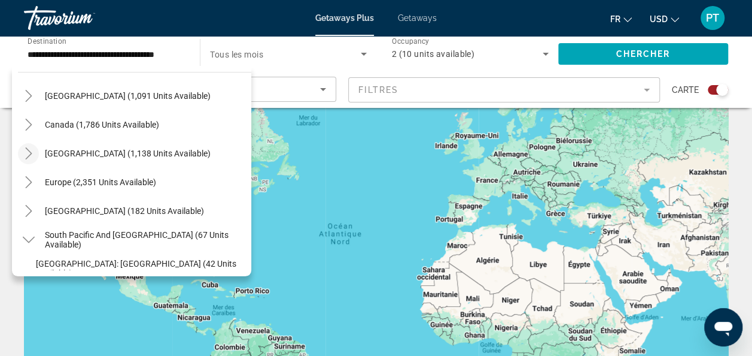
click at [32, 153] on icon "Toggle Caribbean & Atlantic Islands (1,138 units available)" at bounding box center [29, 153] width 12 height 12
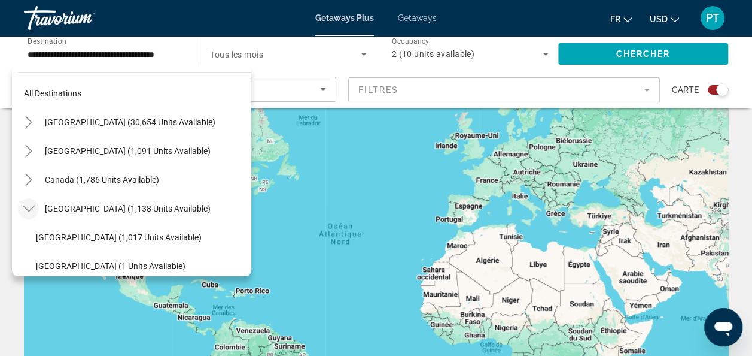
scroll to position [0, 0]
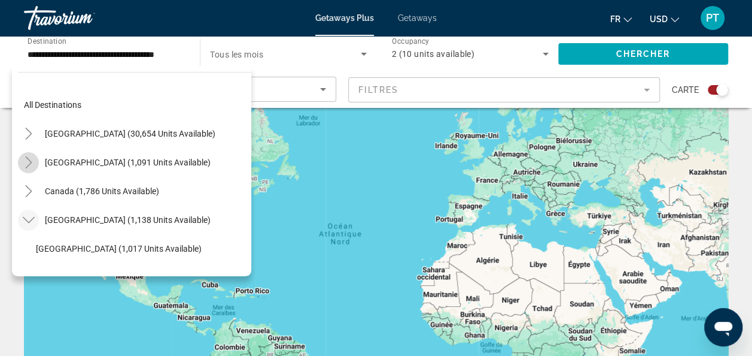
click at [30, 157] on icon "Toggle Mexico (1,091 units available)" at bounding box center [29, 162] width 12 height 12
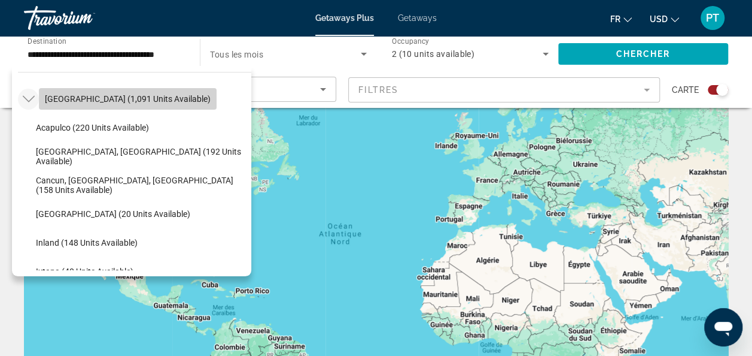
click at [132, 99] on span "[GEOGRAPHIC_DATA] (1,091 units available)" at bounding box center [128, 99] width 166 height 10
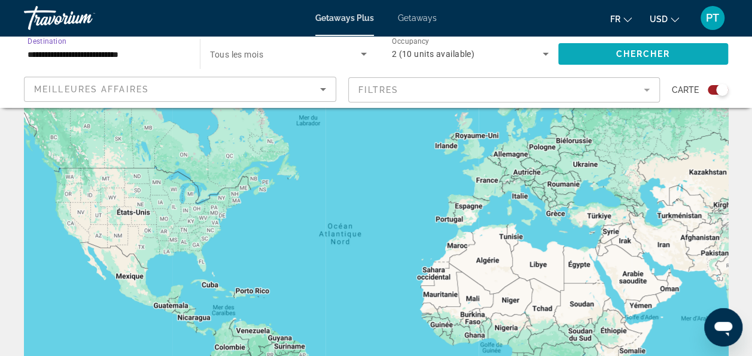
click at [612, 52] on span "Search widget" at bounding box center [643, 54] width 170 height 29
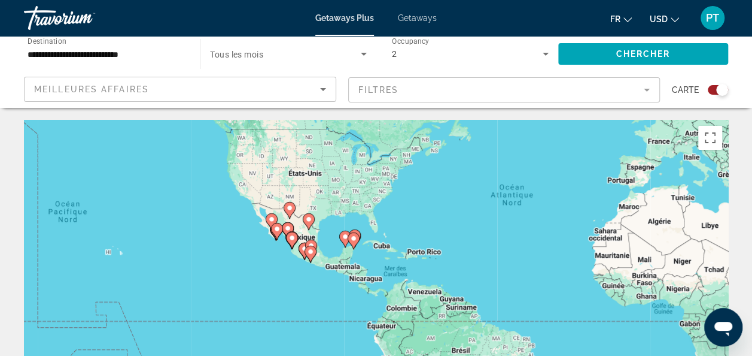
drag, startPoint x: 398, startPoint y: 274, endPoint x: 625, endPoint y: 204, distance: 237.6
click at [575, 183] on div "Pour activer le glissement avec le clavier, appuyez sur Alt+Entrée. Une fois ce…" at bounding box center [376, 299] width 704 height 359
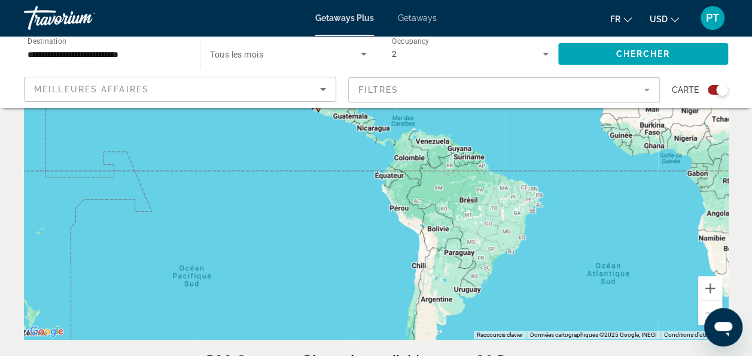
scroll to position [218, 0]
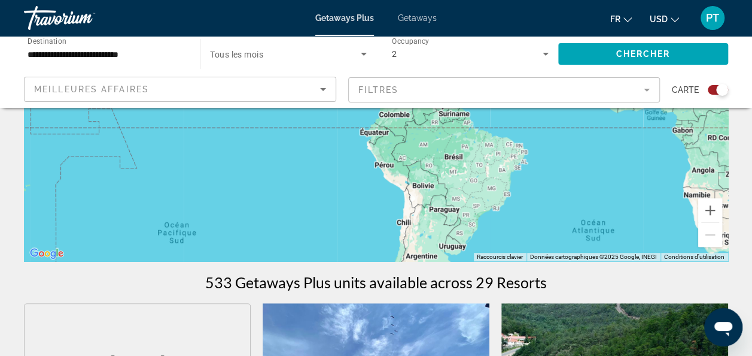
drag, startPoint x: 545, startPoint y: 173, endPoint x: 524, endPoint y: 251, distance: 80.7
click at [524, 252] on div "Pour activer le glissement avec le clavier, appuyez sur Alt+Entrée. Une fois ce…" at bounding box center [376, 81] width 704 height 359
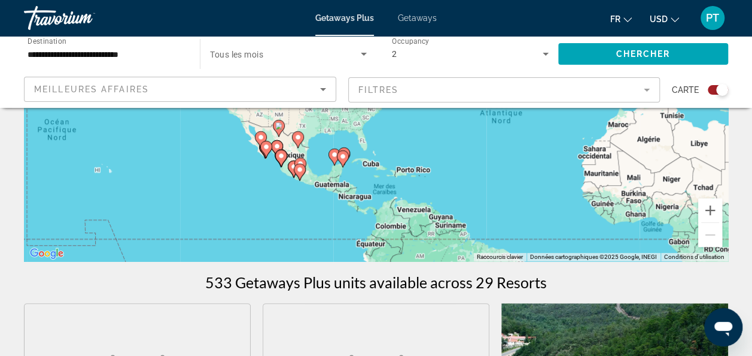
drag, startPoint x: 455, startPoint y: 204, endPoint x: 457, endPoint y: 247, distance: 43.8
click at [457, 247] on div "Pour activer le glissement avec le clavier, appuyez sur Alt+Entrée. Une fois ce…" at bounding box center [376, 81] width 704 height 359
click at [707, 218] on button "Zoom avant" at bounding box center [711, 210] width 24 height 24
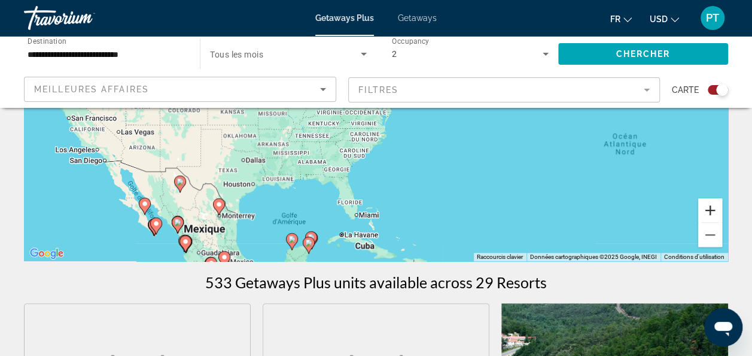
click at [707, 218] on button "Zoom avant" at bounding box center [711, 210] width 24 height 24
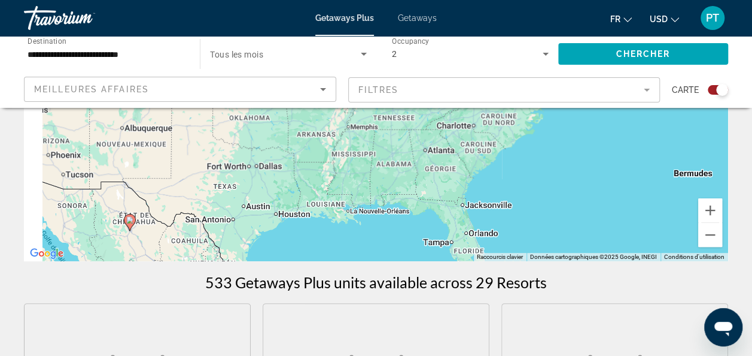
drag, startPoint x: 266, startPoint y: 213, endPoint x: 452, endPoint y: 123, distance: 206.7
click at [463, 117] on div "Pour activer le glissement avec le clavier, appuyez sur Alt+Entrée. Une fois ce…" at bounding box center [376, 81] width 704 height 359
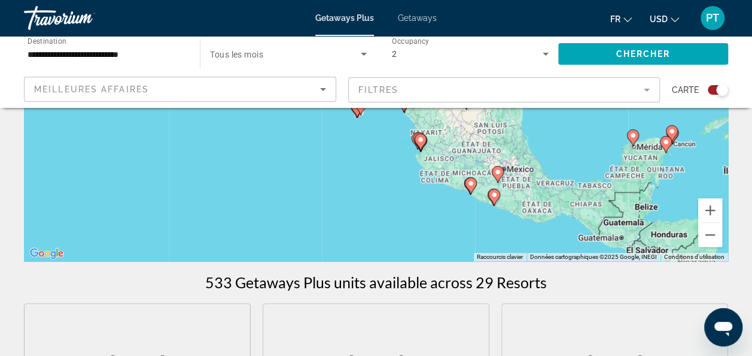
drag, startPoint x: 422, startPoint y: 198, endPoint x: 375, endPoint y: 153, distance: 64.4
click at [375, 153] on div "Pour activer le glissement avec le clavier, appuyez sur Alt+Entrée. Une fois ce…" at bounding box center [376, 81] width 704 height 359
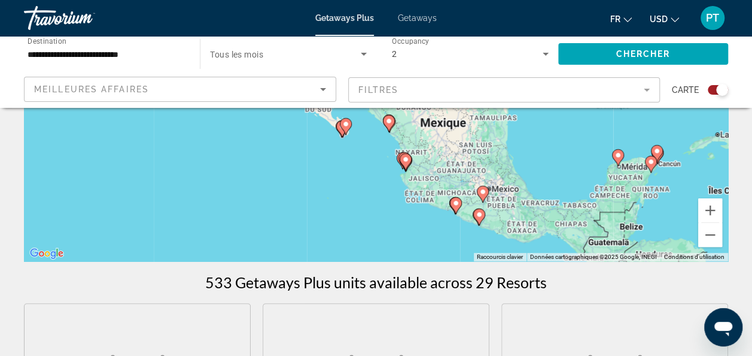
drag, startPoint x: 418, startPoint y: 200, endPoint x: 414, endPoint y: 237, distance: 37.3
click at [414, 237] on div "Pour activer le glissement avec le clavier, appuyez sur Alt+Entrée. Une fois ce…" at bounding box center [376, 81] width 704 height 359
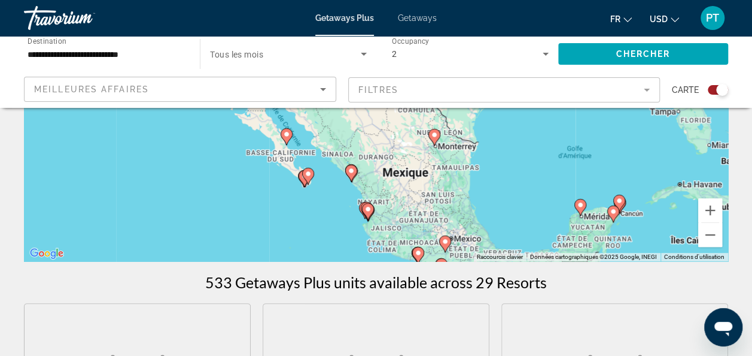
drag, startPoint x: 554, startPoint y: 145, endPoint x: 517, endPoint y: 198, distance: 64.4
click at [517, 198] on div "Pour activer le glissement avec le clavier, appuyez sur Alt+Entrée. Une fois ce…" at bounding box center [376, 81] width 704 height 359
click at [717, 209] on button "Zoom avant" at bounding box center [711, 210] width 24 height 24
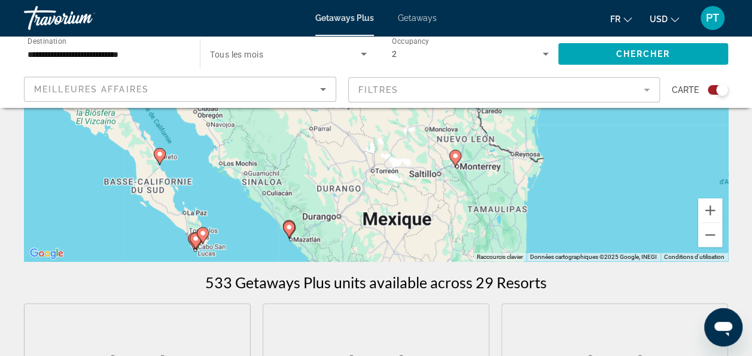
drag, startPoint x: 619, startPoint y: 209, endPoint x: 564, endPoint y: 143, distance: 85.9
click at [565, 144] on div "Pour activer le glissement avec le clavier, appuyez sur Alt+Entrée. Une fois ce…" at bounding box center [376, 81] width 704 height 359
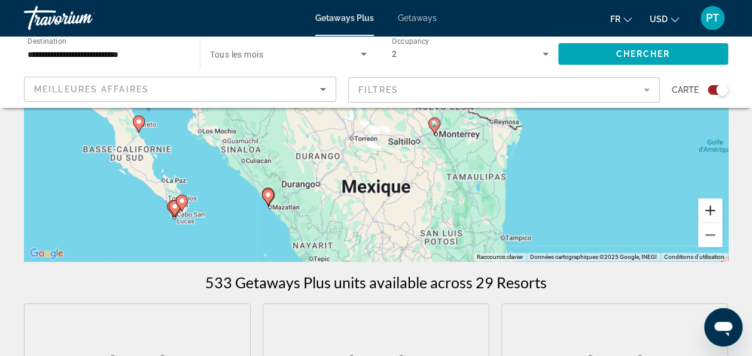
click at [712, 214] on button "Zoom avant" at bounding box center [711, 210] width 24 height 24
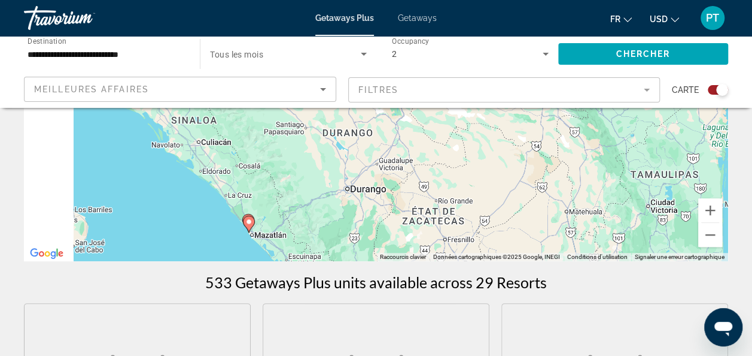
drag, startPoint x: 468, startPoint y: 212, endPoint x: 564, endPoint y: 99, distance: 148.2
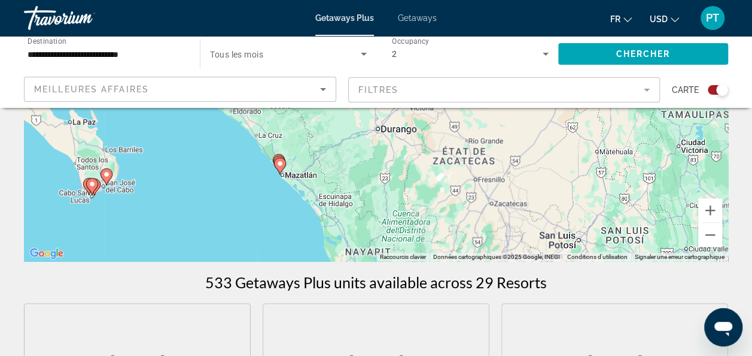
drag, startPoint x: 482, startPoint y: 176, endPoint x: 460, endPoint y: 116, distance: 64.4
click at [460, 116] on div "Pour activer le glissement avec le clavier, appuyez sur Alt+Entrée. Une fois ce…" at bounding box center [376, 81] width 704 height 359
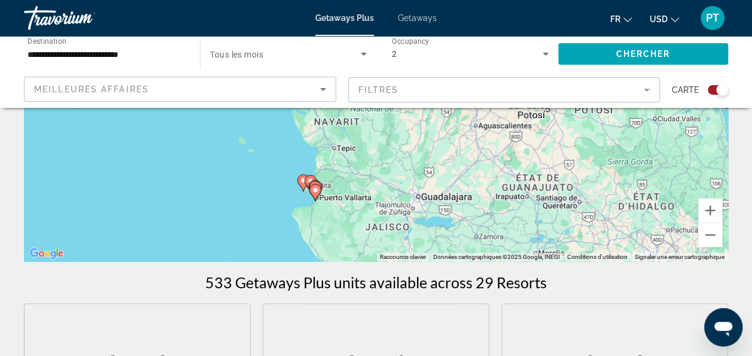
drag, startPoint x: 448, startPoint y: 204, endPoint x: 447, endPoint y: 152, distance: 51.5
click at [447, 152] on div "Pour activer le glissement avec le clavier, appuyez sur Alt+Entrée. Une fois ce…" at bounding box center [376, 81] width 704 height 359
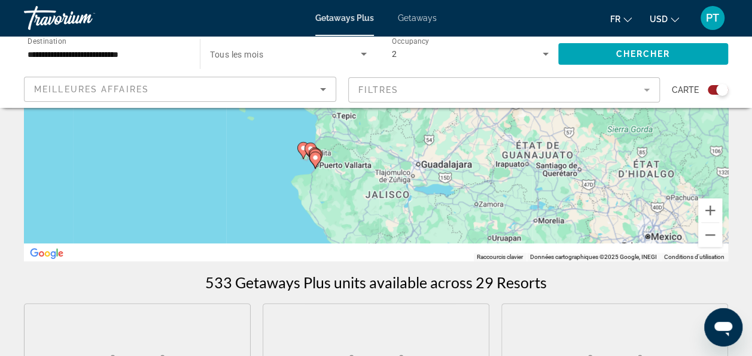
drag, startPoint x: 462, startPoint y: 176, endPoint x: 462, endPoint y: 135, distance: 40.7
click at [462, 135] on div "Pour activer le glissement avec le clavier, appuyez sur Alt+Entrée. Une fois ce…" at bounding box center [376, 81] width 704 height 359
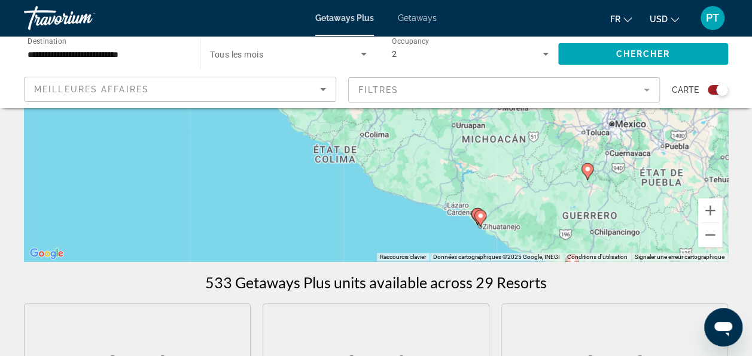
drag, startPoint x: 570, startPoint y: 204, endPoint x: 547, endPoint y: 178, distance: 34.3
click at [547, 178] on div "Pour activer le glissement avec le clavier, appuyez sur Alt+Entrée. Une fois ce…" at bounding box center [376, 81] width 704 height 359
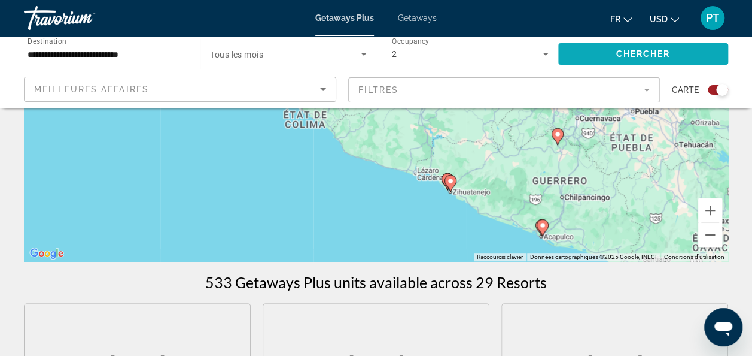
click at [642, 57] on span "Chercher" at bounding box center [643, 54] width 54 height 10
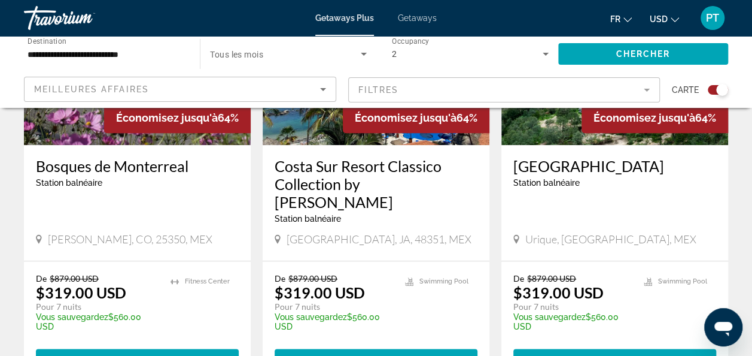
scroll to position [588, 0]
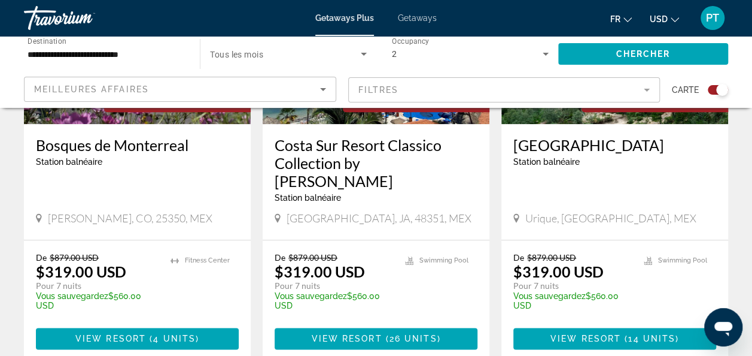
click at [670, 18] on button "USD USD ($) MXN (Mex$) CAD (Can$) GBP (£) EUR (€) AUD (A$) NZD (NZ$) CNY (CN¥)" at bounding box center [664, 18] width 29 height 17
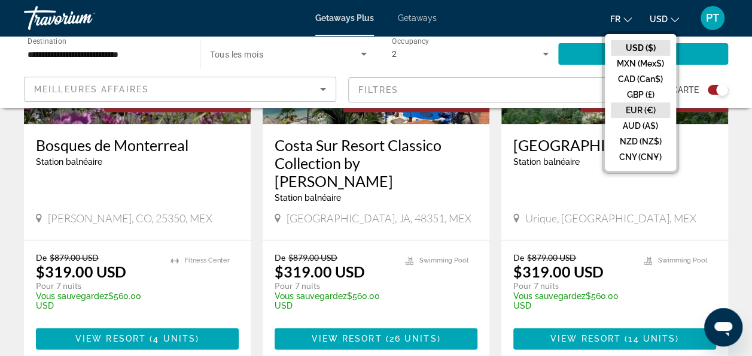
click at [640, 105] on button "EUR (€)" at bounding box center [640, 110] width 59 height 16
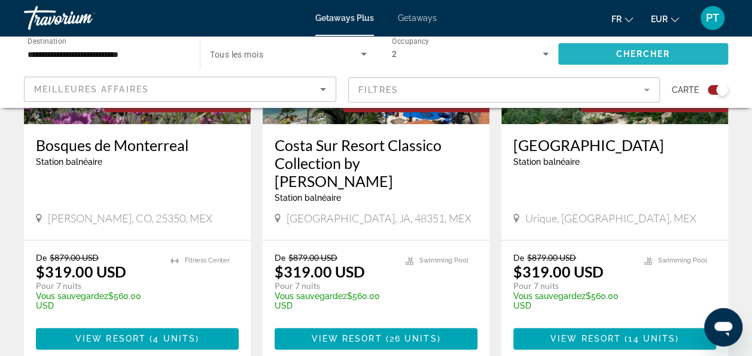
click at [615, 46] on span "Search widget" at bounding box center [643, 54] width 170 height 29
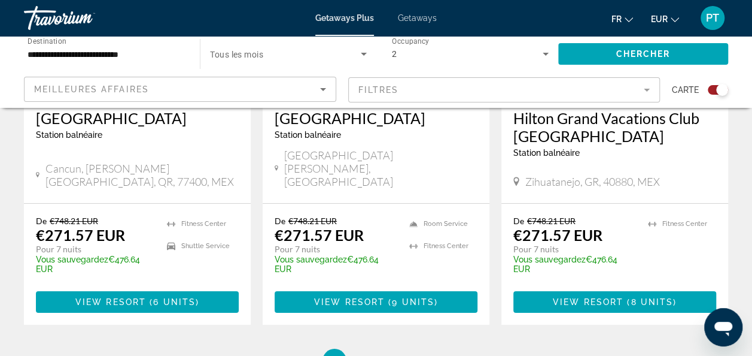
scroll to position [2097, 0]
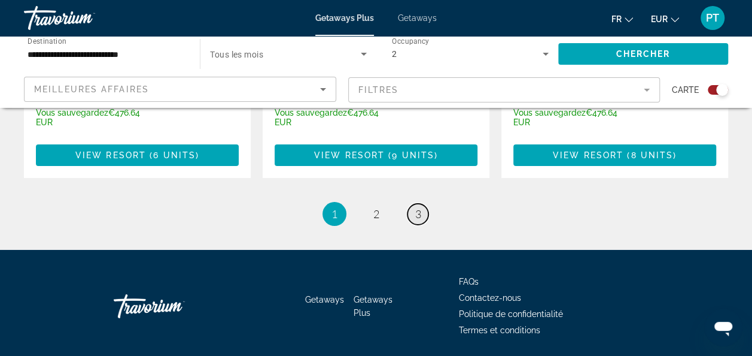
click at [417, 207] on span "3" at bounding box center [418, 213] width 6 height 13
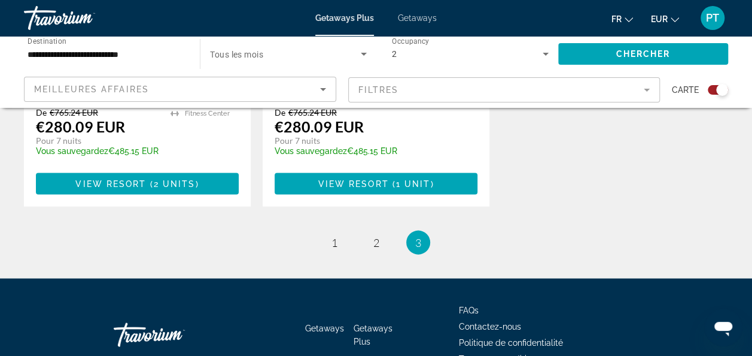
scroll to position [1161, 0]
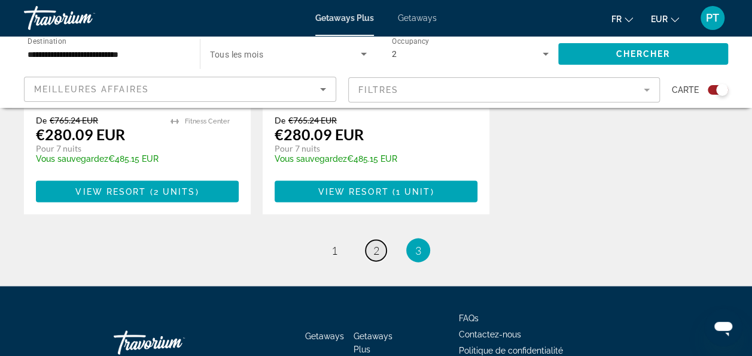
click at [377, 245] on span "2" at bounding box center [376, 250] width 6 height 13
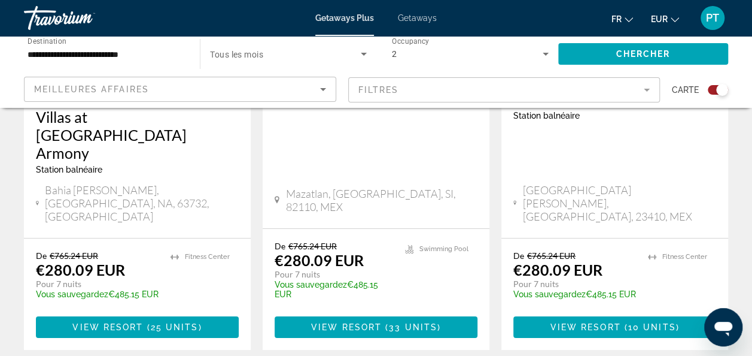
scroll to position [2148, 0]
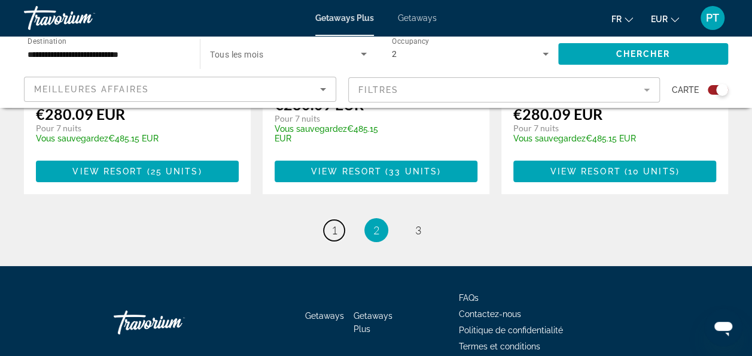
drag, startPoint x: 327, startPoint y: 169, endPoint x: 336, endPoint y: 169, distance: 9.0
click at [327, 220] on link "page 1" at bounding box center [334, 230] width 21 height 21
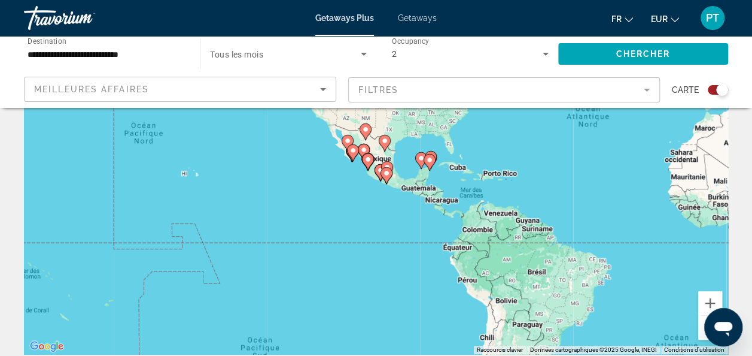
scroll to position [18, 0]
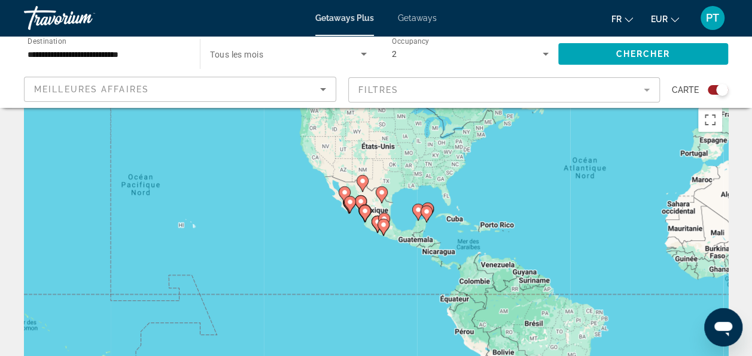
drag, startPoint x: 597, startPoint y: 142, endPoint x: 597, endPoint y: 132, distance: 10.8
click at [597, 132] on div "Pour activer le glissement avec le clavier, appuyez sur Alt+Entrée. Une fois ce…" at bounding box center [376, 281] width 704 height 359
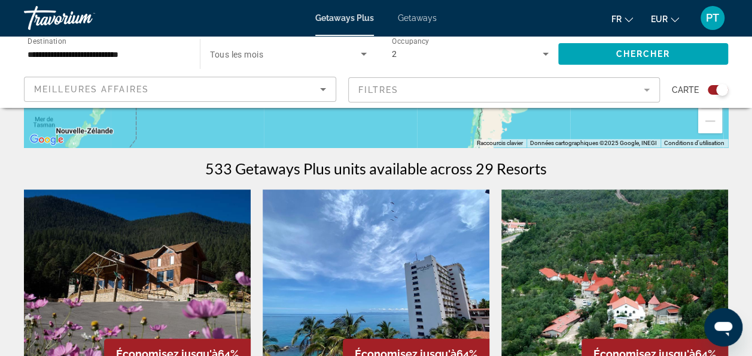
scroll to position [299, 0]
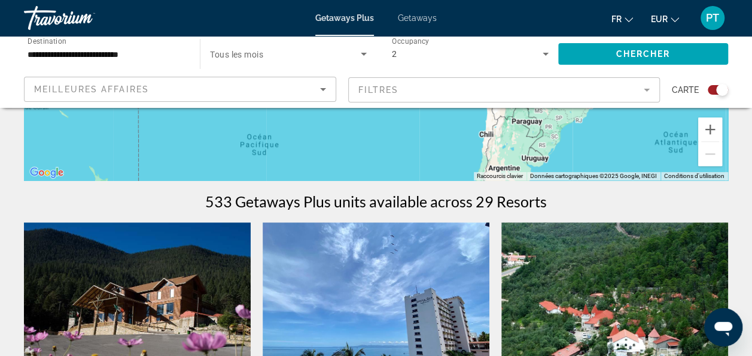
drag, startPoint x: 406, startPoint y: 180, endPoint x: 409, endPoint y: 199, distance: 19.5
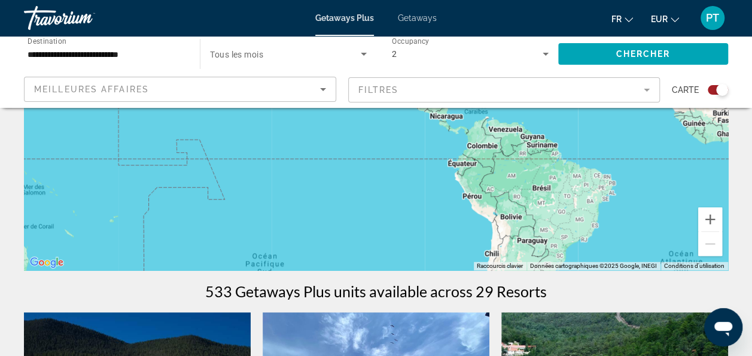
scroll to position [86, 0]
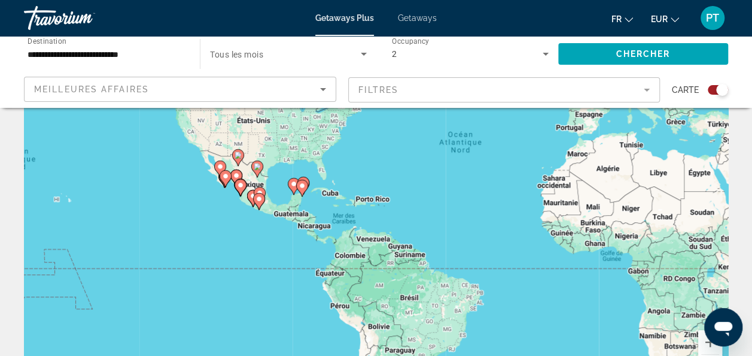
drag, startPoint x: 563, startPoint y: 200, endPoint x: 435, endPoint y: 177, distance: 130.1
click at [435, 177] on div "Pour activer le glissement avec le clavier, appuyez sur Alt+Entrée. Une fois ce…" at bounding box center [376, 213] width 704 height 359
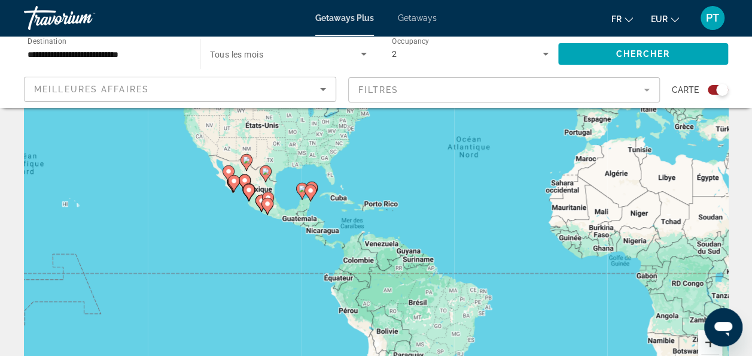
click at [701, 345] on button "Zoom avant" at bounding box center [711, 342] width 24 height 24
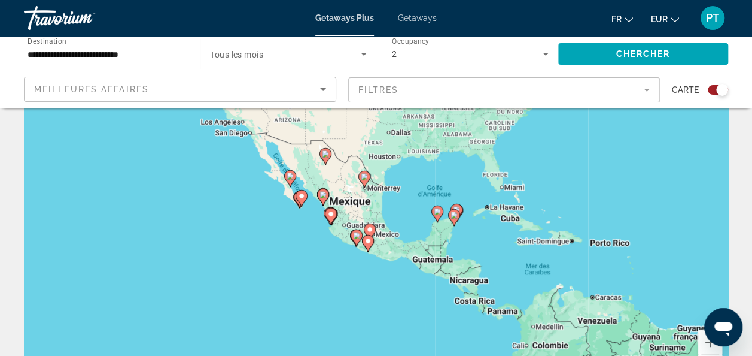
drag, startPoint x: 202, startPoint y: 209, endPoint x: 413, endPoint y: 247, distance: 214.5
click at [413, 247] on div "Pour activer le glissement avec le clavier, appuyez sur Alt+Entrée. Une fois ce…" at bounding box center [376, 213] width 704 height 359
click at [703, 346] on button "Zoom avant" at bounding box center [711, 342] width 24 height 24
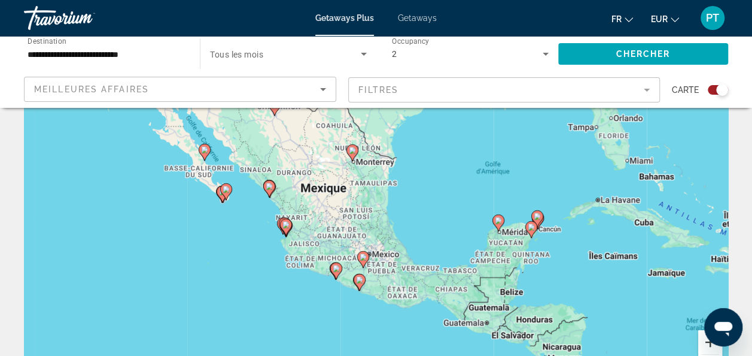
click at [704, 346] on button "Zoom avant" at bounding box center [711, 342] width 24 height 24
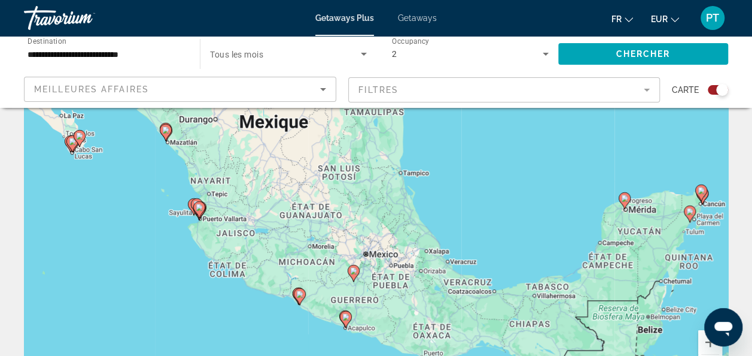
drag, startPoint x: 578, startPoint y: 267, endPoint x: 578, endPoint y: 214, distance: 52.7
click at [578, 215] on div "Pour activer le glissement avec le clavier, appuyez sur Alt+Entrée. Une fois ce…" at bounding box center [376, 213] width 704 height 359
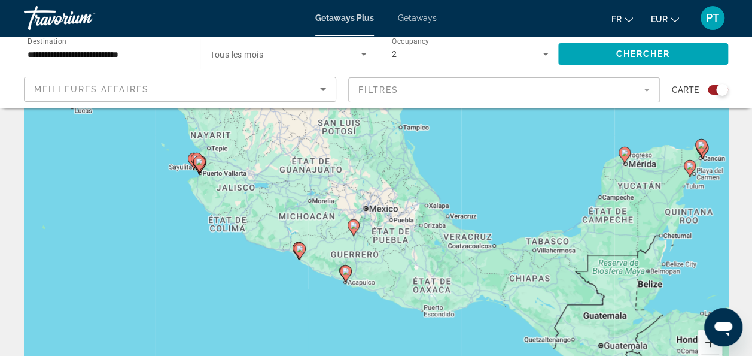
click at [707, 340] on button "Zoom avant" at bounding box center [711, 342] width 24 height 24
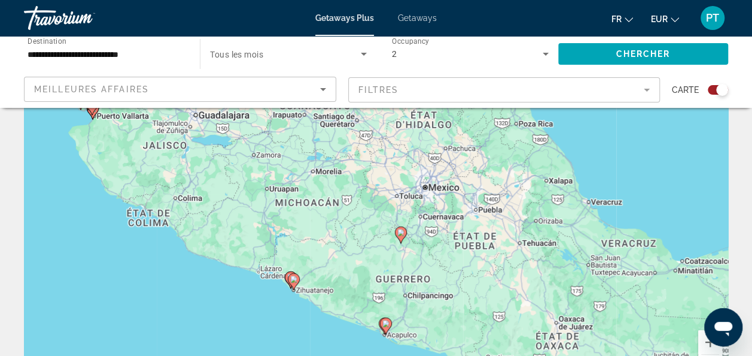
drag, startPoint x: 429, startPoint y: 292, endPoint x: 441, endPoint y: 288, distance: 12.7
click at [441, 288] on div "Pour activer le glissement avec le clavier, appuyez sur Alt+Entrée. Une fois ce…" at bounding box center [376, 213] width 704 height 359
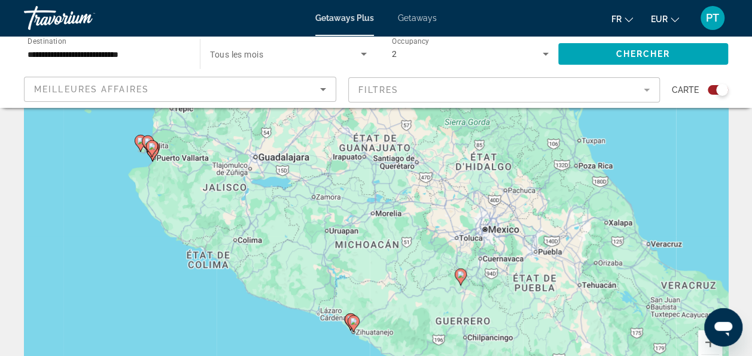
drag, startPoint x: 365, startPoint y: 286, endPoint x: 415, endPoint y: 333, distance: 69.0
click at [415, 333] on div "Pour activer le glissement avec le clavier, appuyez sur Alt+Entrée. Une fois ce…" at bounding box center [376, 213] width 704 height 359
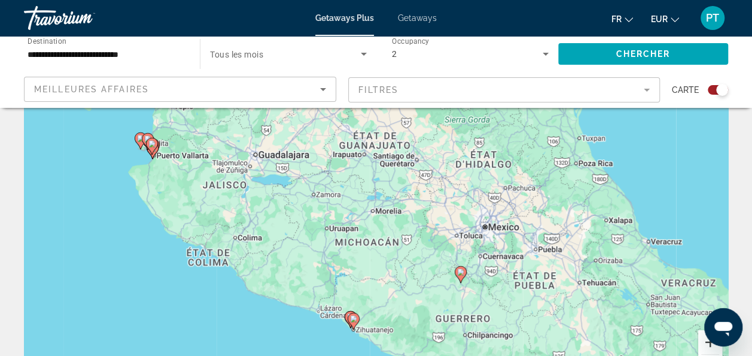
click at [707, 350] on button "Zoom avant" at bounding box center [711, 342] width 24 height 24
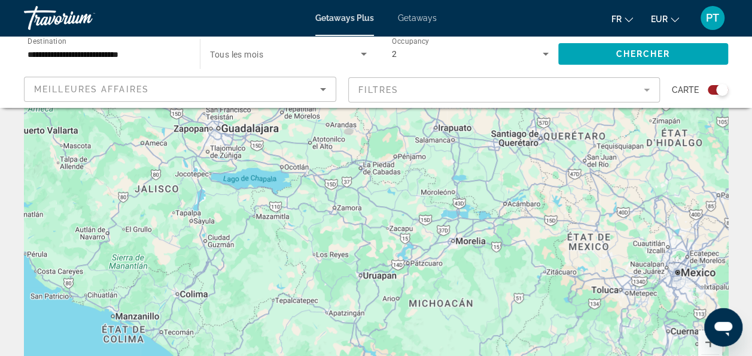
drag, startPoint x: 293, startPoint y: 254, endPoint x: 516, endPoint y: 298, distance: 226.9
click at [516, 298] on div "Pour activer le glissement avec le clavier, appuyez sur Alt+Entrée. Une fois ce…" at bounding box center [376, 213] width 704 height 359
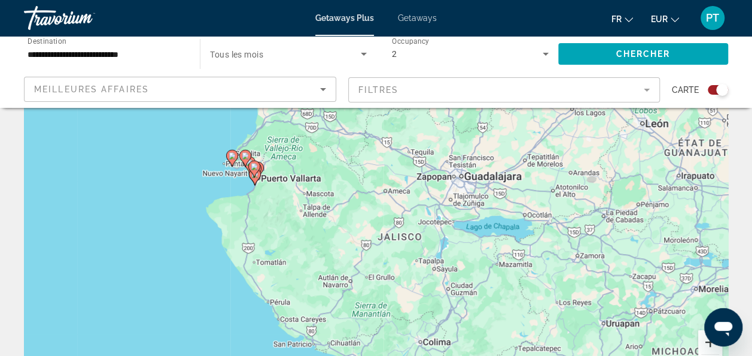
click at [707, 344] on button "Zoom avant" at bounding box center [711, 342] width 24 height 24
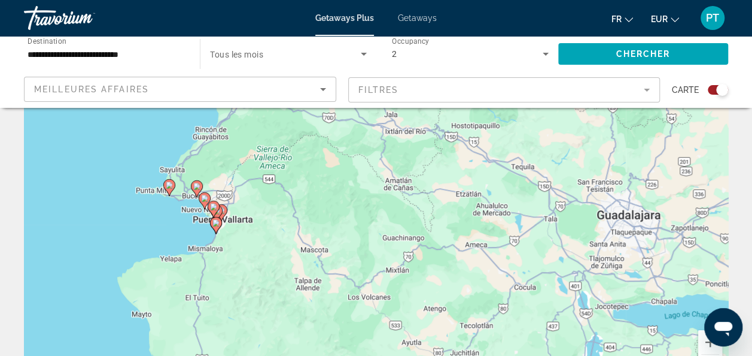
drag, startPoint x: 242, startPoint y: 200, endPoint x: 352, endPoint y: 303, distance: 151.2
click at [352, 303] on div "Pour activer le glissement avec le clavier, appuyez sur Alt+Entrée. Une fois ce…" at bounding box center [376, 213] width 704 height 359
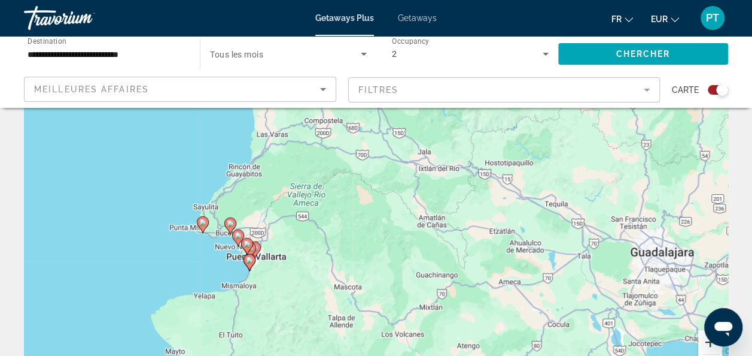
click at [700, 345] on button "Zoom avant" at bounding box center [711, 342] width 24 height 24
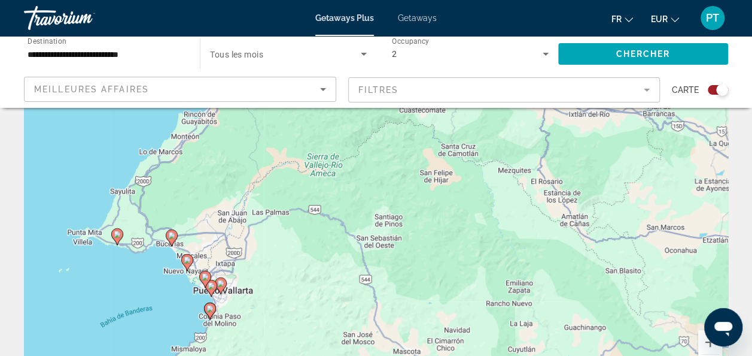
drag, startPoint x: 321, startPoint y: 244, endPoint x: 339, endPoint y: 241, distance: 18.2
click at [339, 241] on div "Pour activer le glissement avec le clavier, appuyez sur Alt+Entrée. Une fois ce…" at bounding box center [376, 213] width 704 height 359
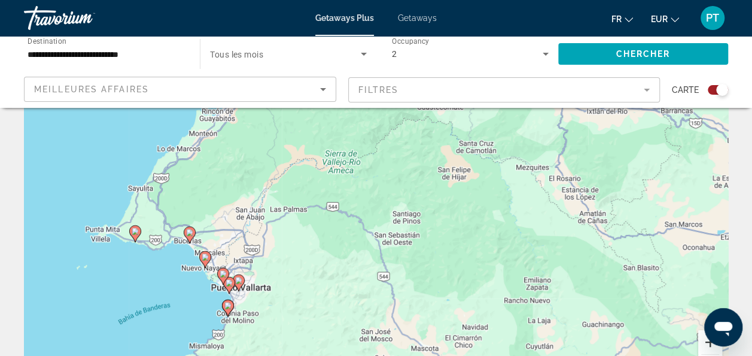
click at [706, 348] on button "Zoom avant" at bounding box center [711, 342] width 24 height 24
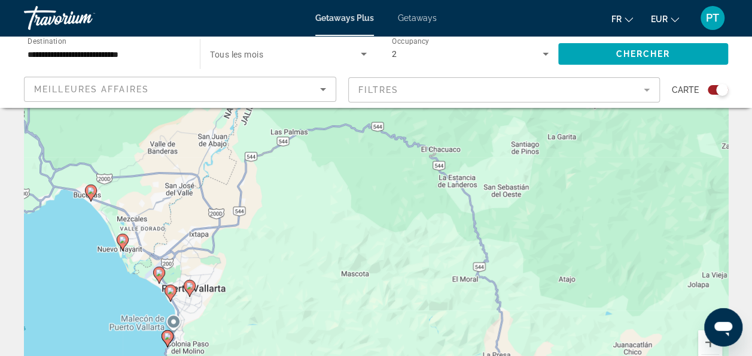
drag, startPoint x: 224, startPoint y: 317, endPoint x: 314, endPoint y: 239, distance: 118.4
click at [312, 243] on div "Pour activer le glissement avec le clavier, appuyez sur Alt+Entrée. Une fois ce…" at bounding box center [376, 213] width 704 height 359
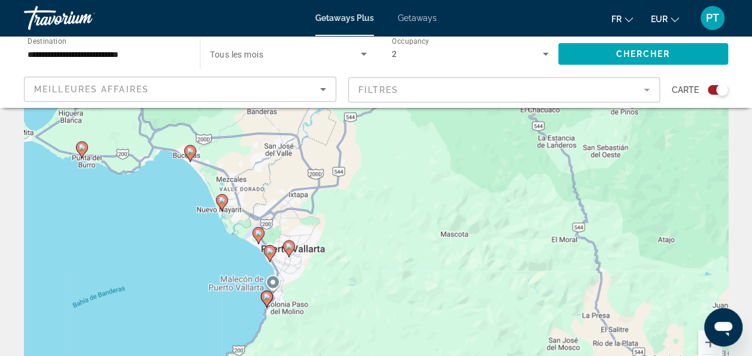
drag, startPoint x: 269, startPoint y: 305, endPoint x: 312, endPoint y: 291, distance: 45.1
click at [312, 291] on div "Pour activer le glissement avec le clavier, appuyez sur Alt+Entrée. Une fois ce…" at bounding box center [376, 213] width 704 height 359
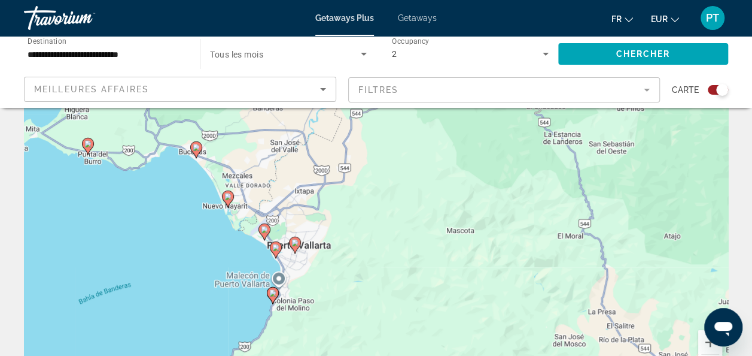
click at [266, 229] on image "Main content" at bounding box center [264, 229] width 7 height 7
type input "**********"
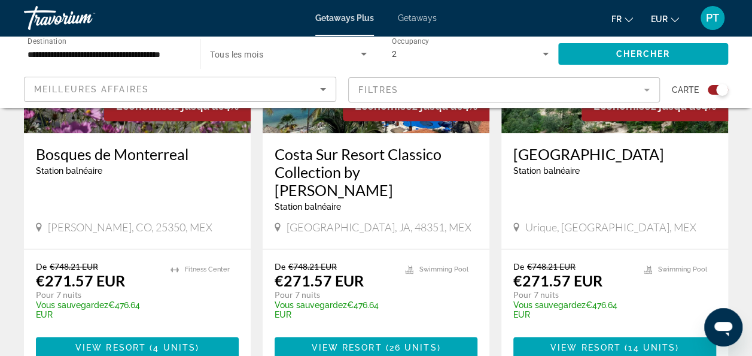
scroll to position [529, 0]
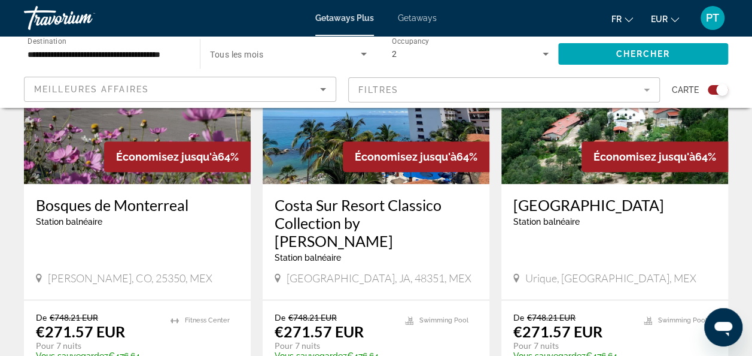
click at [536, 85] on mat-form-field "Filtres" at bounding box center [504, 89] width 312 height 25
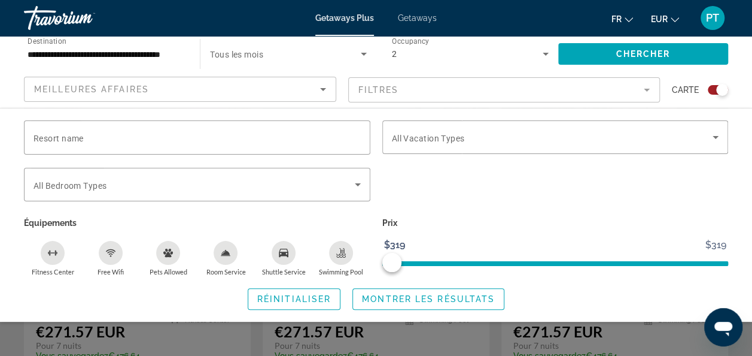
click at [342, 251] on icon "Swimming Pool" at bounding box center [341, 251] width 5 height 6
click at [294, 245] on button "Shuttle Service" at bounding box center [283, 258] width 57 height 36
click at [234, 254] on div "Room Service" at bounding box center [226, 253] width 24 height 24
click at [110, 251] on icon "Free Wifi" at bounding box center [110, 252] width 7 height 2
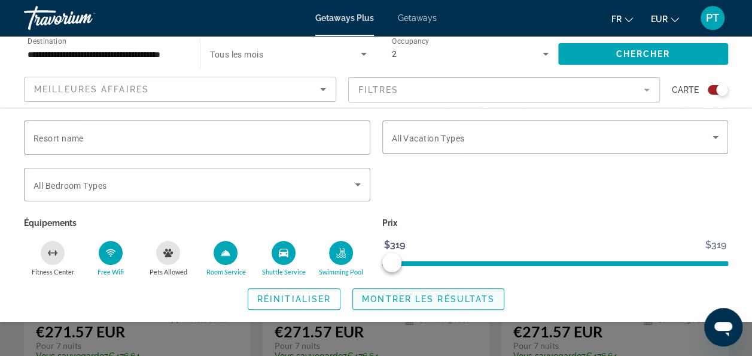
click at [475, 296] on span "Montrer les résultats" at bounding box center [428, 299] width 133 height 10
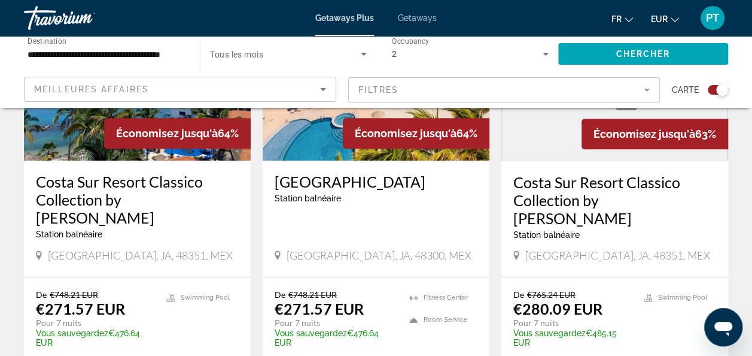
scroll to position [599, 0]
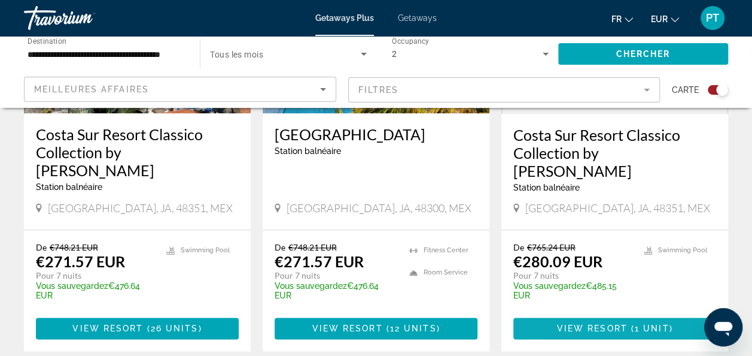
click at [625, 323] on span "View Resort" at bounding box center [592, 328] width 71 height 10
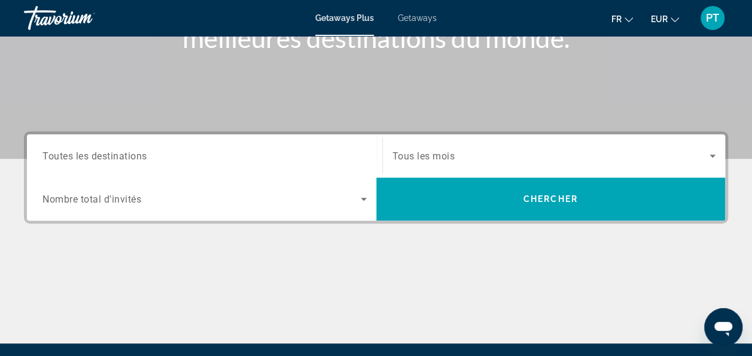
scroll to position [206, 0]
